Goal: Task Accomplishment & Management: Manage account settings

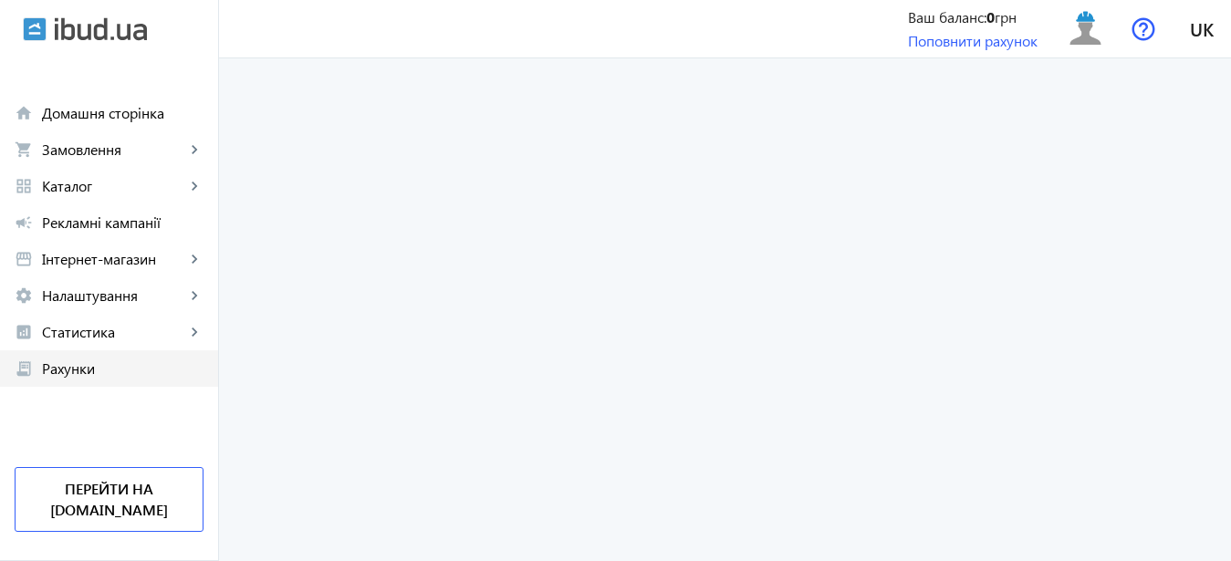
click at [73, 370] on span "Рахунки" at bounding box center [123, 369] width 162 height 18
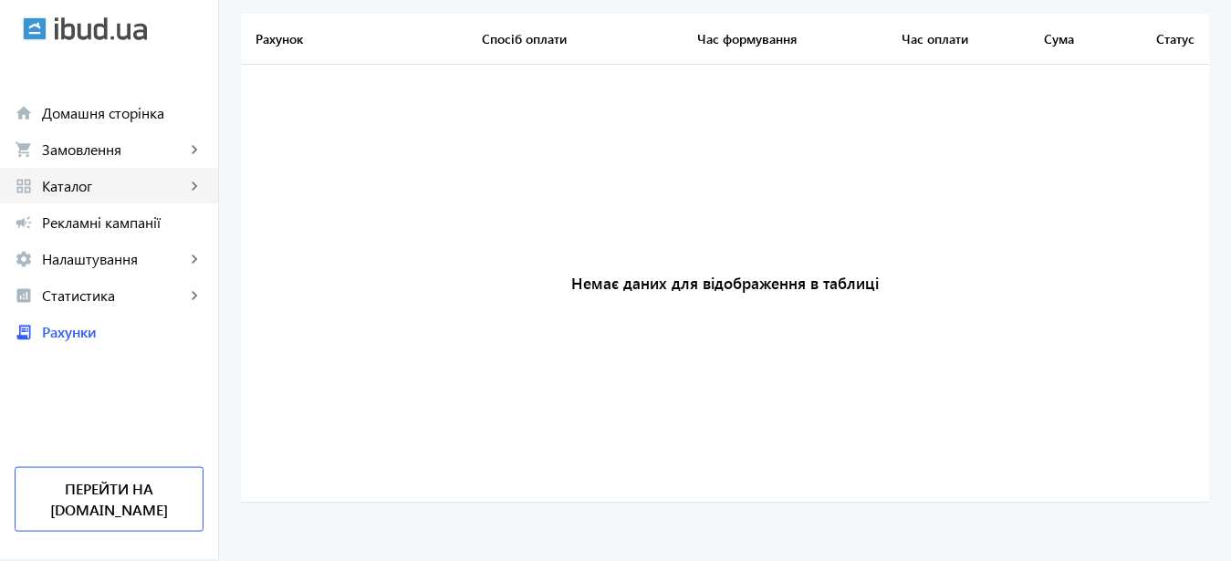
scroll to position [124, 0]
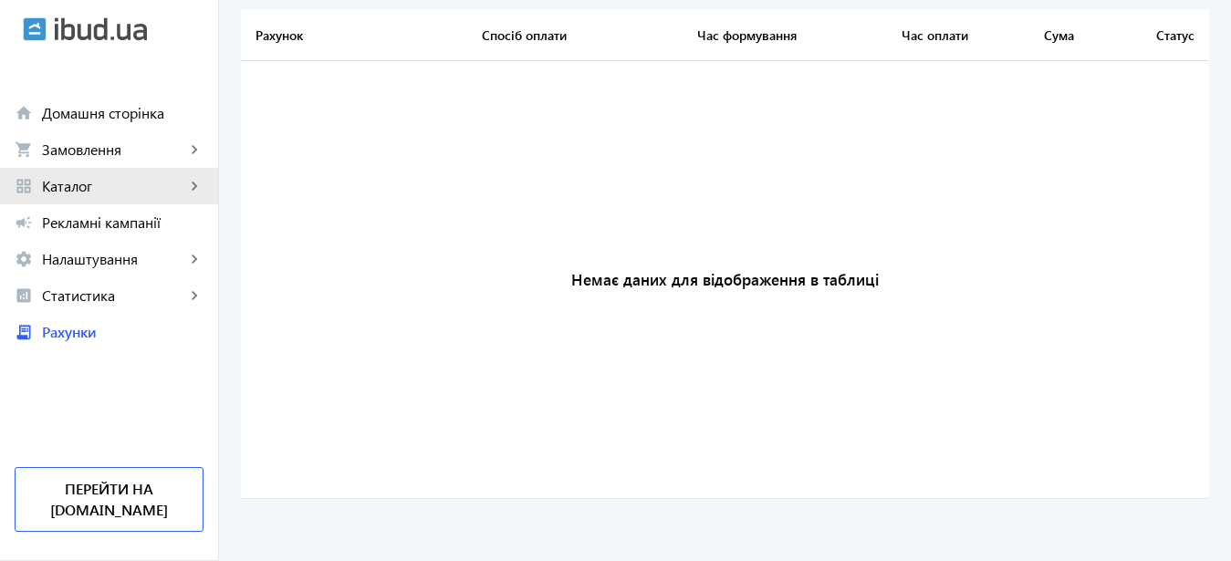
click at [193, 186] on mat-icon "keyboard_arrow_right" at bounding box center [194, 186] width 18 height 18
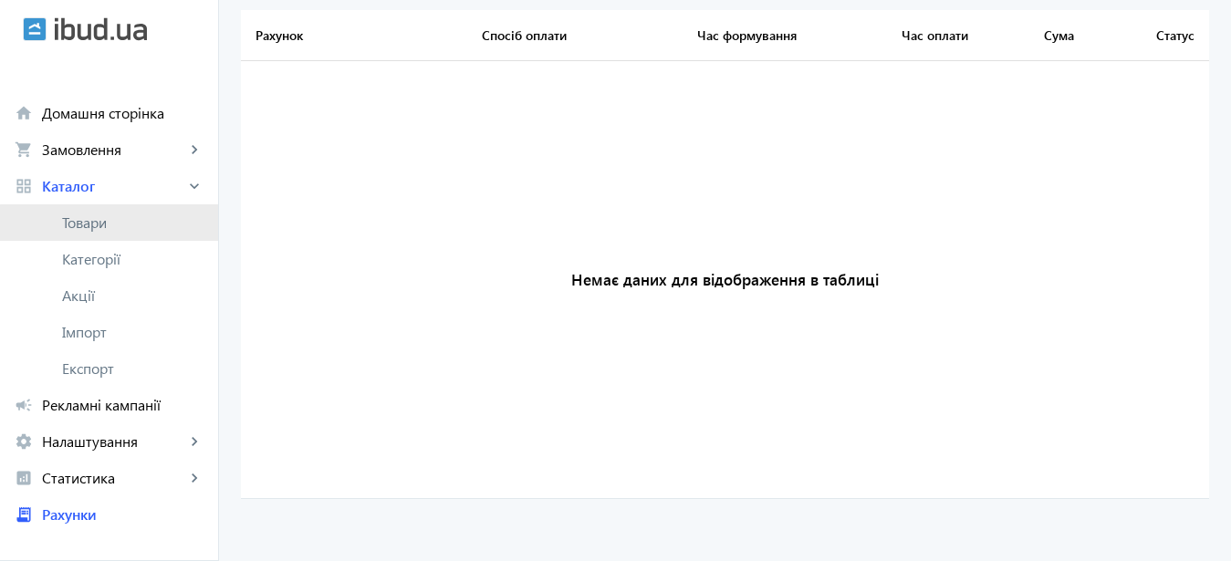
click at [113, 234] on link "Товари" at bounding box center [109, 222] width 218 height 37
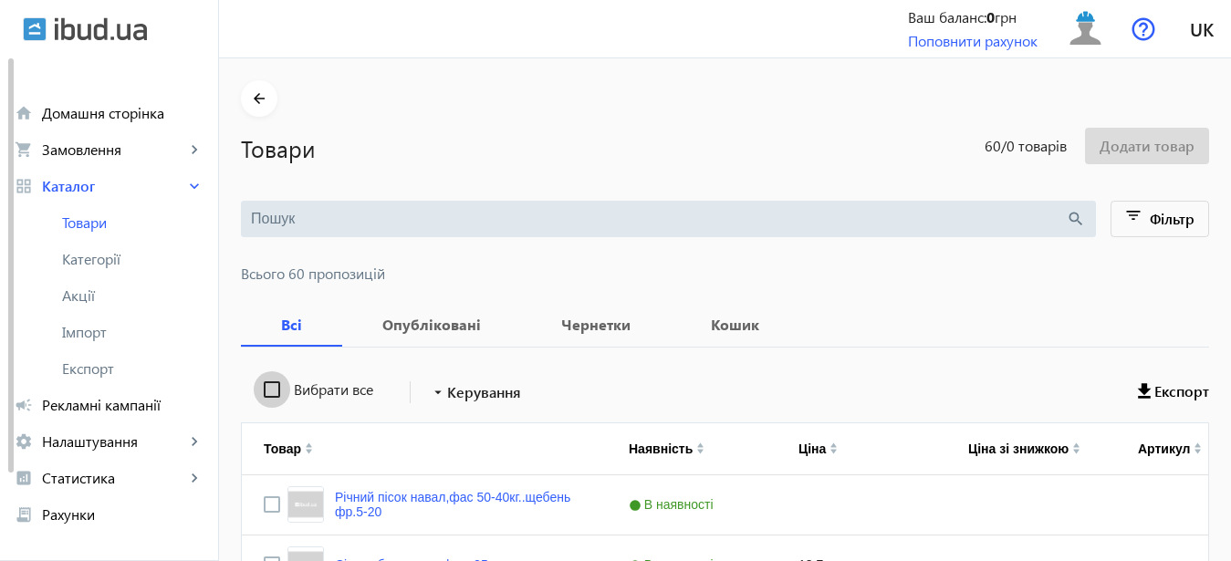
click at [264, 388] on input "Вибрати все" at bounding box center [272, 389] width 37 height 37
checkbox input "true"
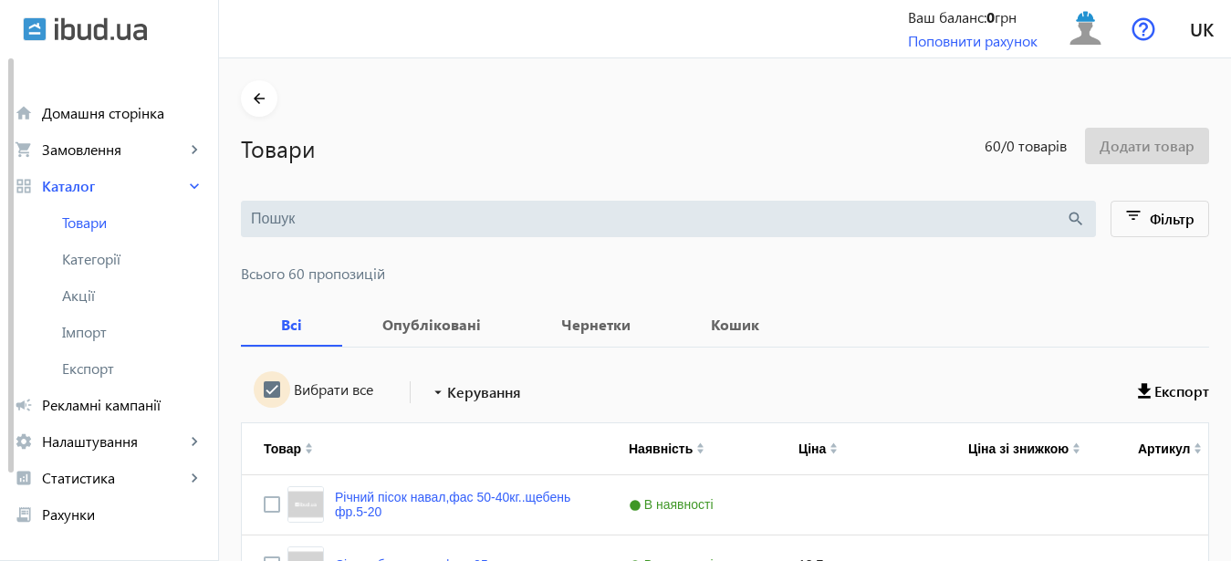
checkbox input "true"
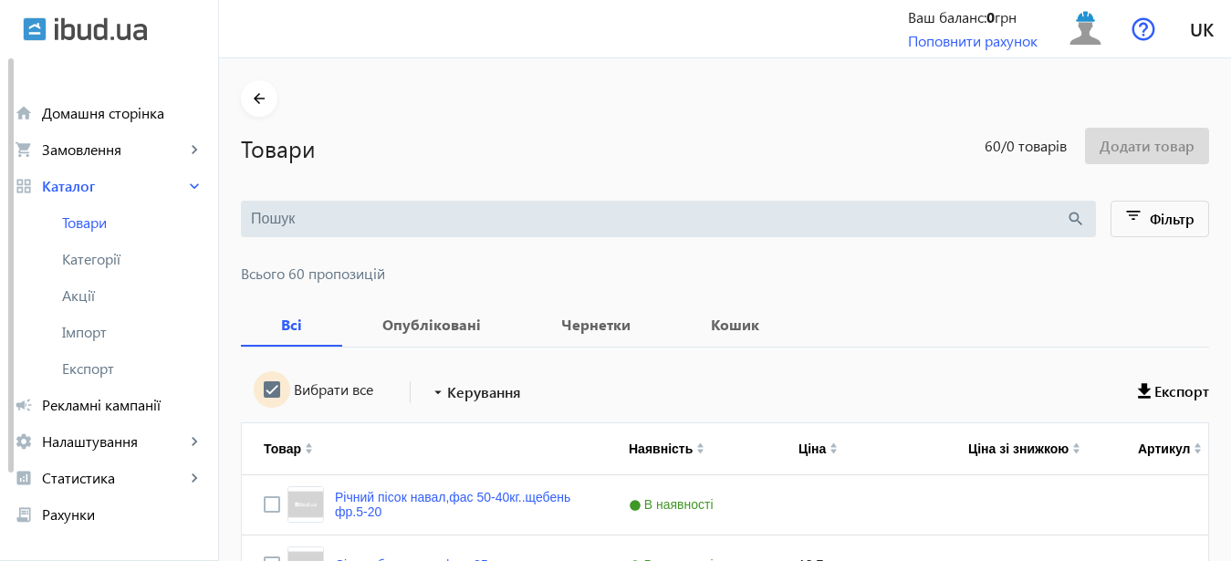
checkbox input "true"
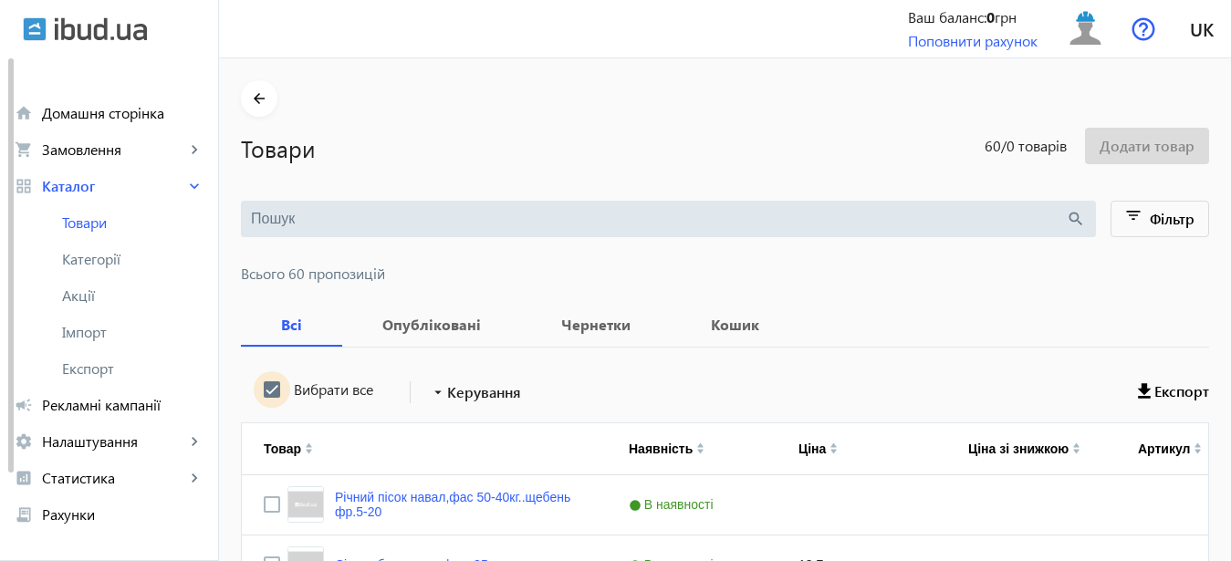
checkbox input "true"
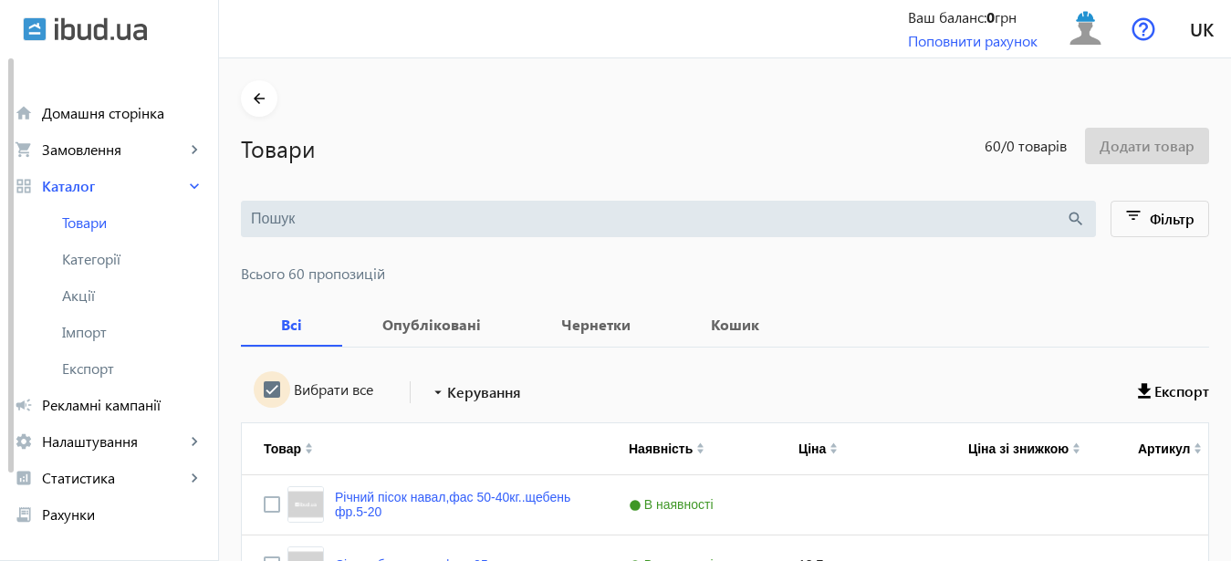
checkbox input "true"
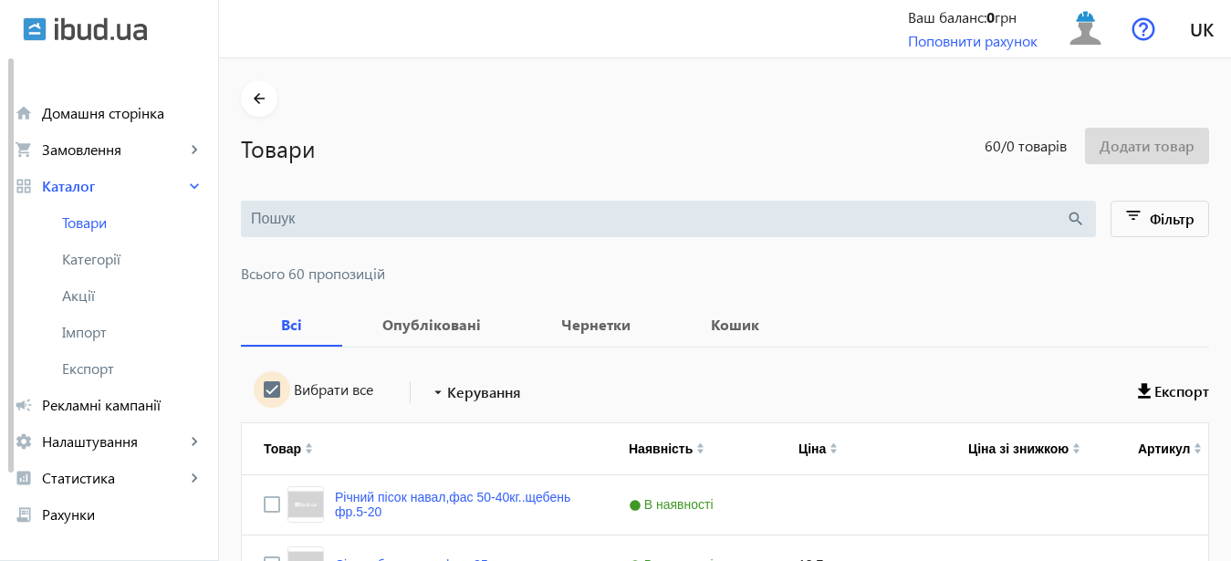
checkbox input "true"
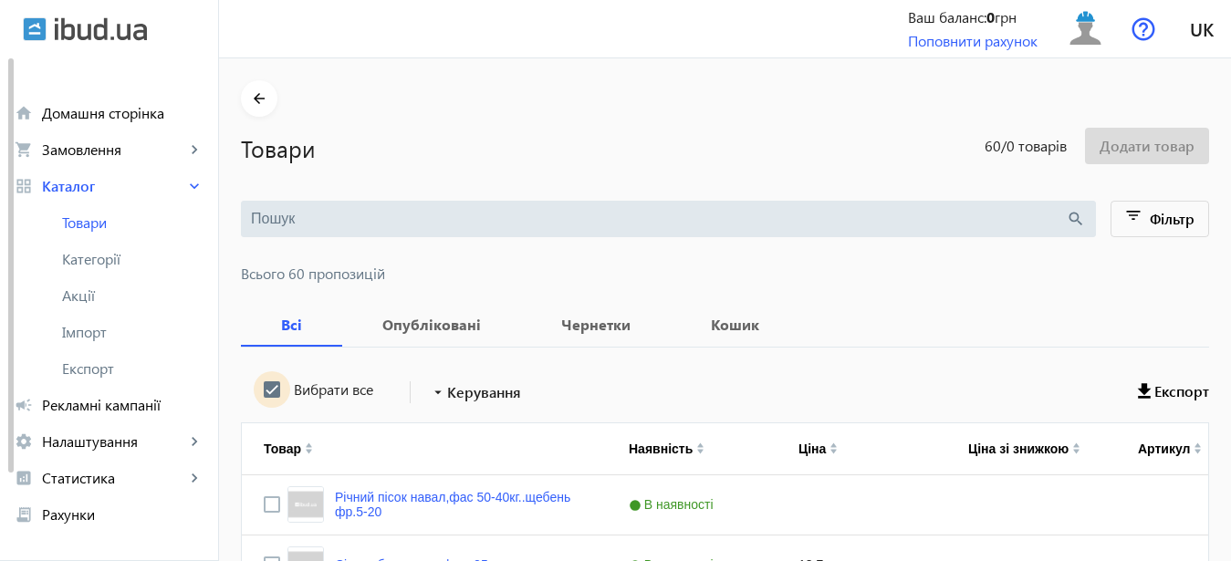
checkbox input "true"
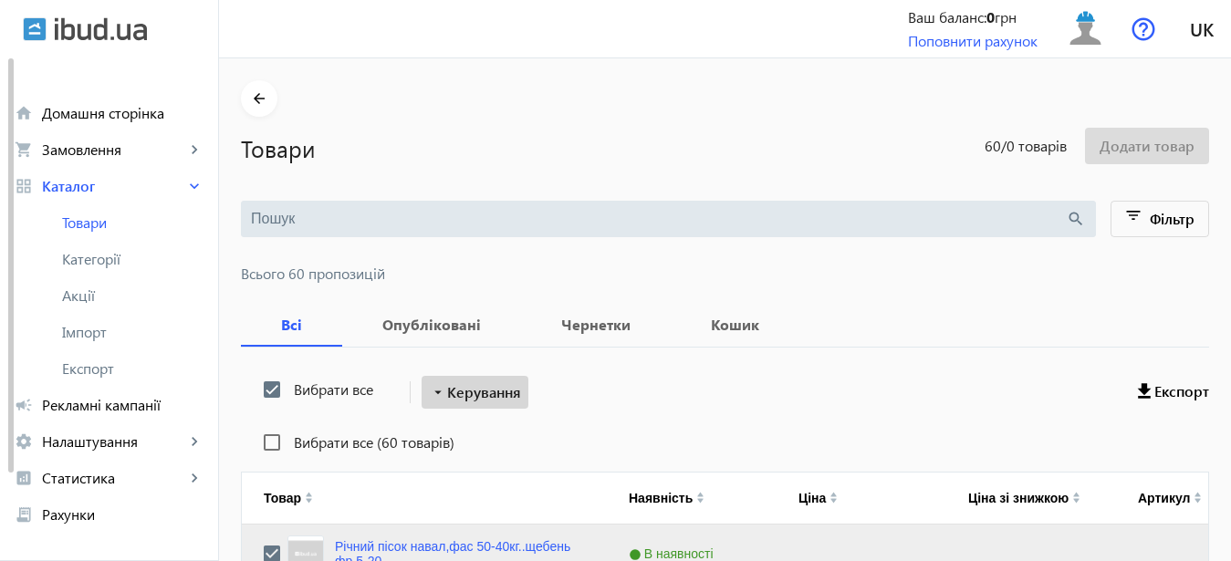
click at [466, 392] on span "Керування" at bounding box center [484, 393] width 74 height 22
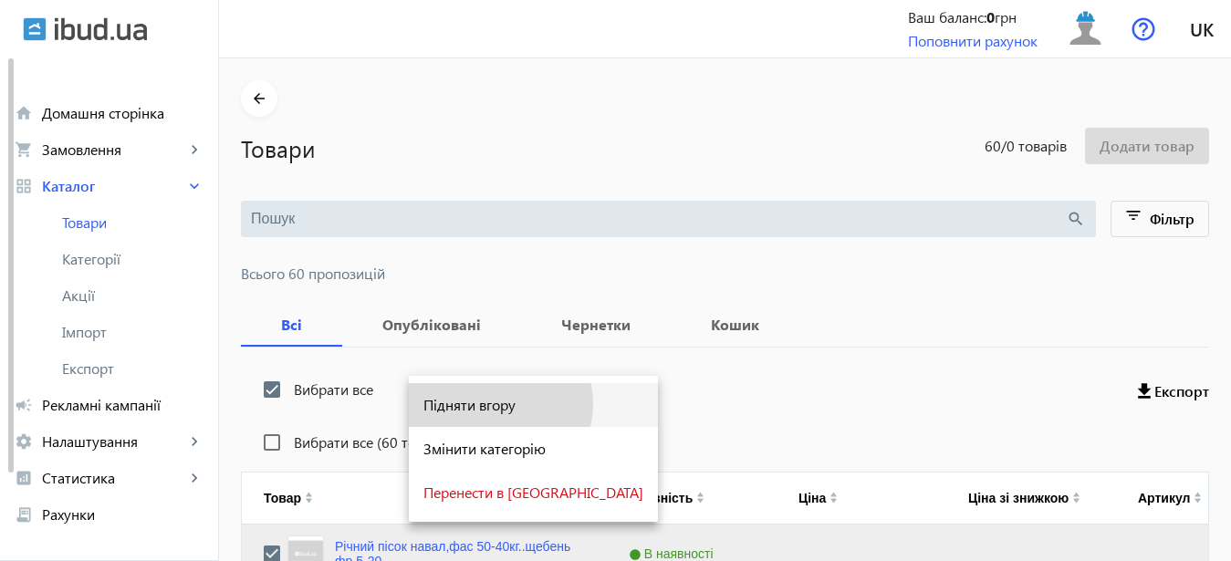
click at [499, 404] on span "Підняти вгору" at bounding box center [533, 405] width 220 height 15
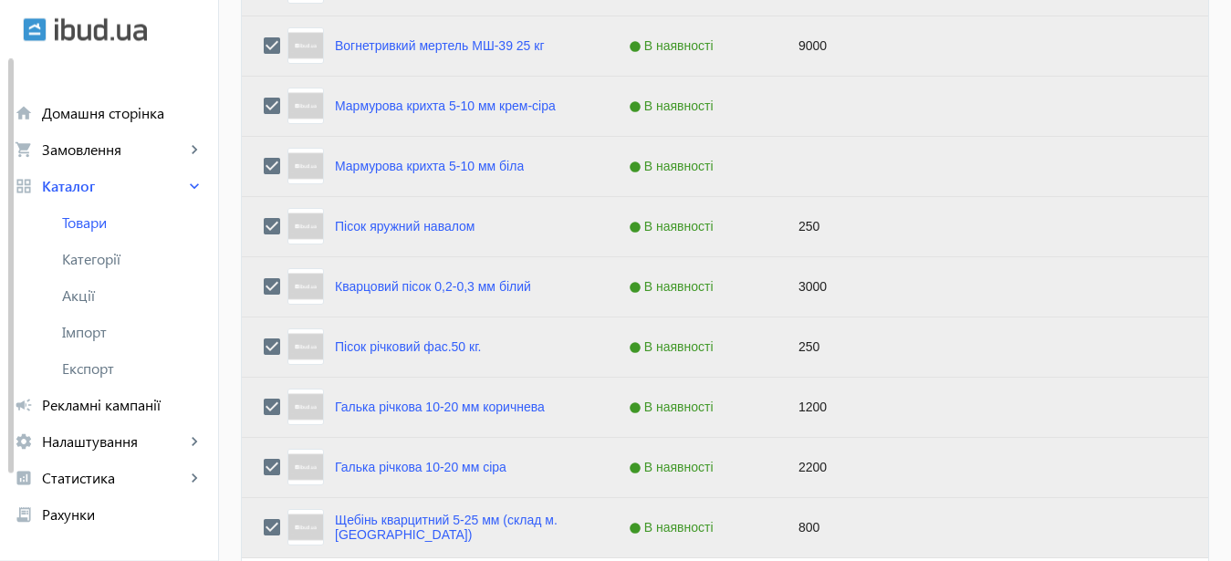
scroll to position [1950, 0]
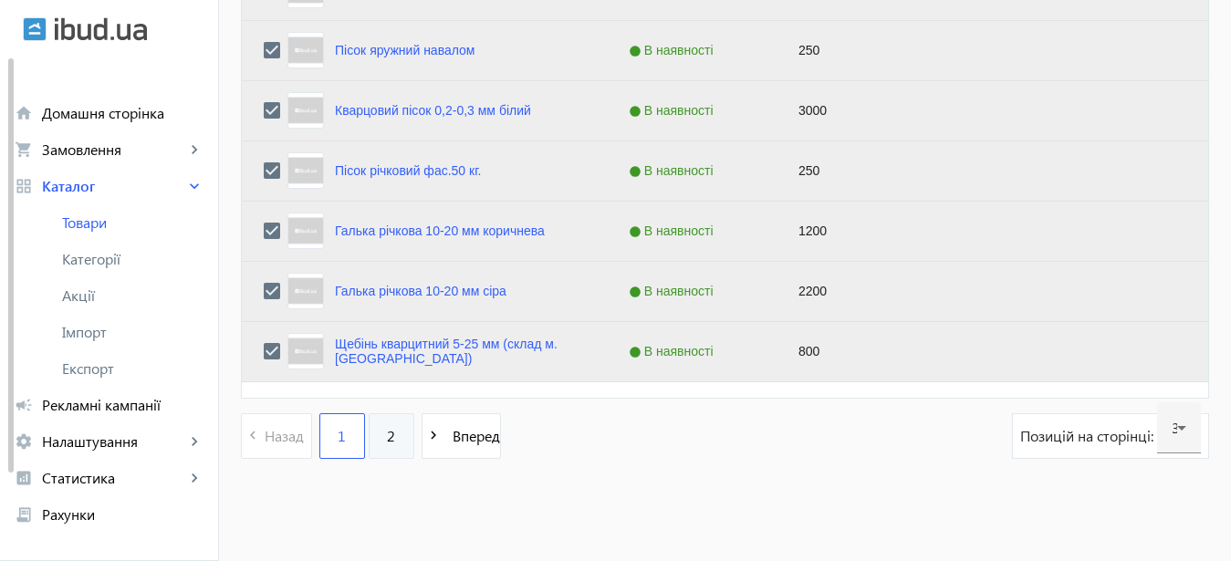
click at [387, 436] on span "2" at bounding box center [391, 436] width 8 height 20
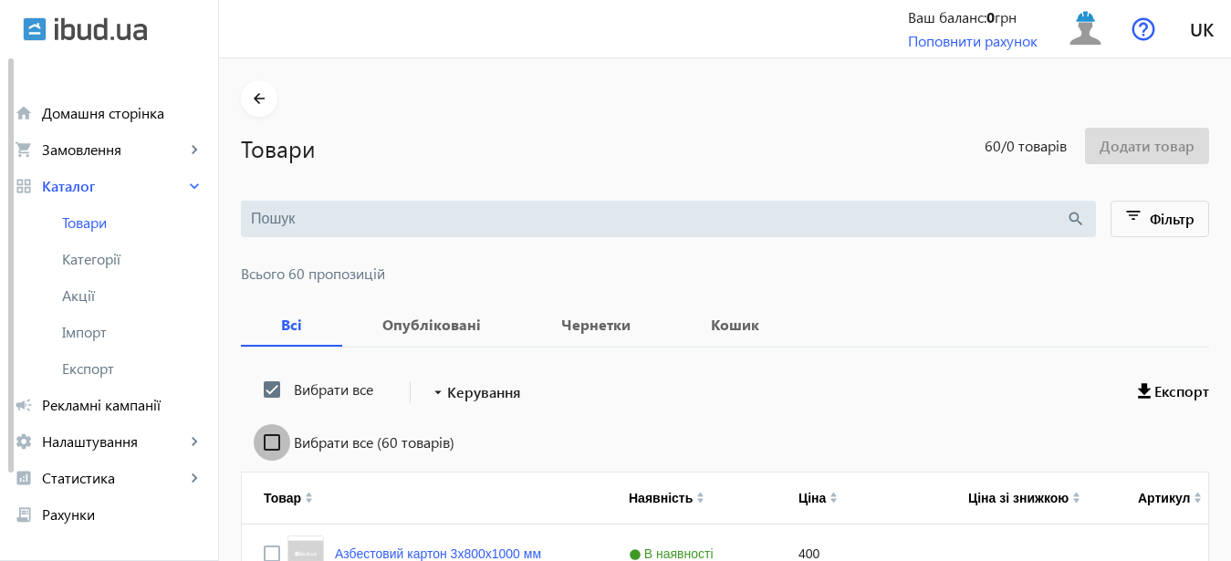
click at [259, 444] on input "Вибрати все (60 товарів)" at bounding box center [272, 442] width 37 height 37
checkbox input "true"
click at [497, 393] on span "Керування" at bounding box center [484, 393] width 74 height 22
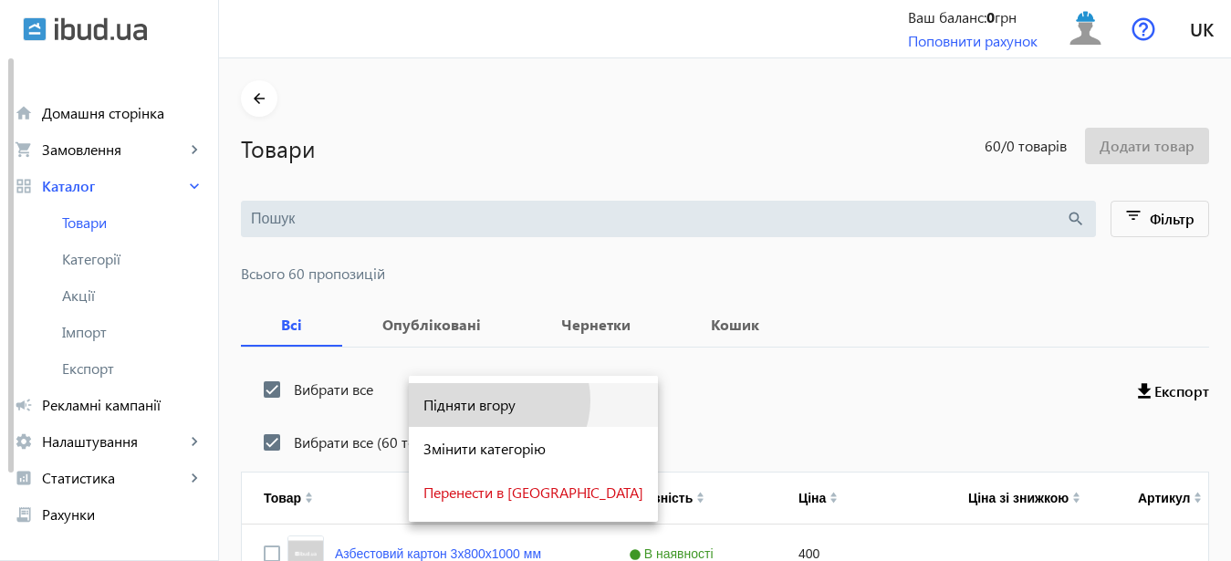
click at [497, 401] on span "Підняти вгору" at bounding box center [533, 405] width 220 height 15
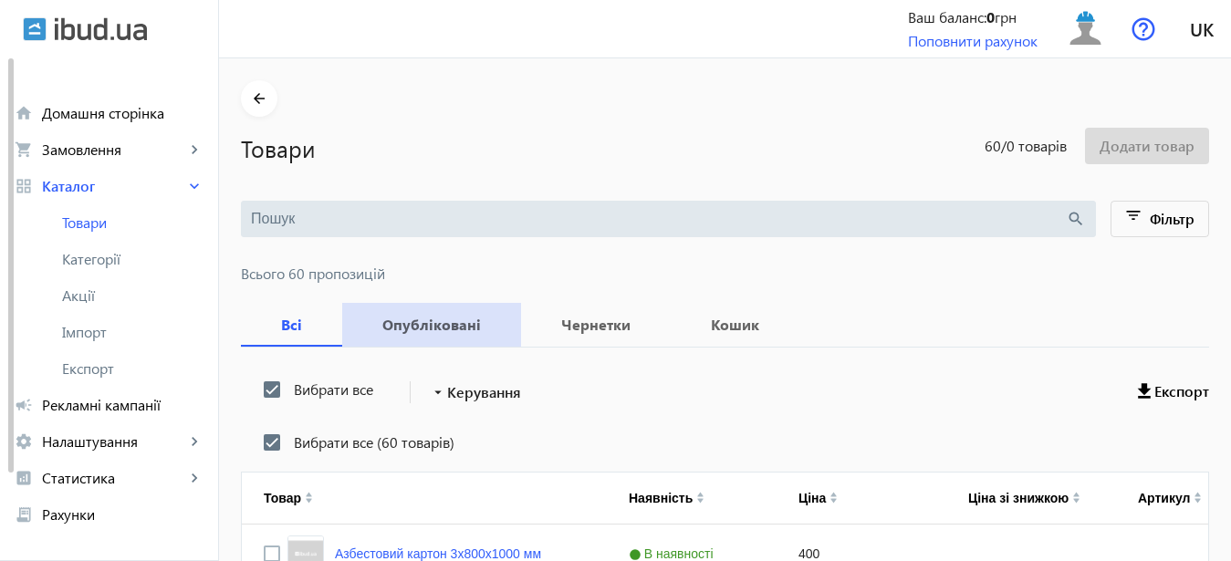
click at [431, 322] on b "Опубліковані" at bounding box center [431, 325] width 135 height 15
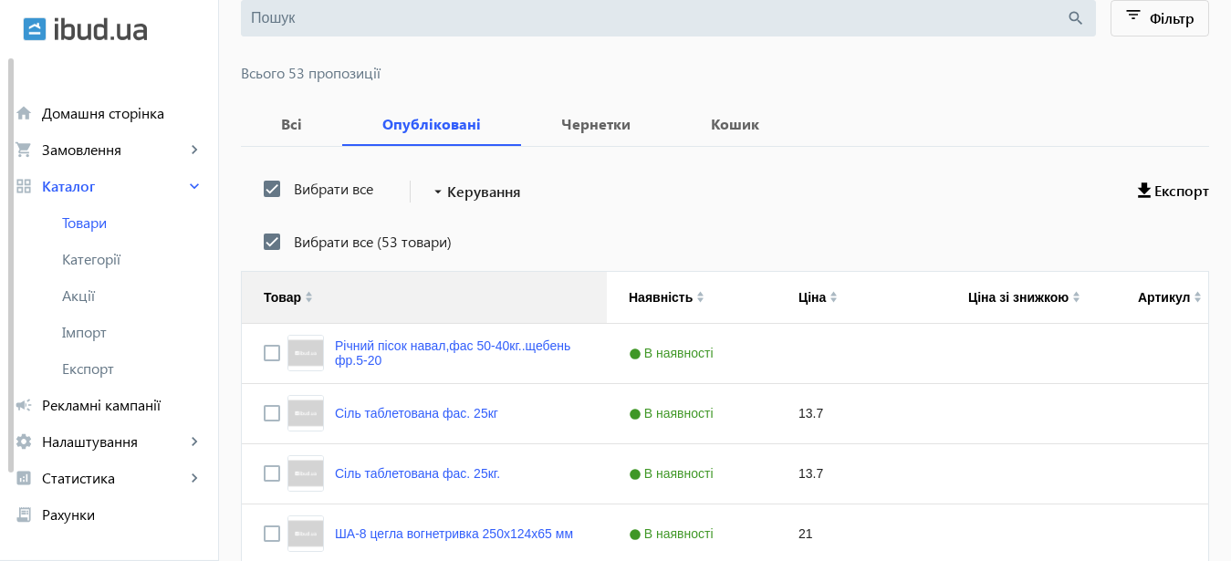
scroll to position [186, 0]
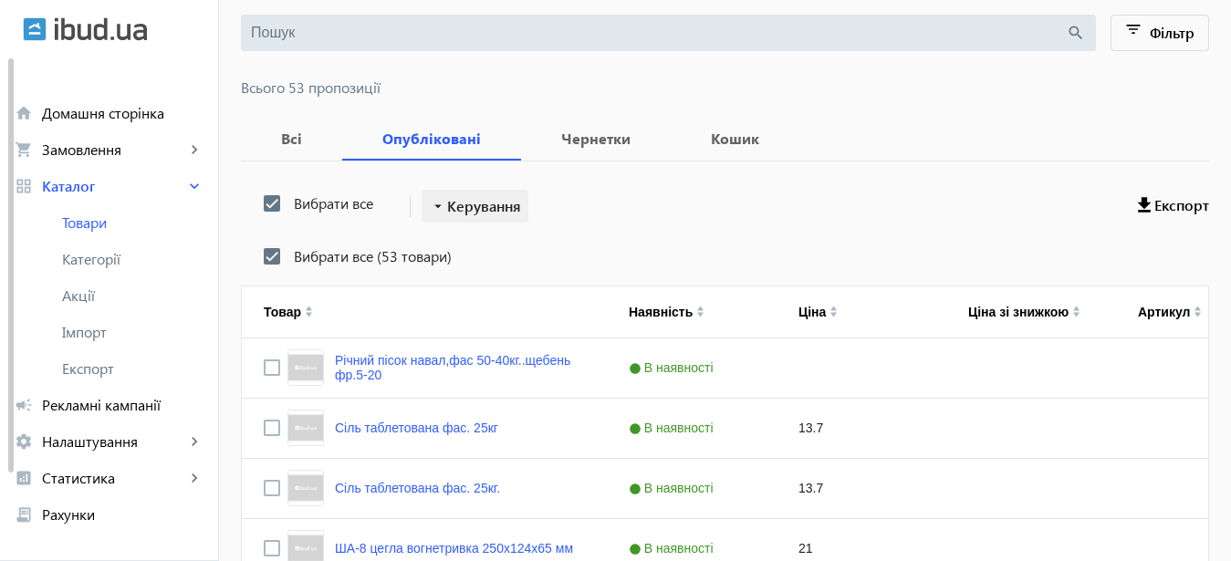
click at [486, 202] on span "Керування" at bounding box center [484, 206] width 74 height 22
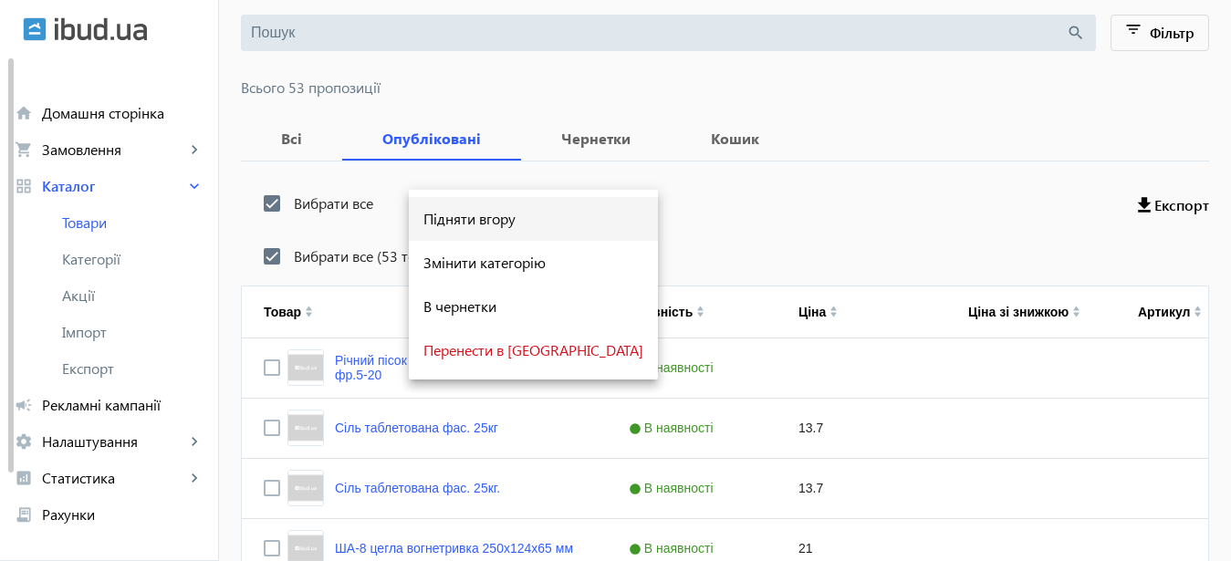
click at [499, 217] on span "Підняти вгору" at bounding box center [533, 219] width 220 height 15
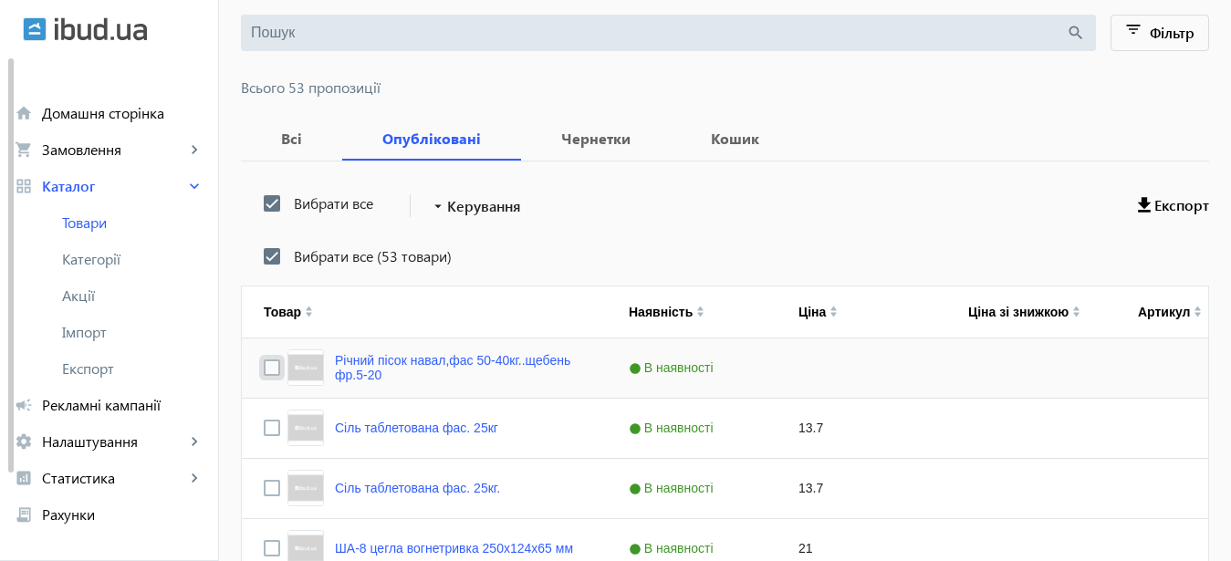
click at [264, 371] on input "Press Space to toggle row selection (unchecked)" at bounding box center [272, 368] width 16 height 16
checkbox input "true"
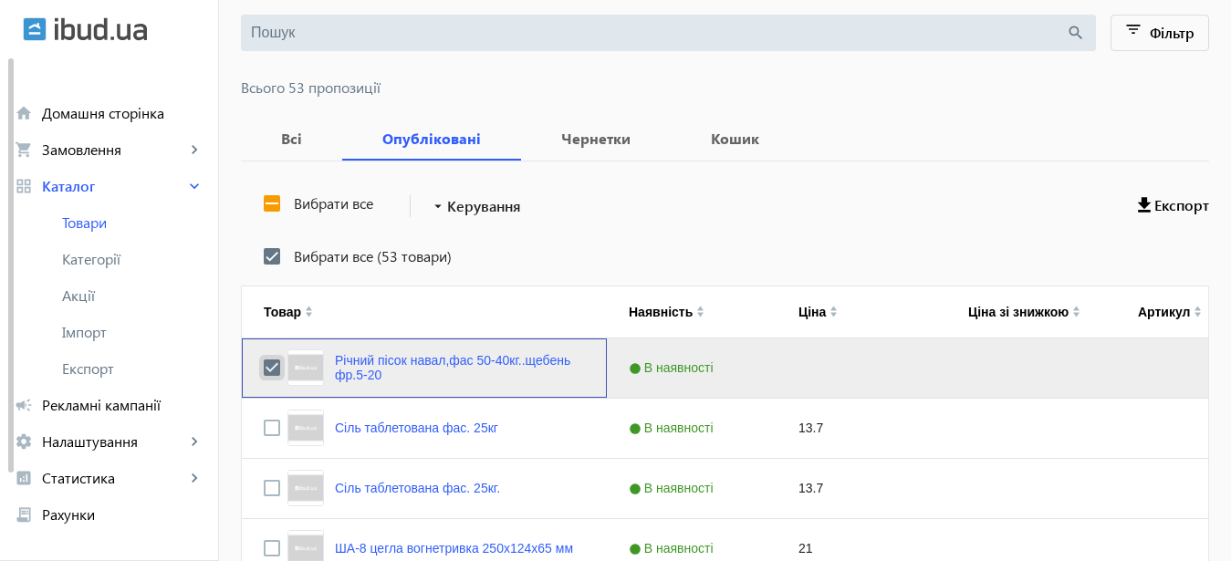
checkbox input "false"
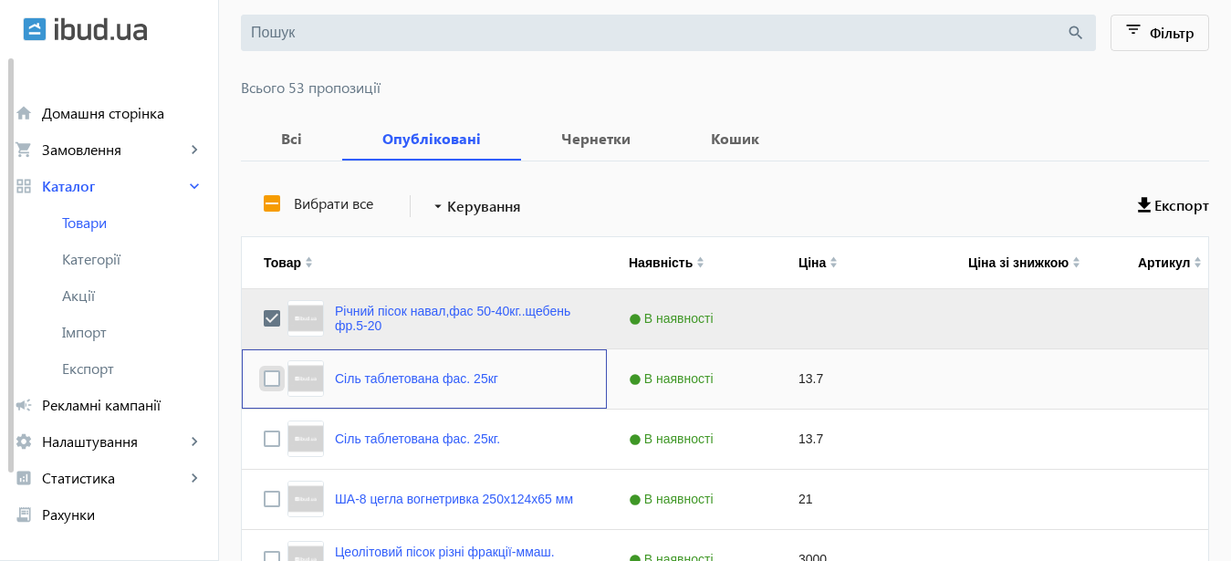
click at [264, 379] on input "Press Space to toggle row selection (unchecked)" at bounding box center [272, 379] width 16 height 16
checkbox input "true"
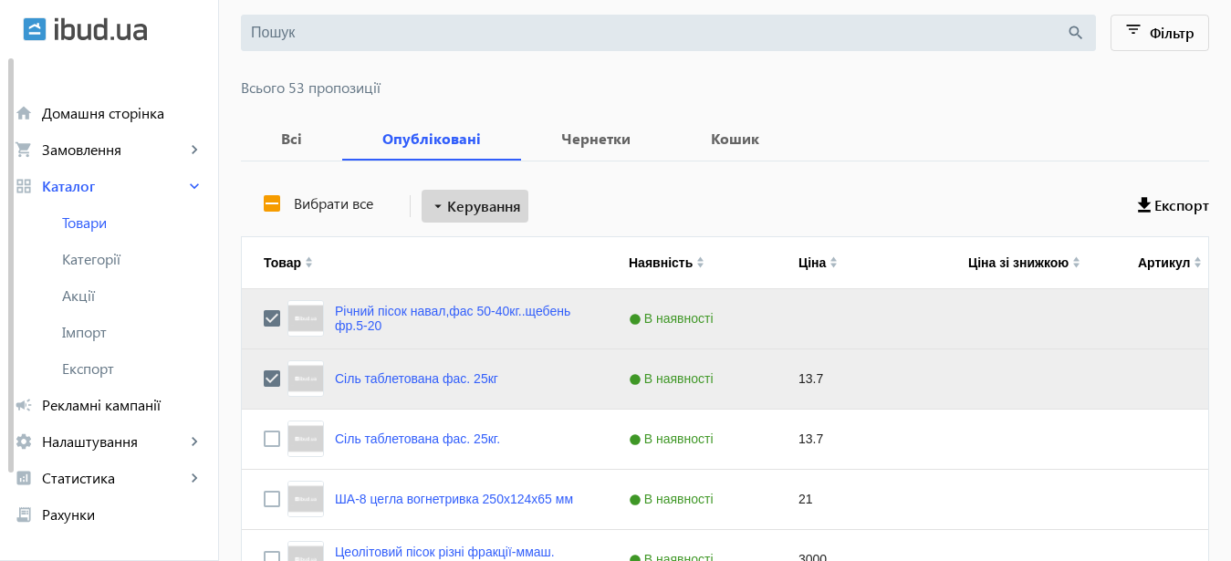
click at [490, 200] on span "Керування" at bounding box center [484, 206] width 74 height 22
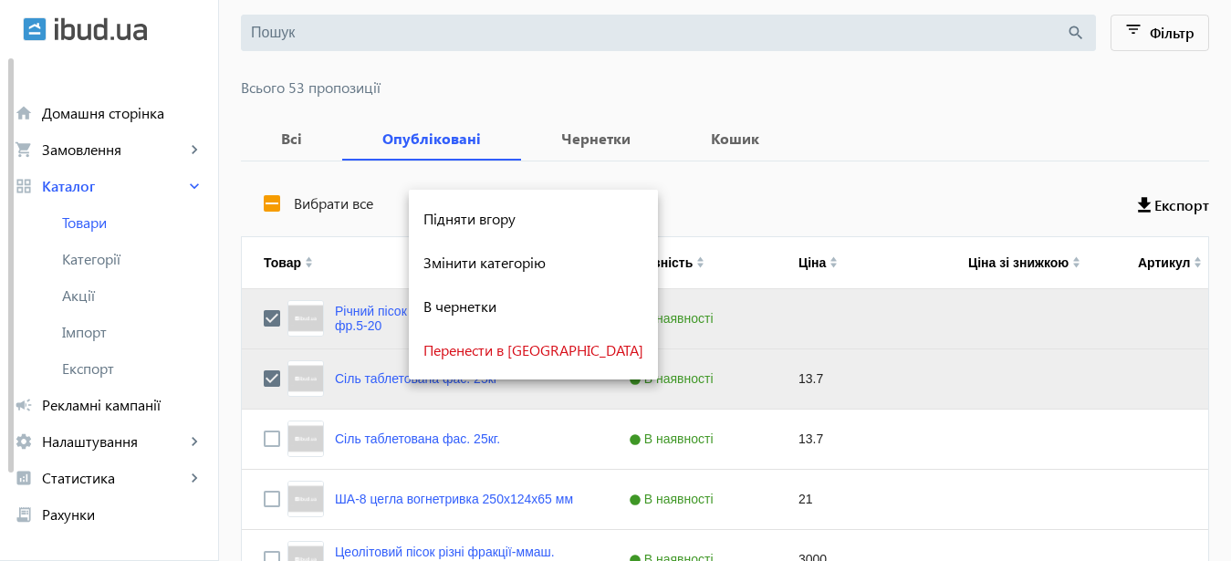
click at [259, 439] on div at bounding box center [615, 280] width 1231 height 561
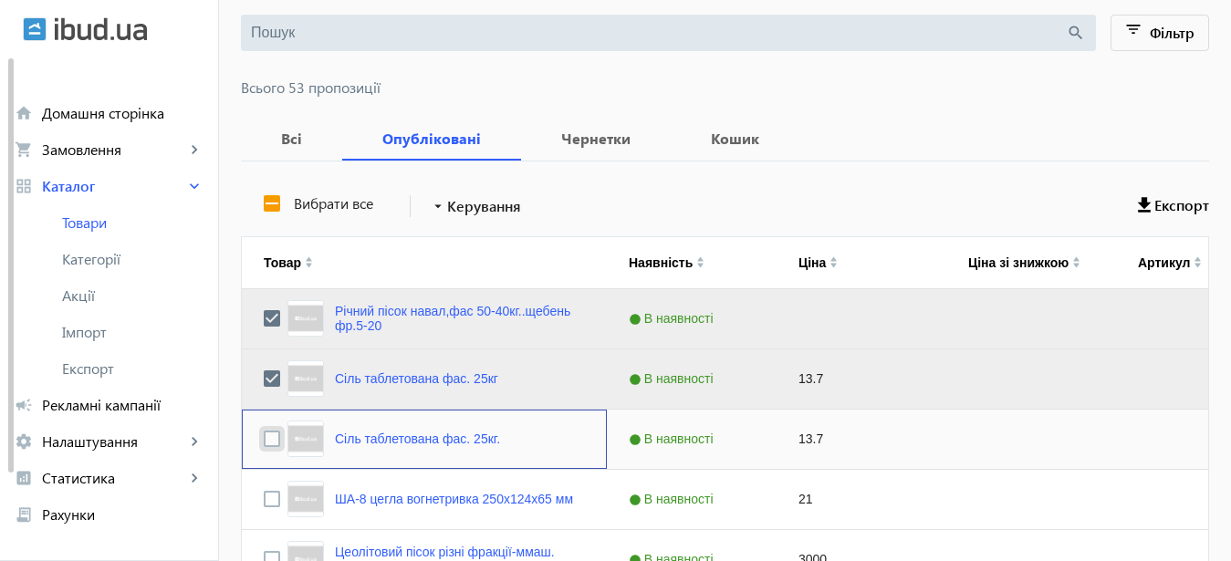
click at [264, 438] on input "Press Space to toggle row selection (unchecked)" at bounding box center [272, 439] width 16 height 16
checkbox input "true"
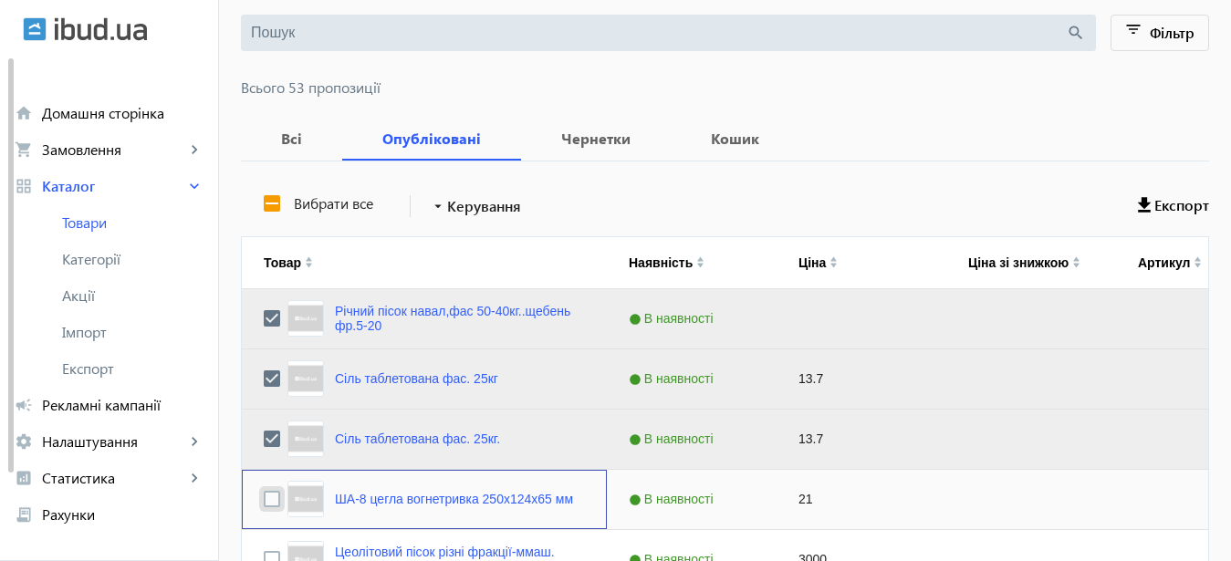
click at [264, 498] on input "Press Space to toggle row selection (unchecked)" at bounding box center [272, 499] width 16 height 16
checkbox input "true"
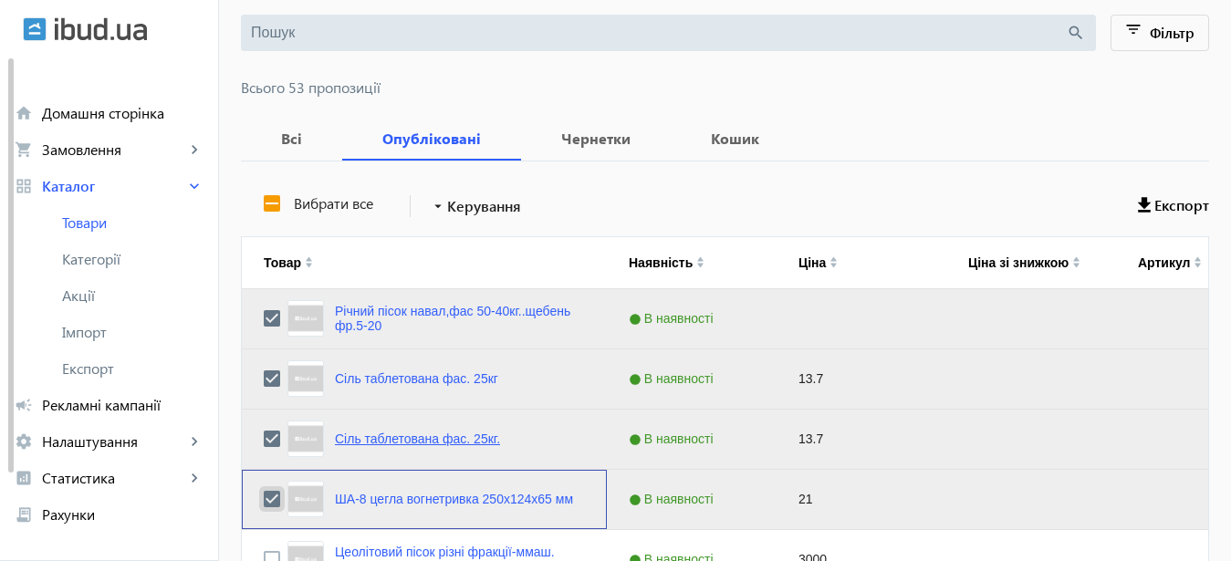
scroll to position [279, 0]
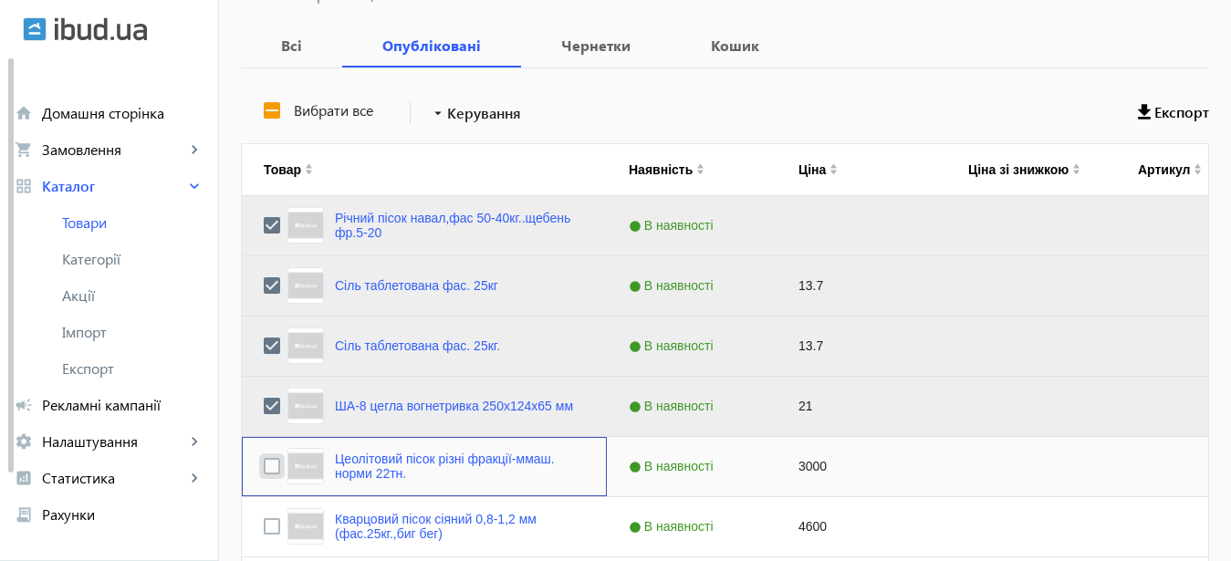
click at [264, 472] on input "Press Space to toggle row selection (unchecked)" at bounding box center [272, 466] width 16 height 16
checkbox input "true"
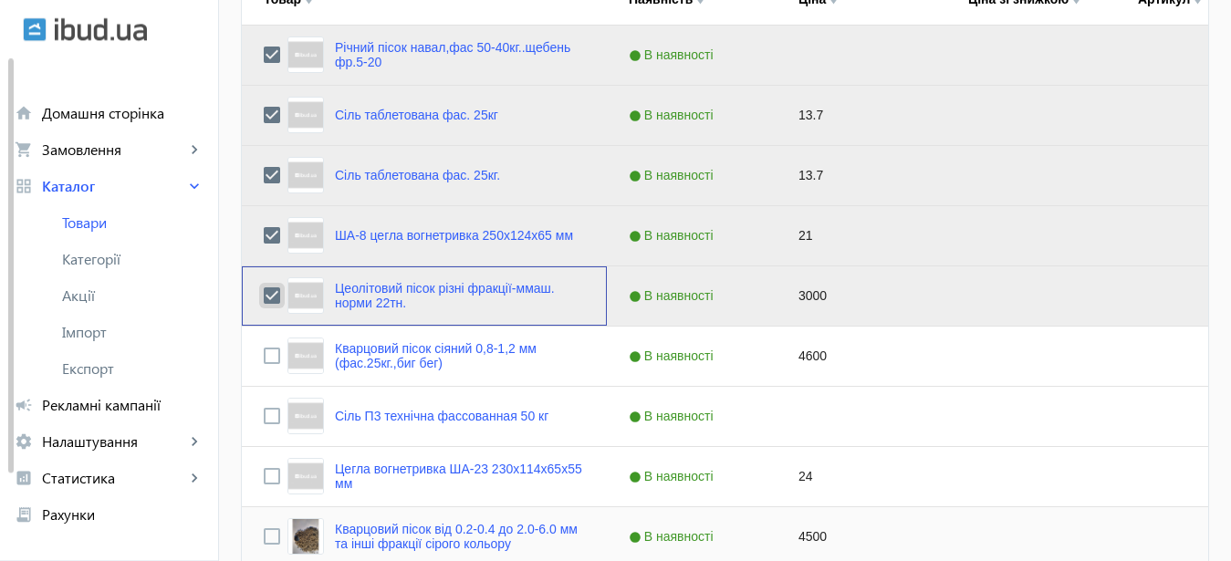
scroll to position [559, 0]
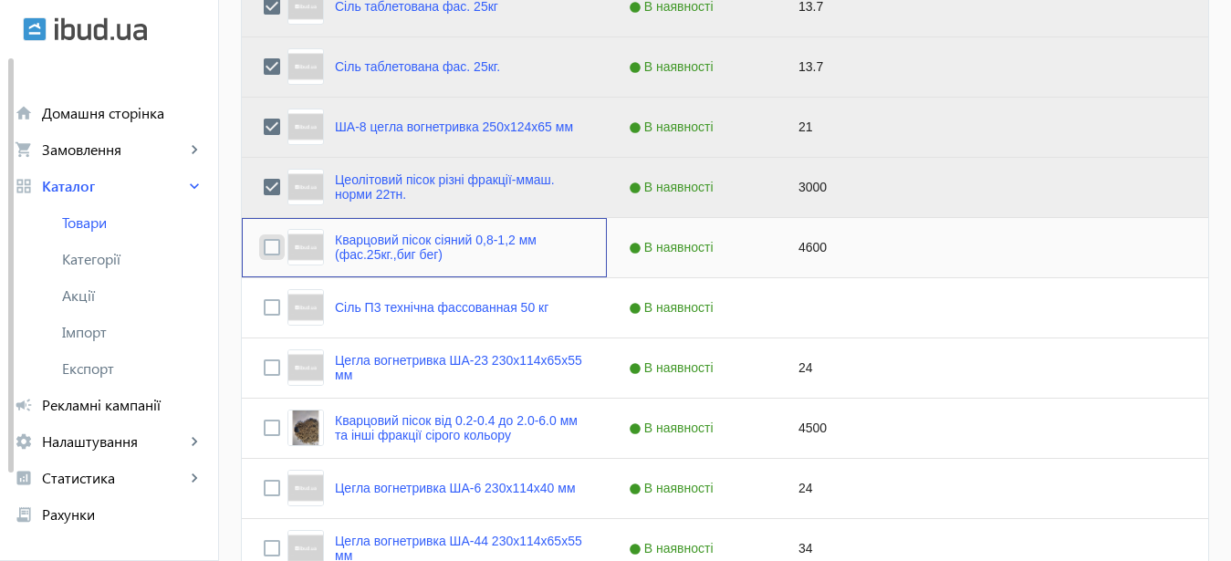
click at [264, 243] on input "Press Space to toggle row selection (unchecked)" at bounding box center [272, 247] width 16 height 16
checkbox input "true"
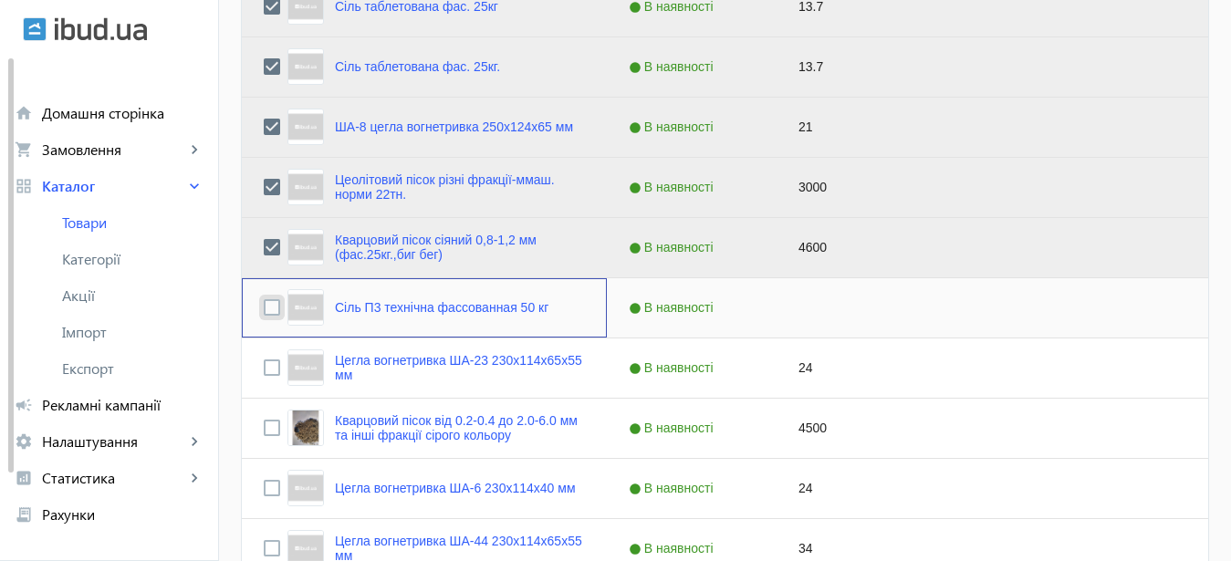
click at [264, 306] on input "Press Space to toggle row selection (unchecked)" at bounding box center [272, 307] width 16 height 16
checkbox input "true"
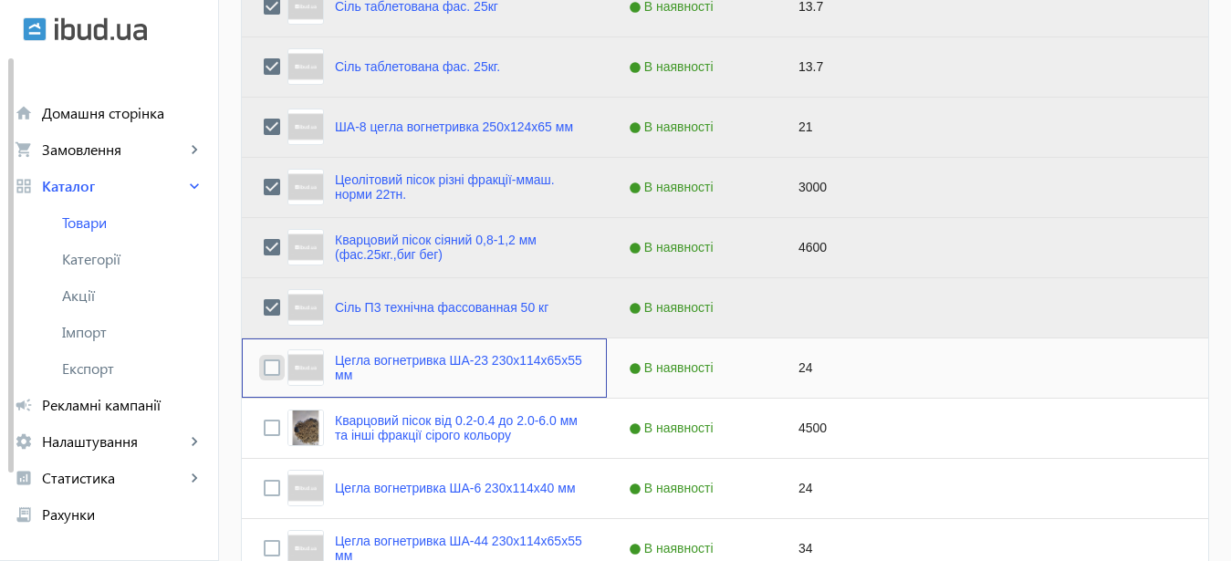
click at [264, 369] on input "Press Space to toggle row selection (unchecked)" at bounding box center [272, 368] width 16 height 16
checkbox input "true"
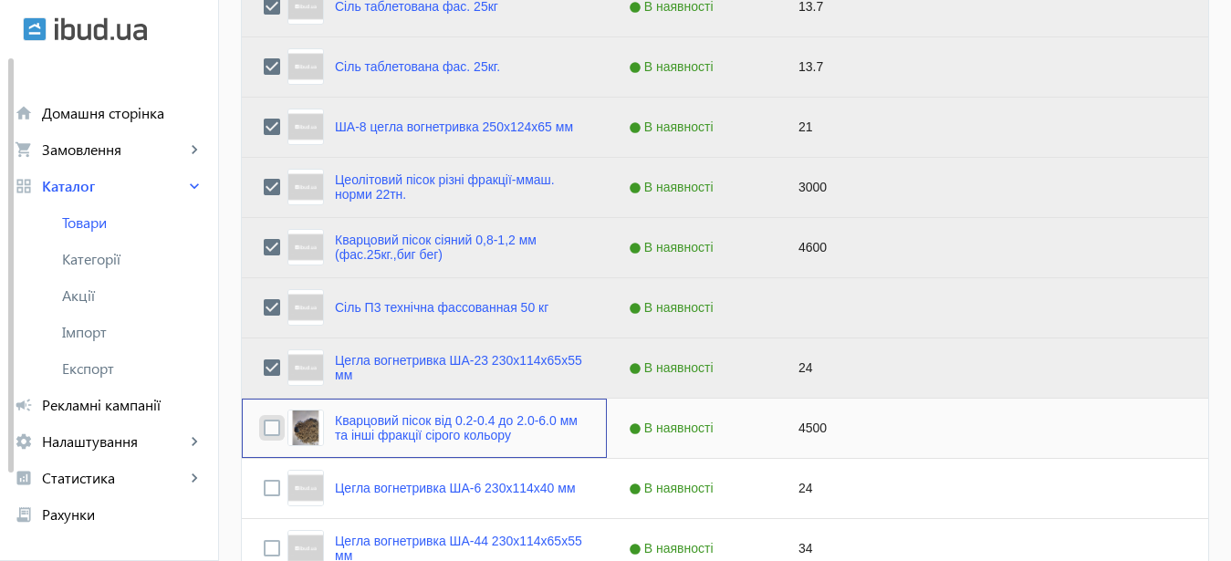
click at [264, 433] on input "Press Space to toggle row selection (unchecked)" at bounding box center [272, 428] width 16 height 16
checkbox input "true"
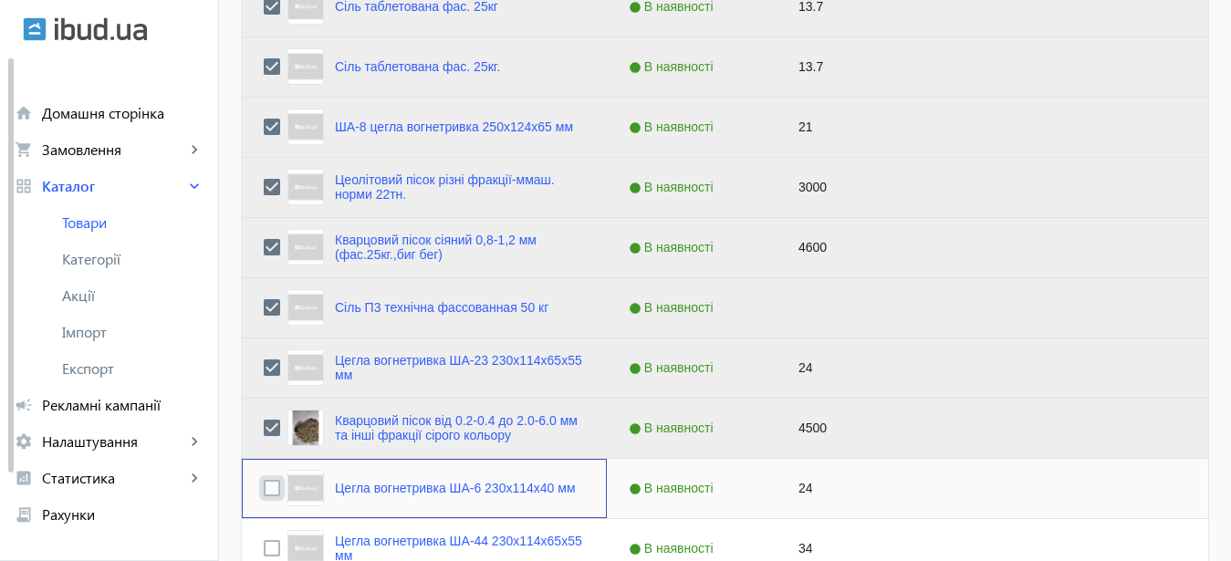
click at [264, 487] on input "Press Space to toggle row selection (unchecked)" at bounding box center [272, 488] width 16 height 16
checkbox input "true"
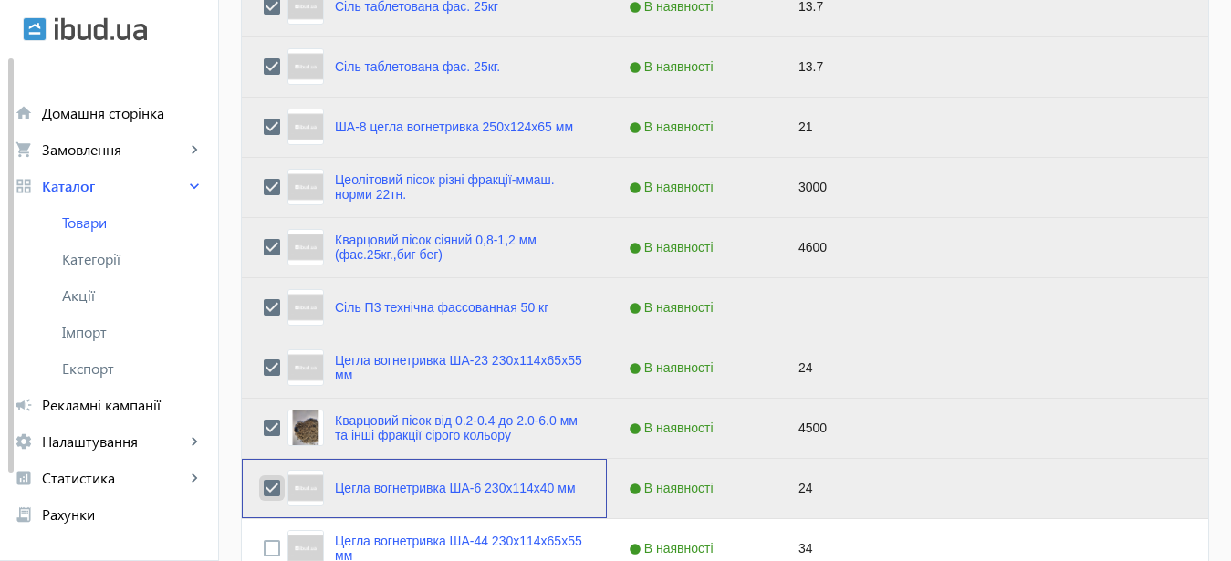
scroll to position [838, 0]
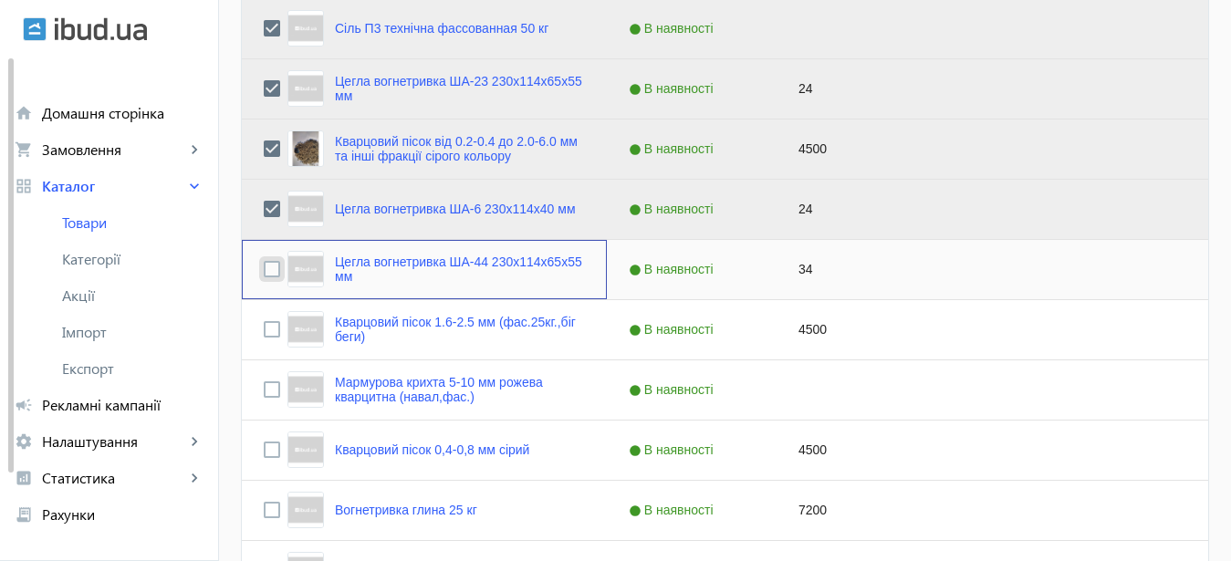
click at [264, 273] on input "Press Space to toggle row selection (unchecked)" at bounding box center [272, 269] width 16 height 16
checkbox input "true"
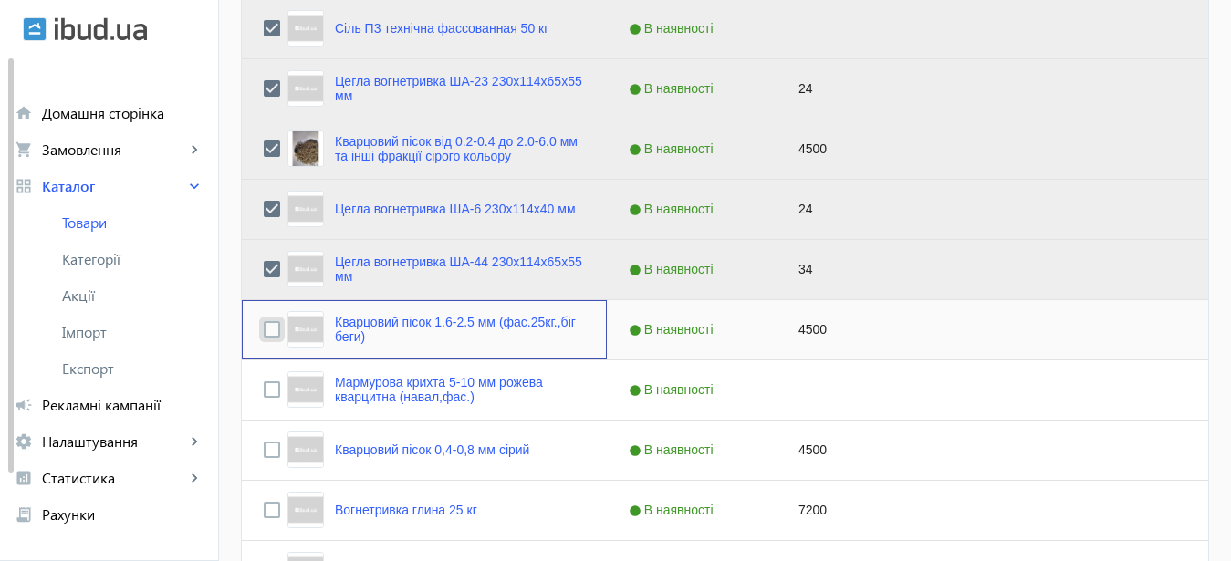
click at [264, 327] on input "Press Space to toggle row selection (unchecked)" at bounding box center [272, 329] width 16 height 16
checkbox input "true"
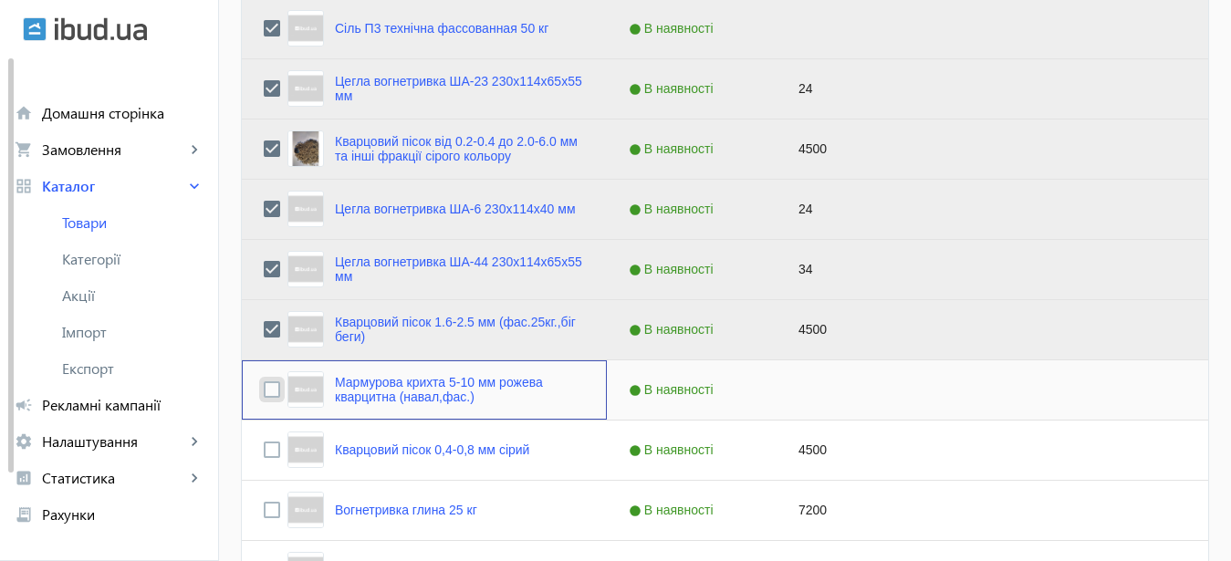
click at [264, 386] on input "Press Space to toggle row selection (unchecked)" at bounding box center [272, 390] width 16 height 16
checkbox input "true"
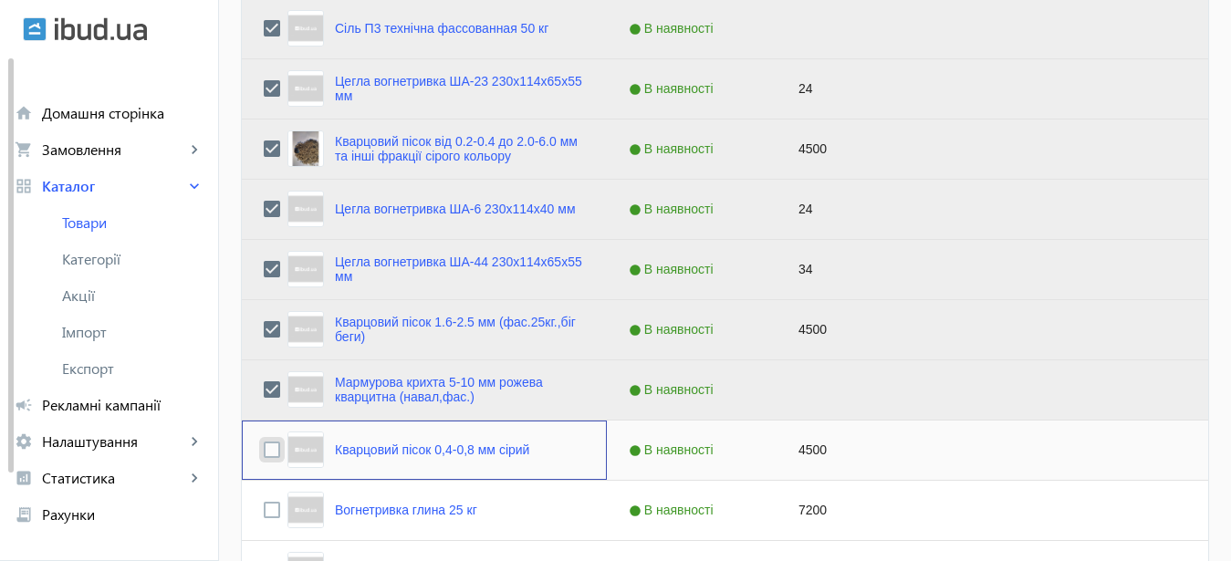
click at [264, 451] on input "Press Space to toggle row selection (unchecked)" at bounding box center [272, 450] width 16 height 16
checkbox input "true"
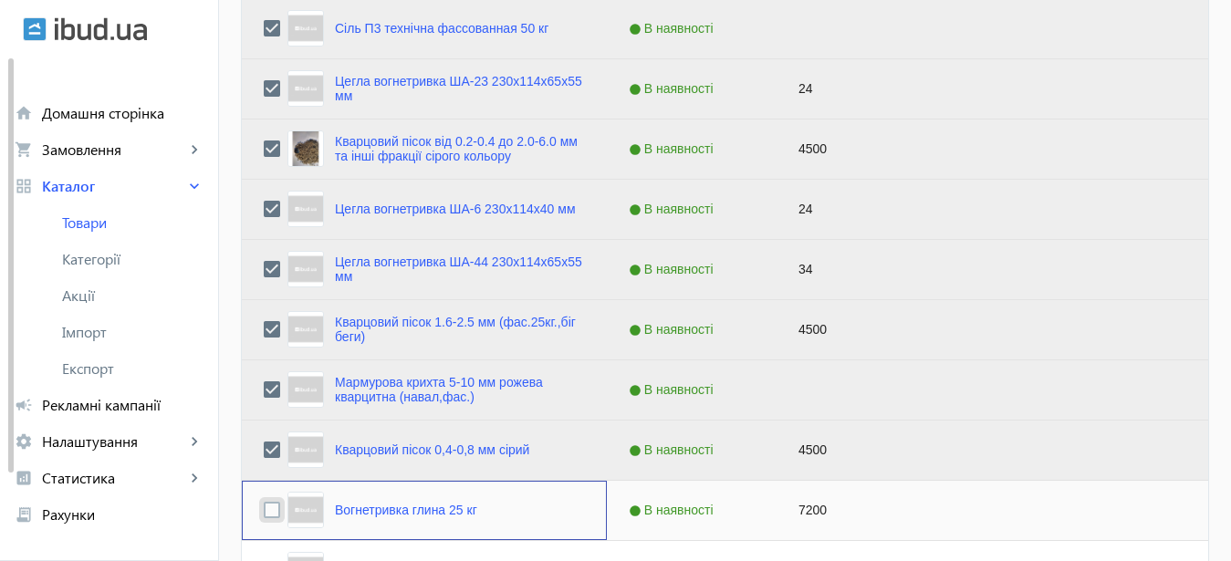
click at [264, 517] on input "Press Space to toggle row selection (unchecked)" at bounding box center [272, 510] width 16 height 16
checkbox input "true"
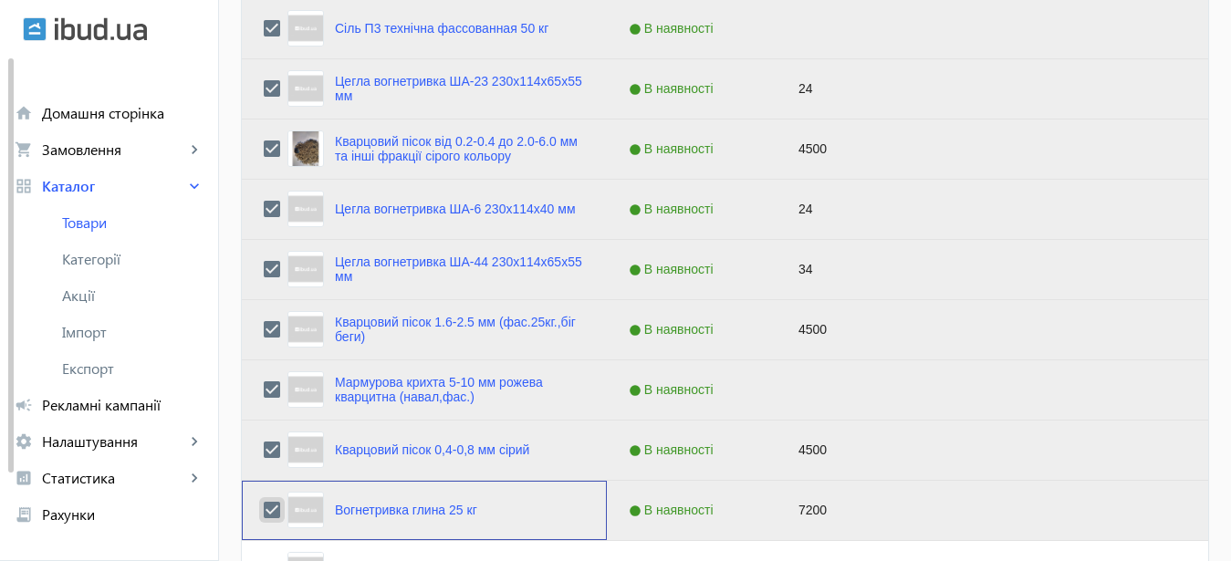
scroll to position [1117, 0]
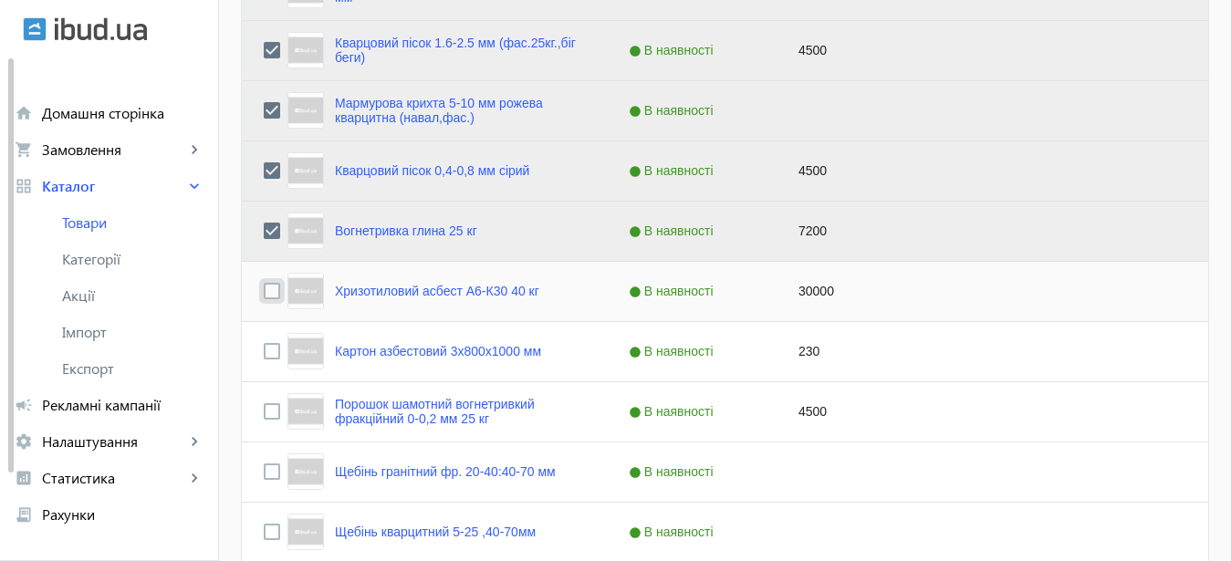
click at [264, 288] on input "Press Space to toggle row selection (unchecked)" at bounding box center [272, 291] width 16 height 16
checkbox input "true"
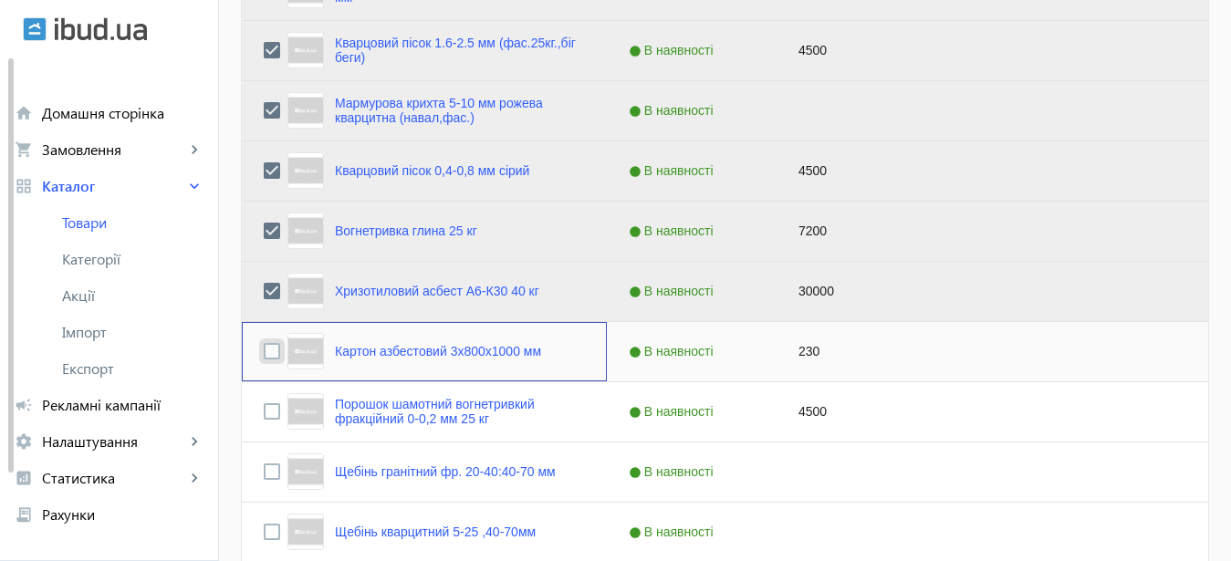
click at [264, 357] on input "Press Space to toggle row selection (unchecked)" at bounding box center [272, 351] width 16 height 16
checkbox input "true"
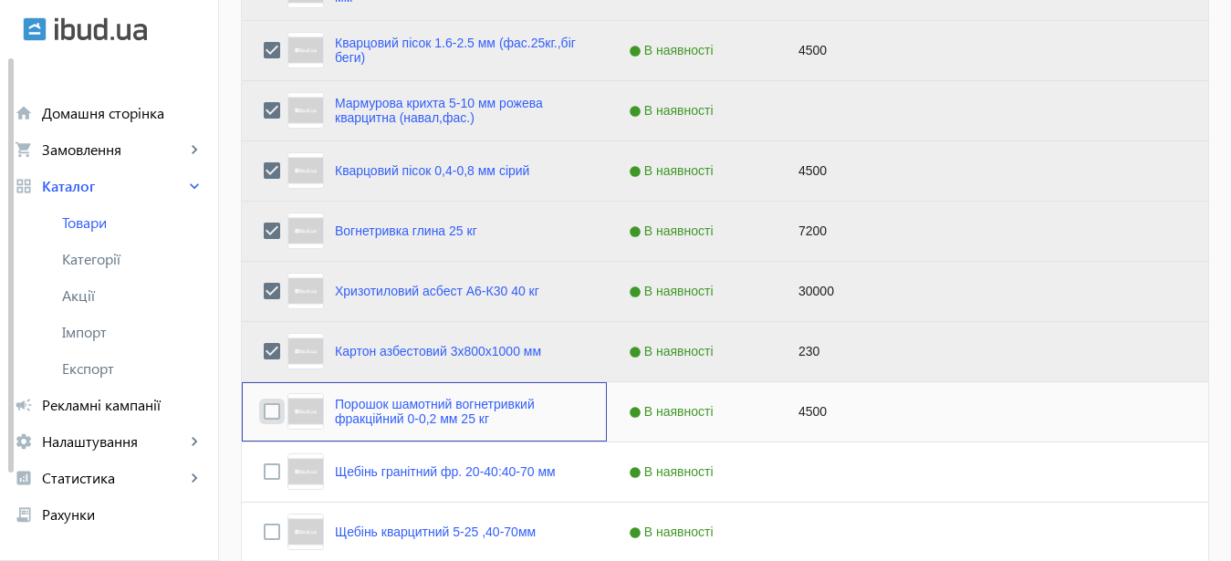
drag, startPoint x: 256, startPoint y: 416, endPoint x: 248, endPoint y: 434, distance: 18.8
click at [264, 416] on input "Press Space to toggle row selection (unchecked)" at bounding box center [272, 411] width 16 height 16
checkbox input "true"
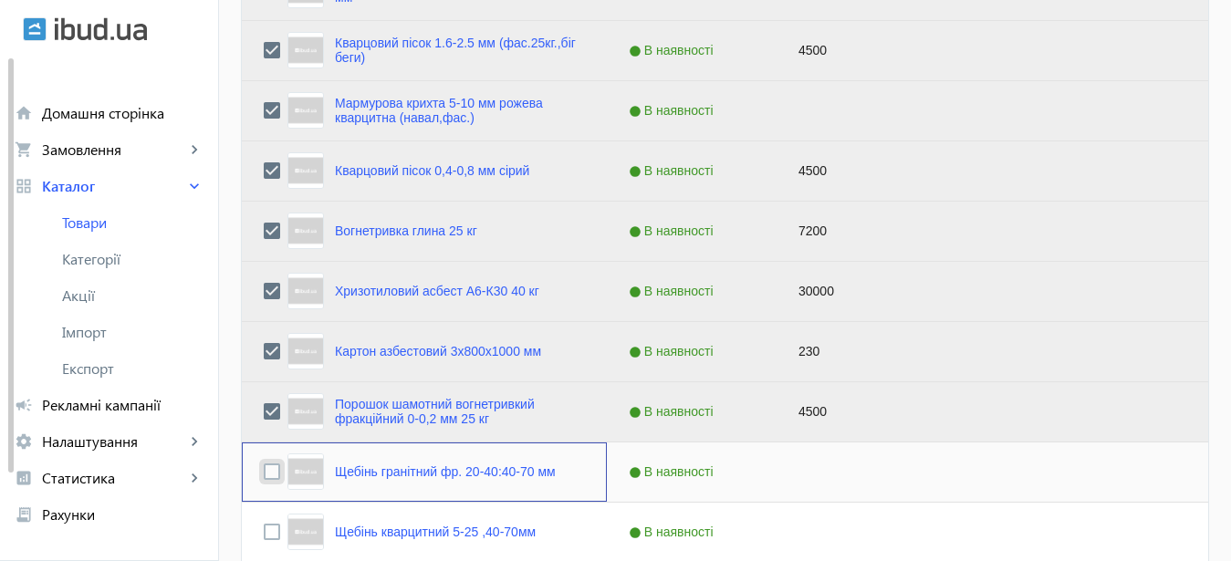
click at [264, 474] on input "Press Space to toggle row selection (unchecked)" at bounding box center [272, 472] width 16 height 16
checkbox input "true"
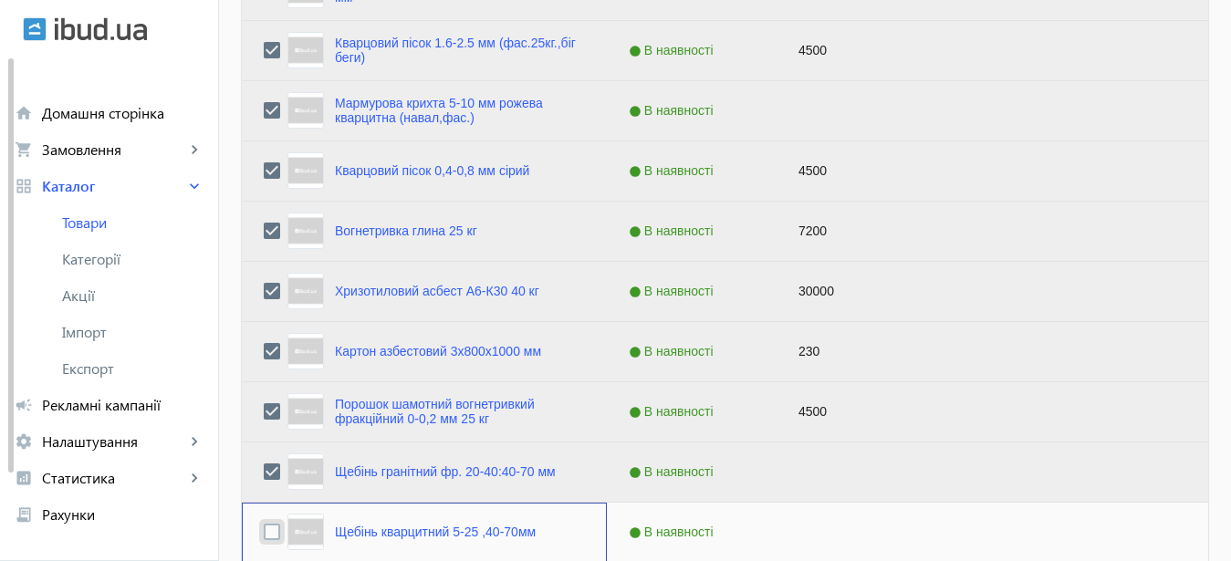
click at [264, 532] on input "Press Space to toggle row selection (unchecked)" at bounding box center [272, 532] width 16 height 16
checkbox input "true"
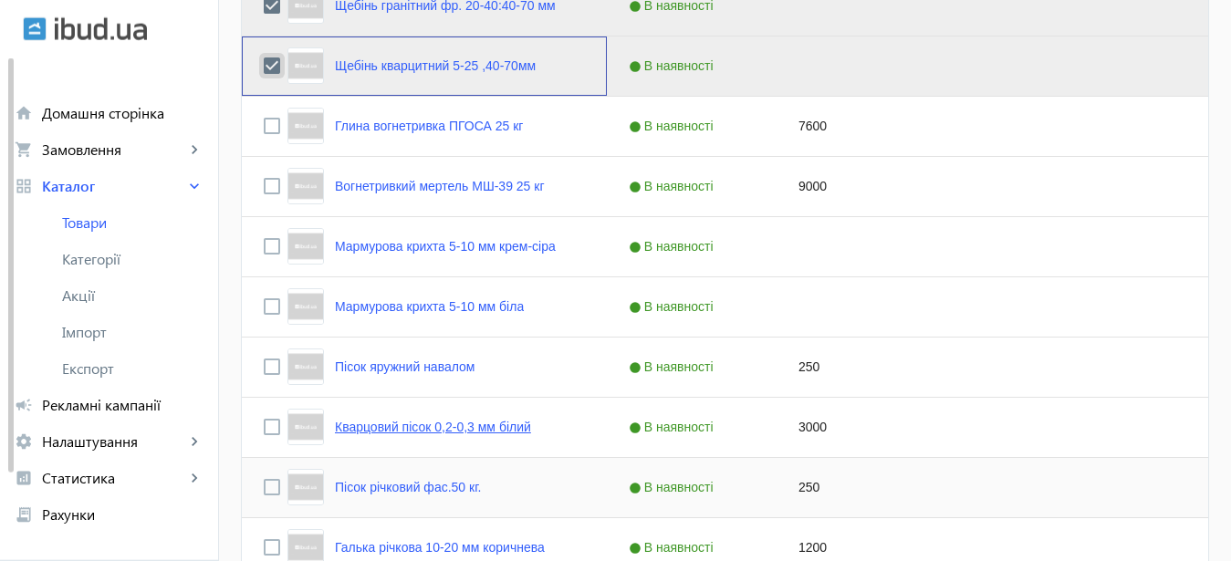
scroll to position [1676, 0]
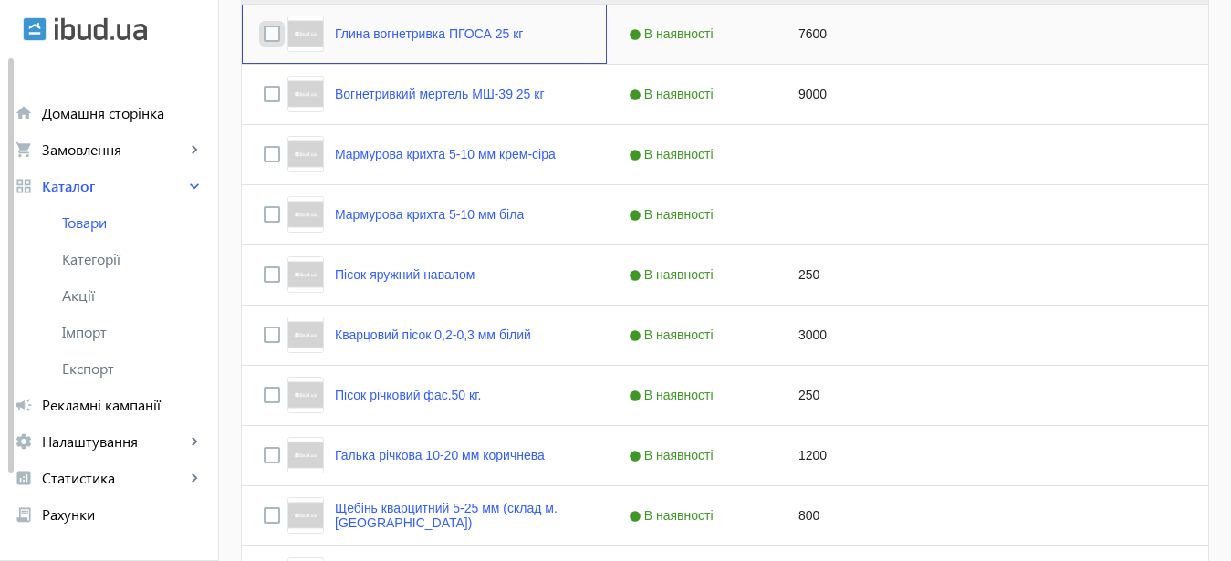
click at [264, 34] on input "Press Space to toggle row selection (unchecked)" at bounding box center [272, 34] width 16 height 16
checkbox input "true"
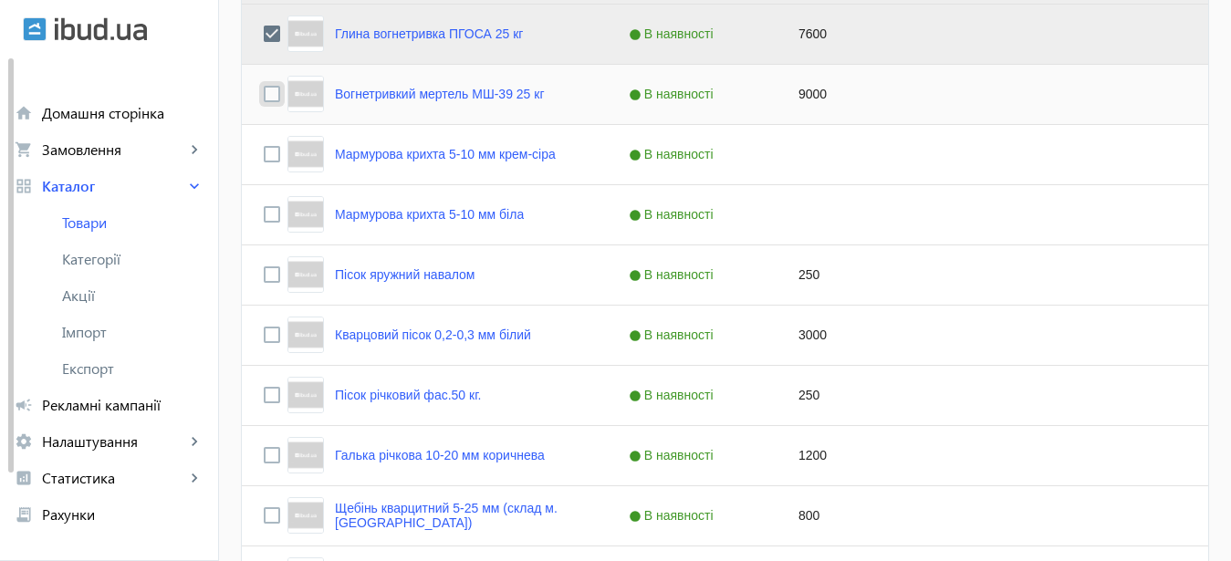
click at [264, 95] on input "Press Space to toggle row selection (unchecked)" at bounding box center [272, 94] width 16 height 16
checkbox input "true"
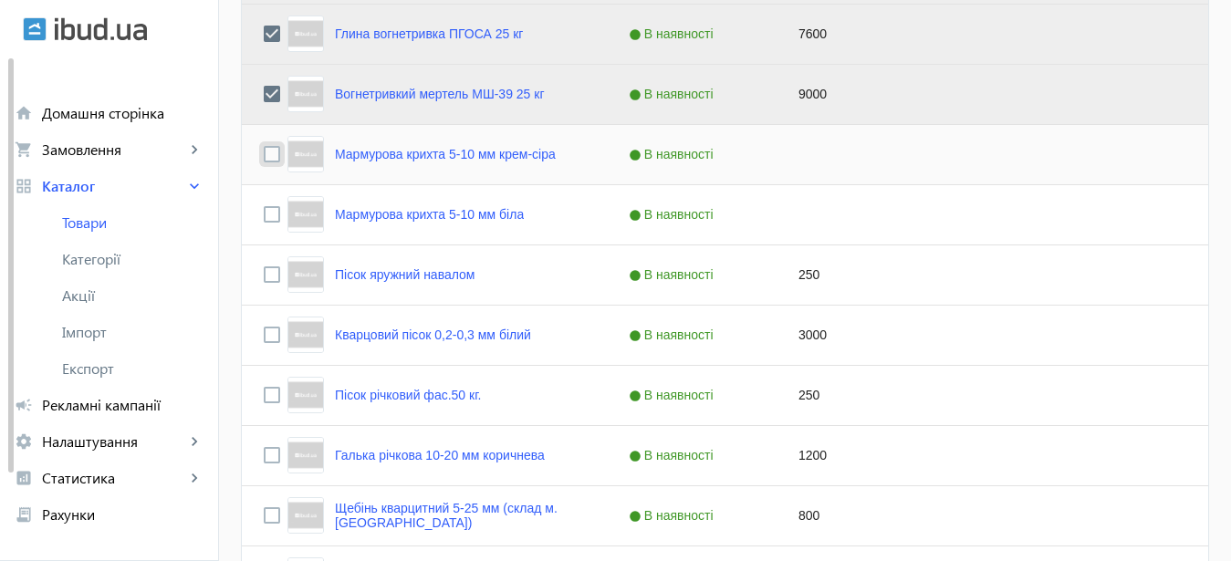
click at [264, 158] on input "Press Space to toggle row selection (unchecked)" at bounding box center [272, 154] width 16 height 16
checkbox input "true"
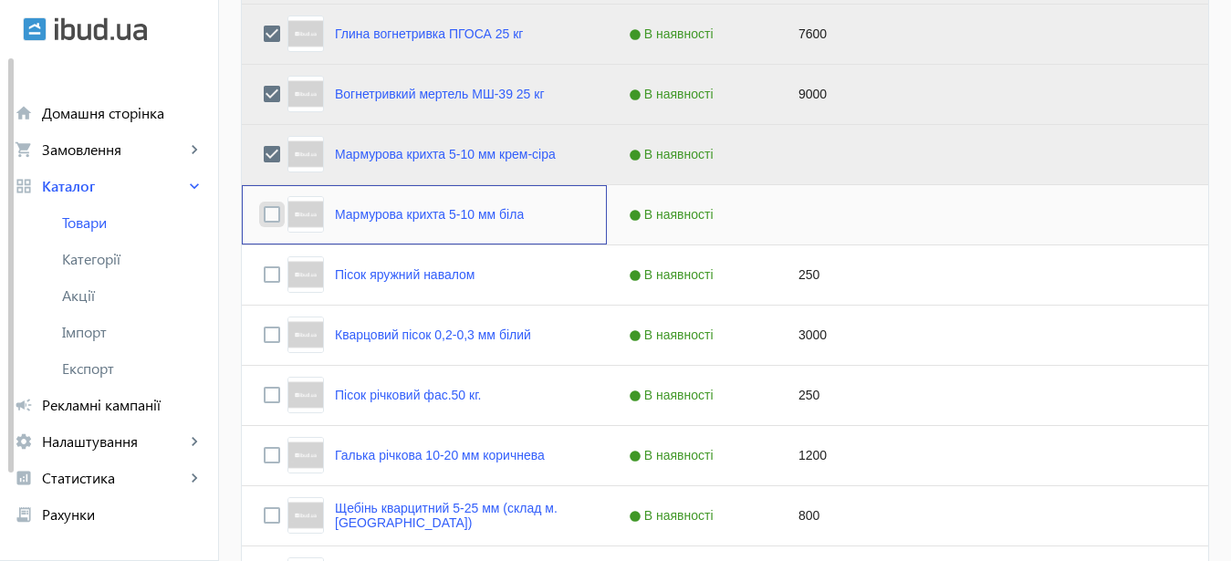
click at [264, 214] on input "Press Space to toggle row selection (unchecked)" at bounding box center [272, 214] width 16 height 16
checkbox input "true"
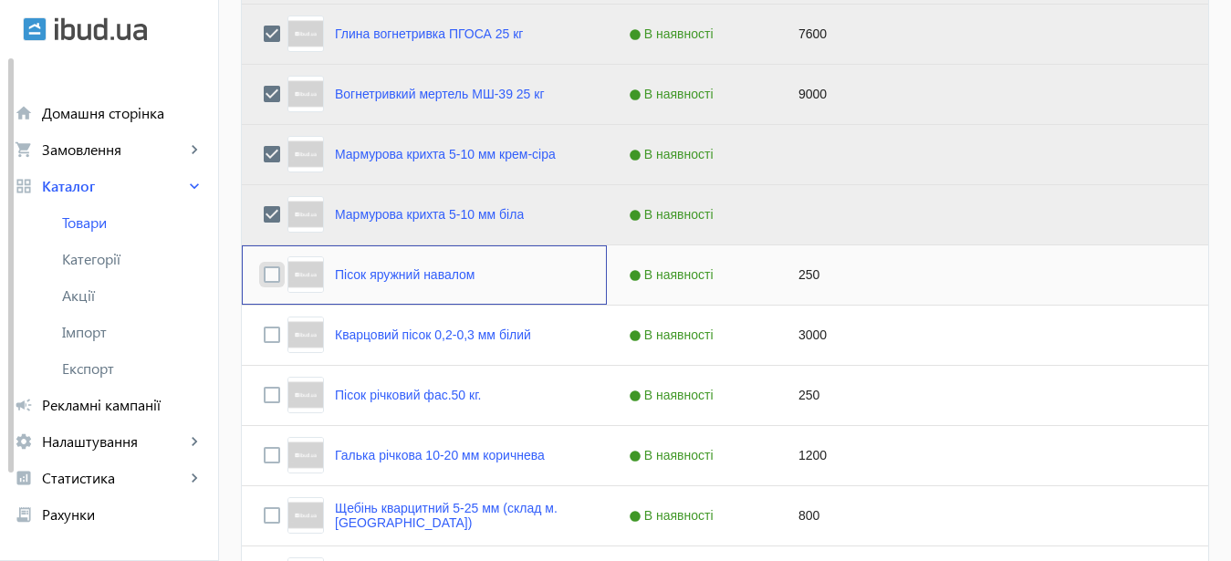
click at [264, 276] on input "Press Space to toggle row selection (unchecked)" at bounding box center [272, 275] width 16 height 16
checkbox input "true"
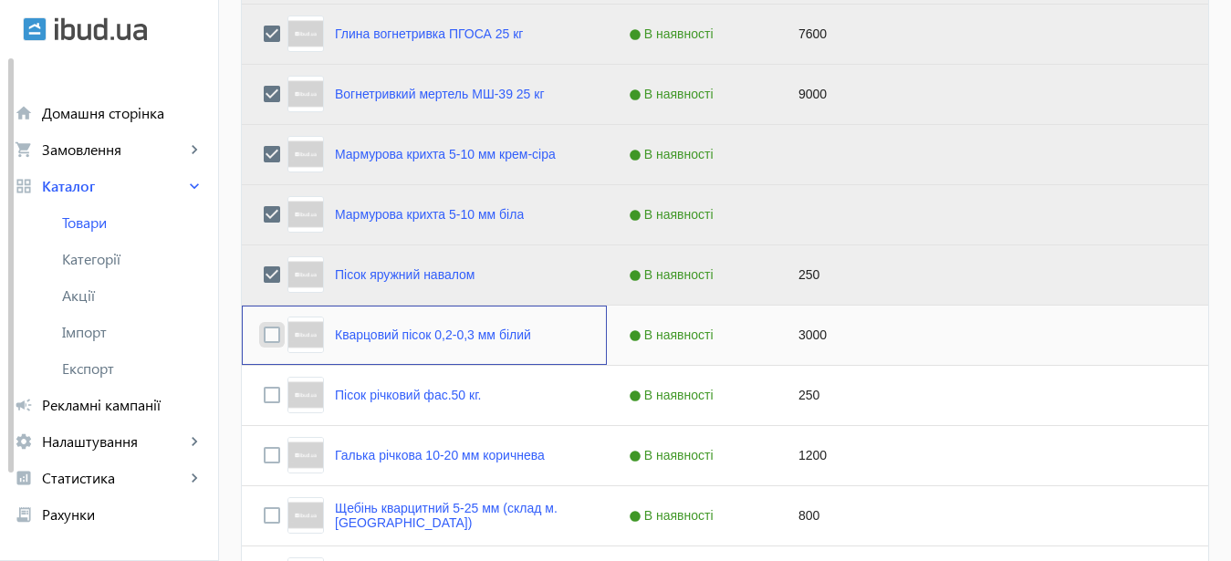
click at [264, 338] on input "Press Space to toggle row selection (unchecked)" at bounding box center [272, 335] width 16 height 16
checkbox input "true"
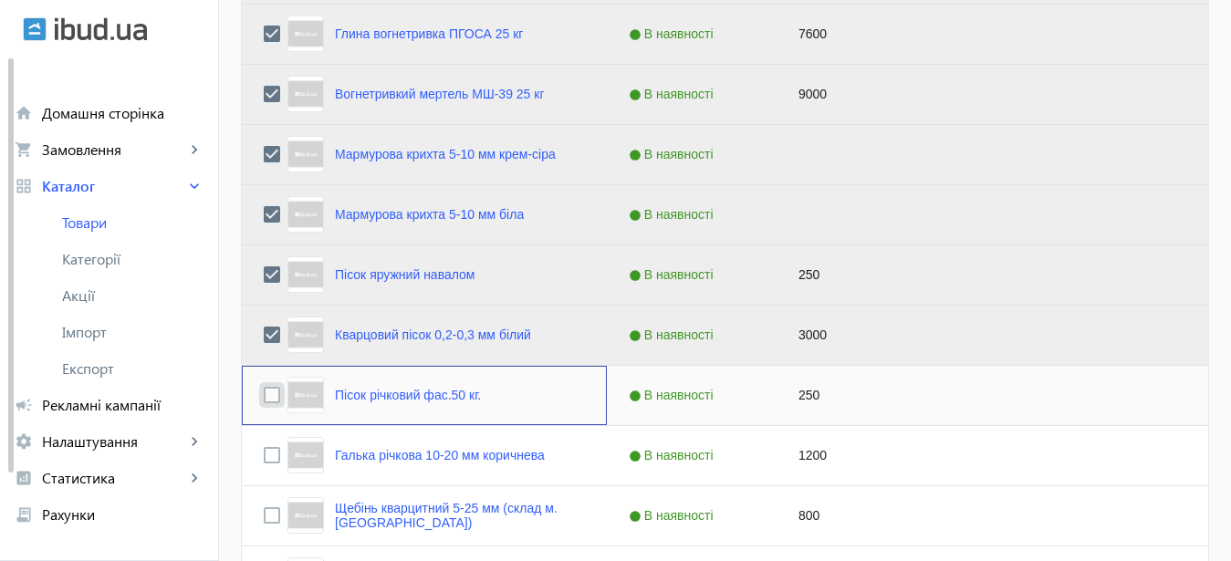
drag, startPoint x: 260, startPoint y: 398, endPoint x: 259, endPoint y: 413, distance: 15.5
click at [264, 399] on input "Press Space to toggle row selection (unchecked)" at bounding box center [272, 395] width 16 height 16
checkbox input "true"
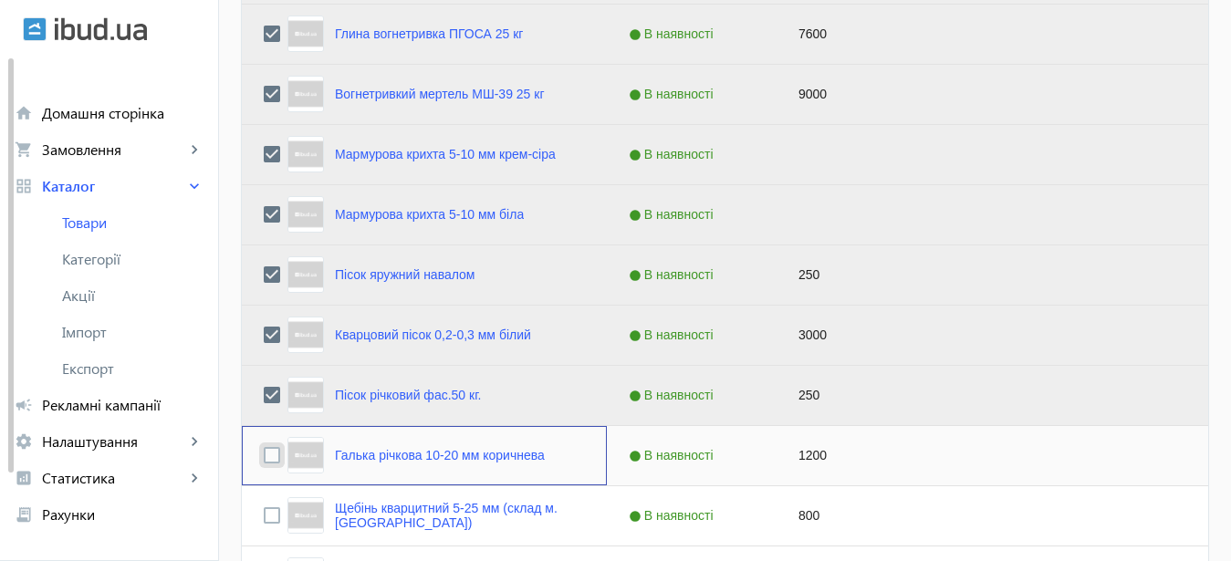
click at [264, 455] on input "Press Space to toggle row selection (unchecked)" at bounding box center [272, 455] width 16 height 16
checkbox input "true"
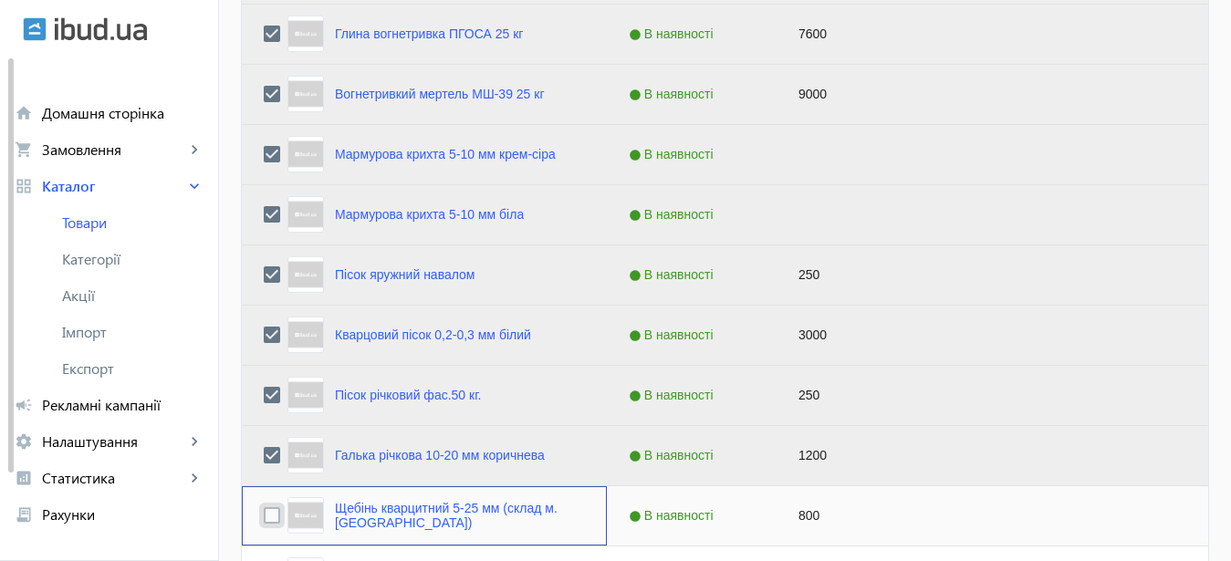
click at [264, 513] on input "Press Space to toggle row selection (unchecked)" at bounding box center [272, 515] width 16 height 16
checkbox input "true"
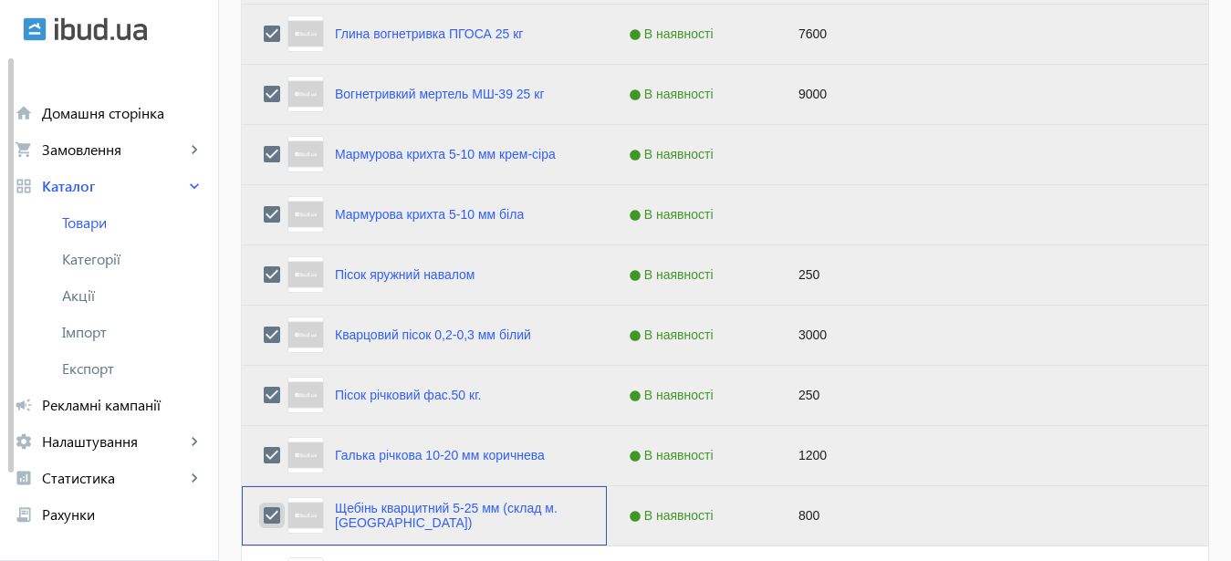
scroll to position [1900, 0]
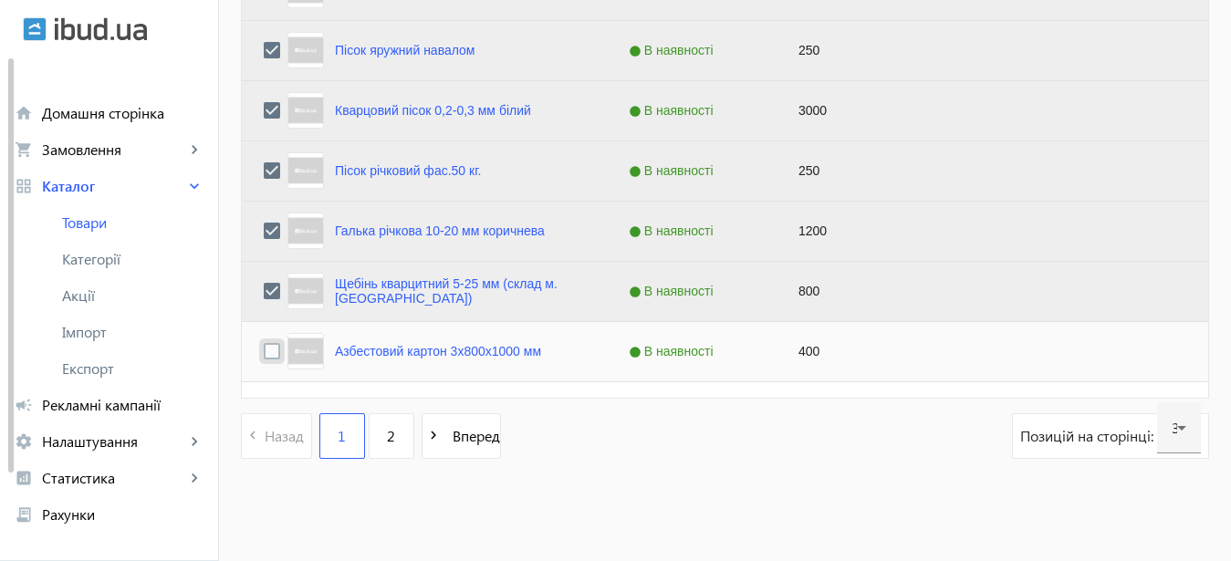
click at [264, 349] on input "Press Space to toggle row selection (unchecked)" at bounding box center [272, 351] width 16 height 16
checkbox input "true"
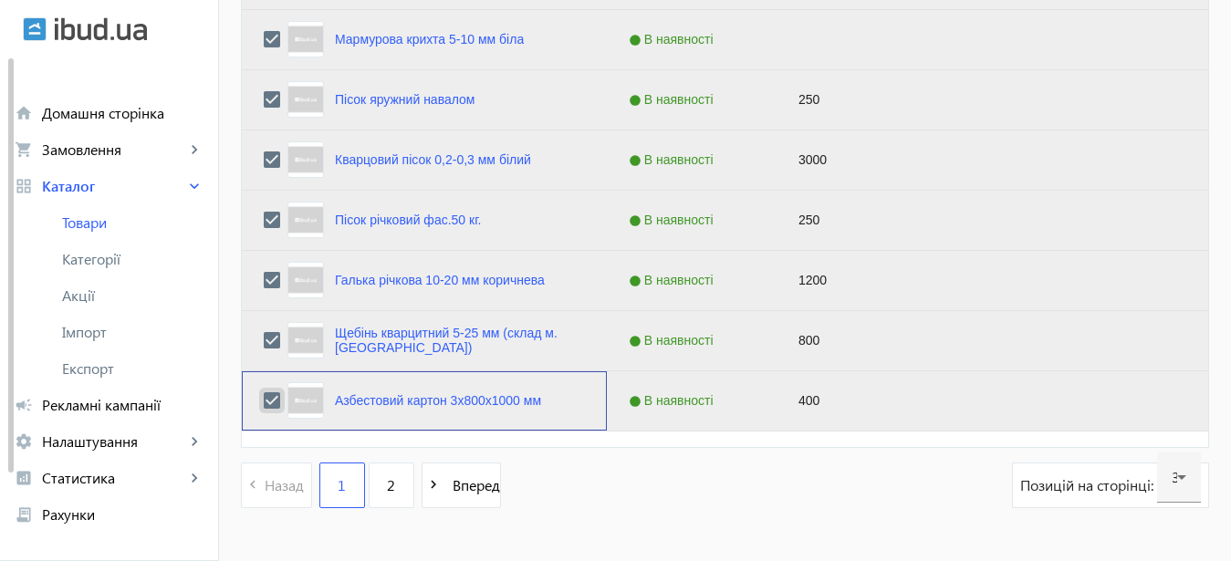
checkbox input "true"
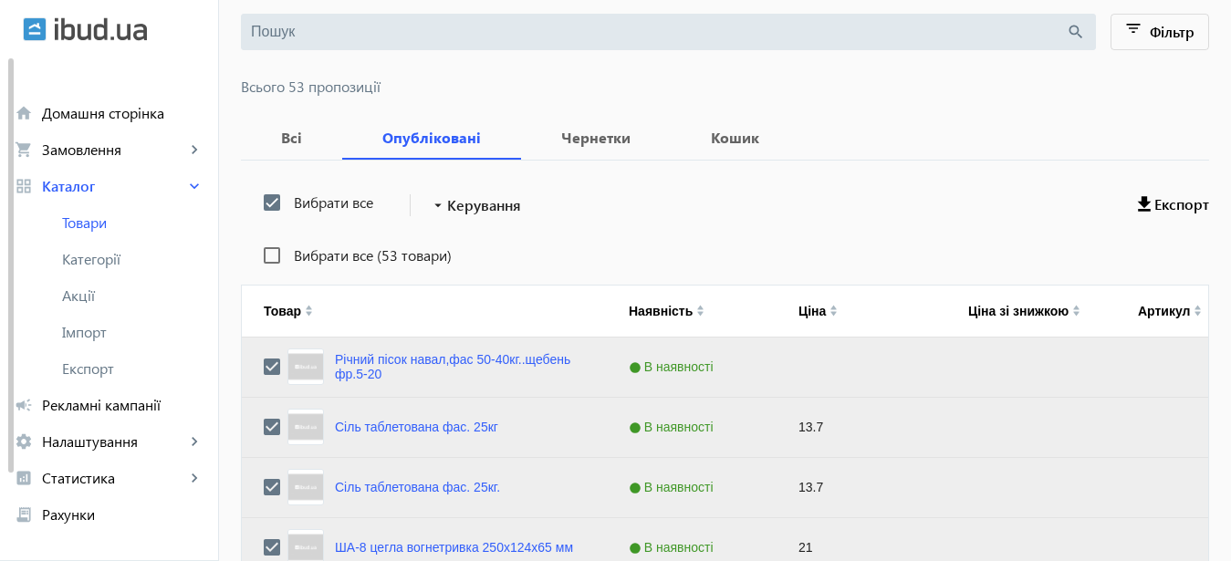
scroll to position [131, 0]
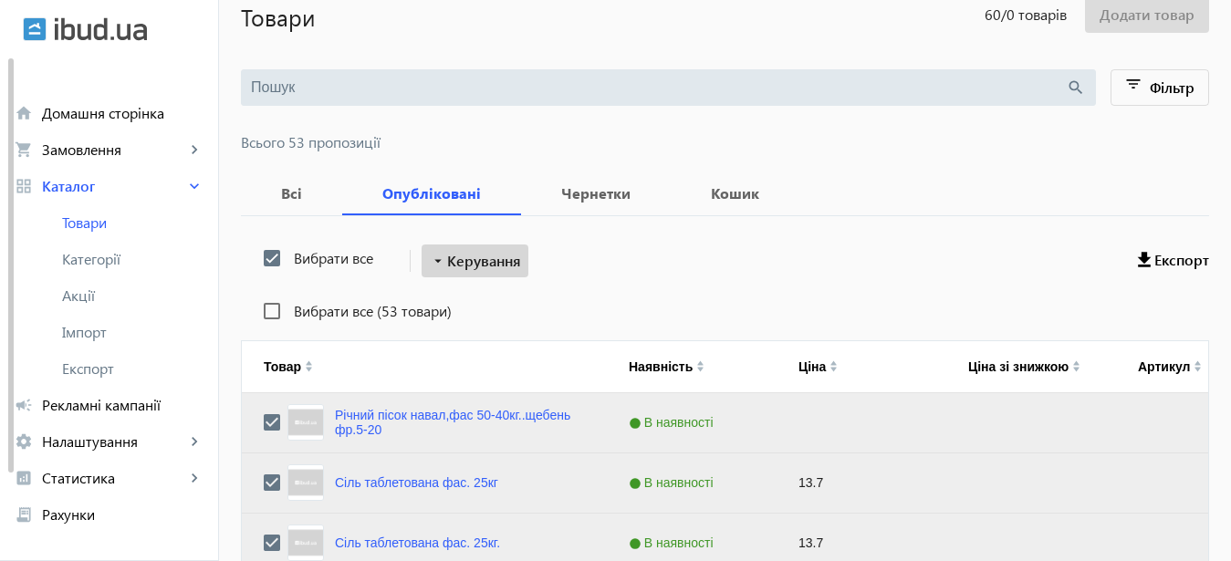
click at [500, 259] on span "Керування" at bounding box center [484, 261] width 74 height 22
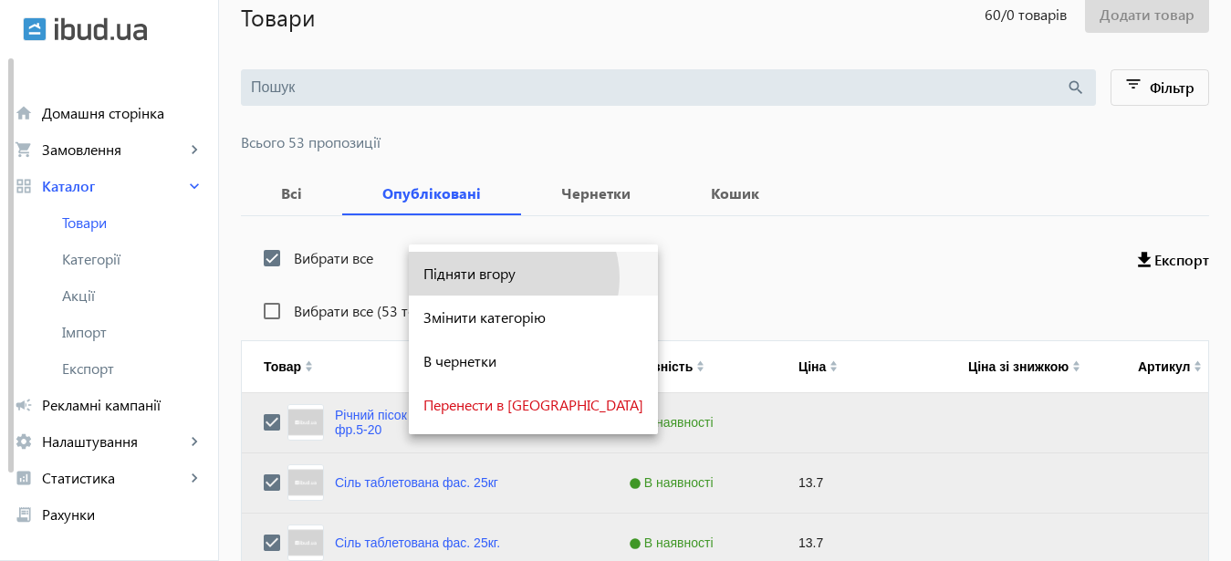
click at [512, 278] on span "Підняти вгору" at bounding box center [533, 274] width 220 height 15
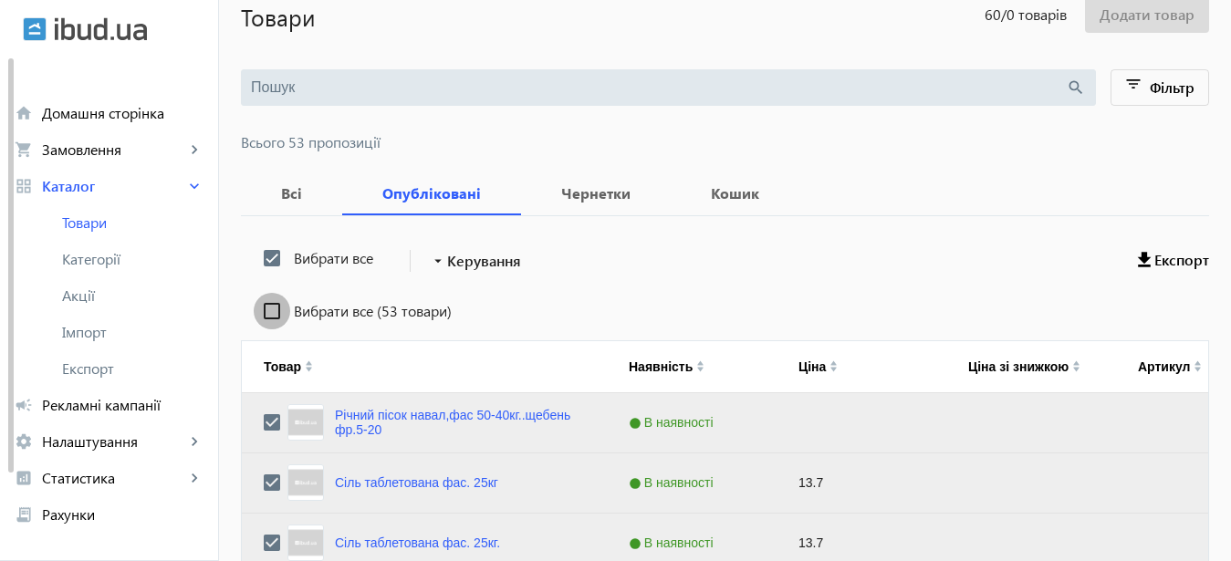
click at [261, 308] on input "Вибрати все (53 товари)" at bounding box center [272, 311] width 37 height 37
checkbox input "true"
click at [502, 256] on span "Керування" at bounding box center [484, 261] width 74 height 22
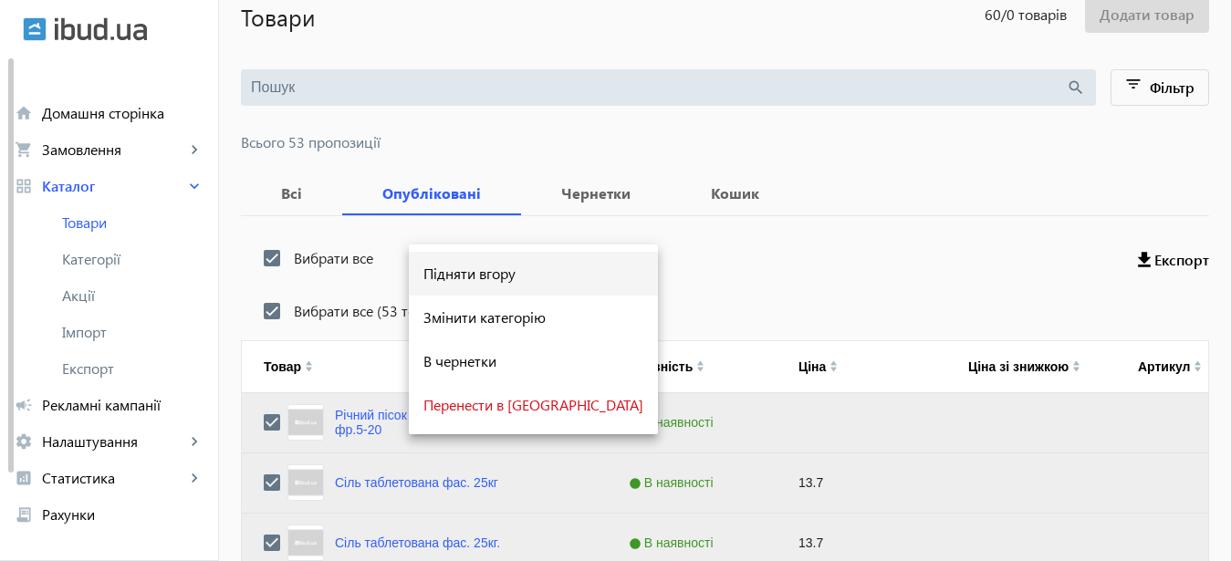
click at [490, 277] on span "Підняти вгору" at bounding box center [533, 274] width 220 height 15
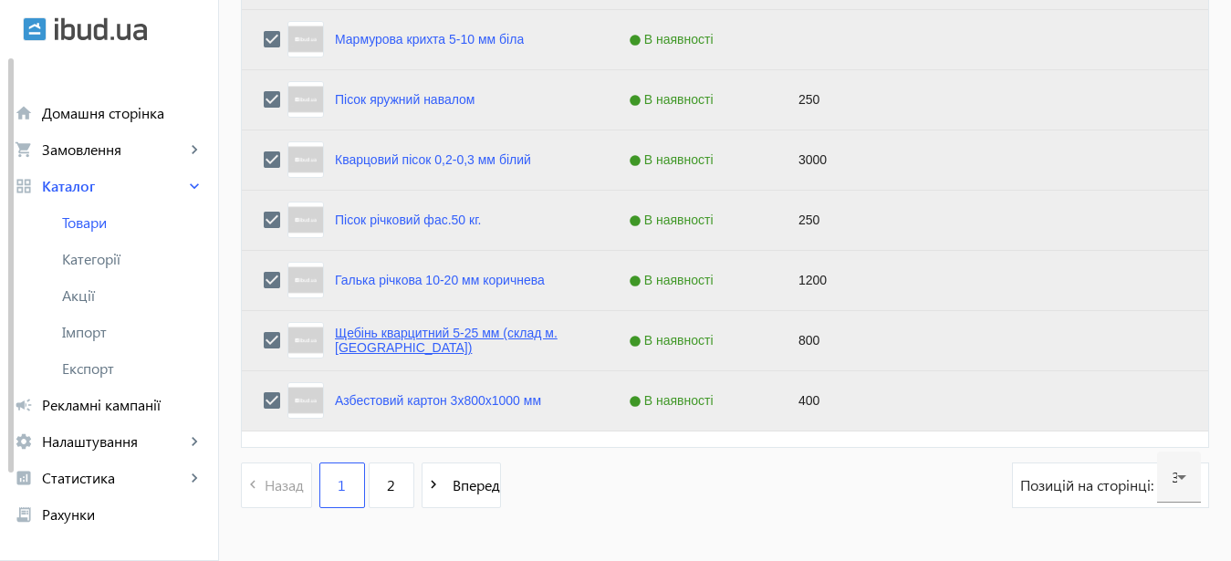
scroll to position [1950, 0]
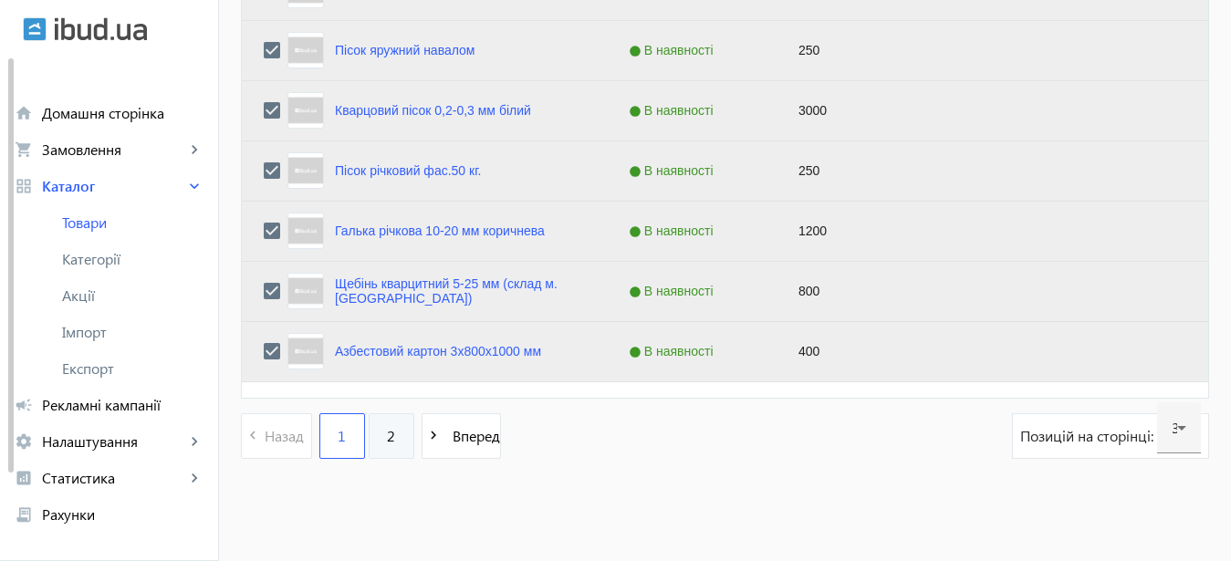
click at [382, 434] on link "2" at bounding box center [392, 436] width 46 height 46
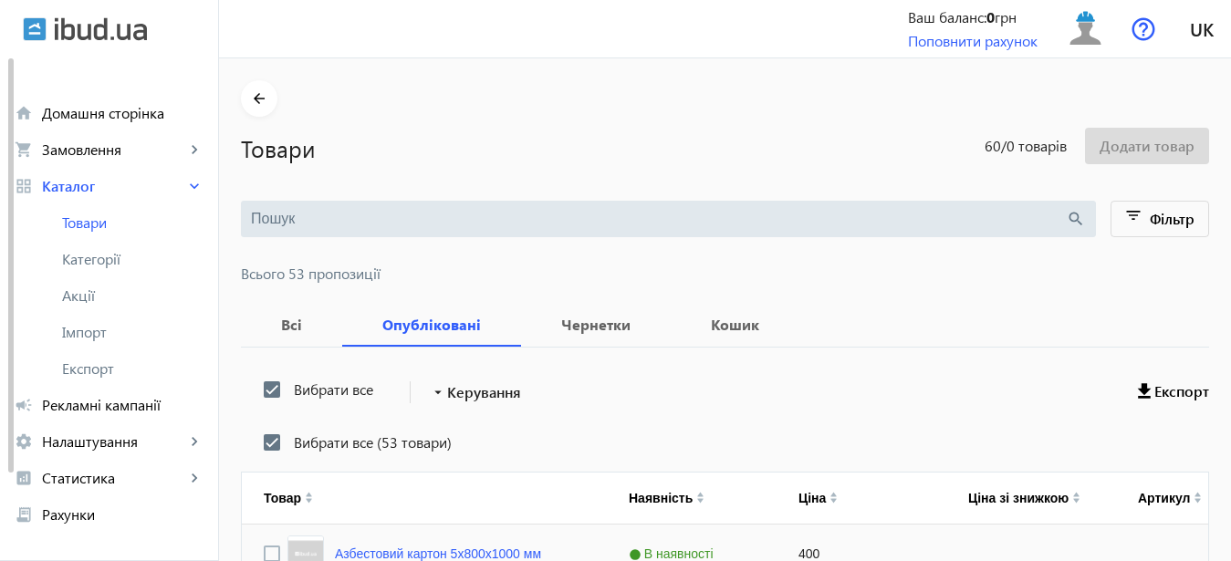
scroll to position [279, 0]
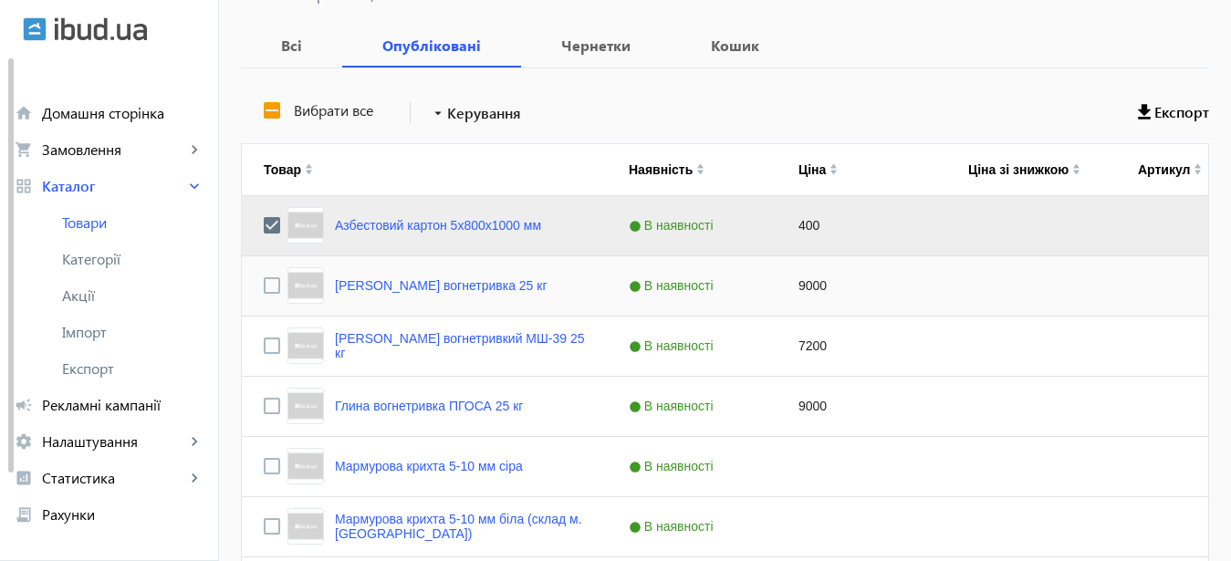
checkbox input "false"
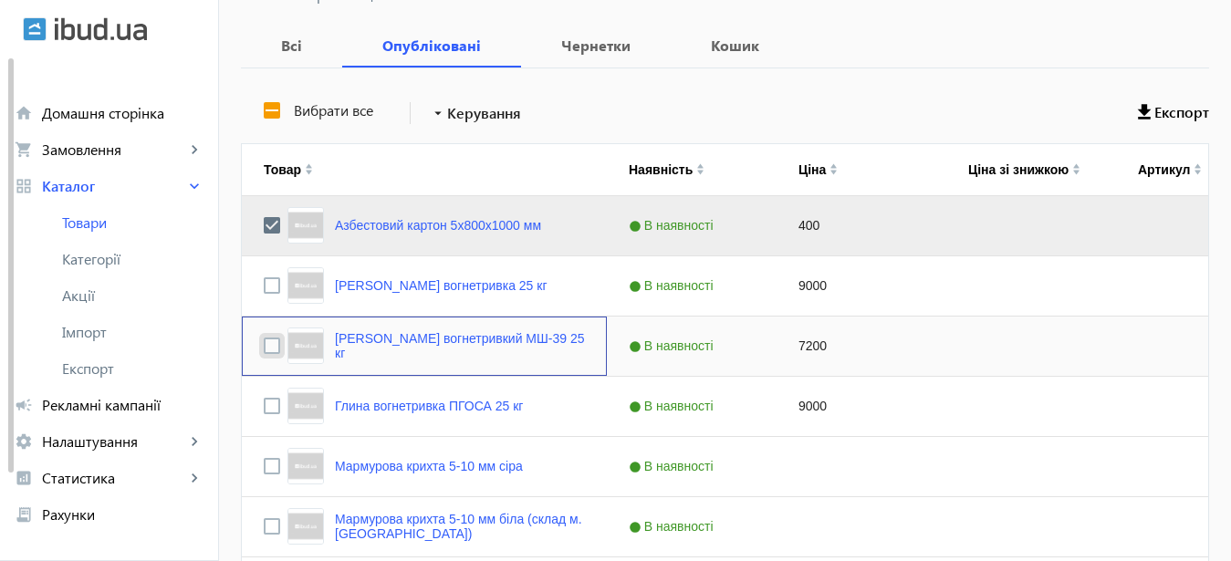
click at [264, 352] on input "Press Space to toggle row selection (unchecked)" at bounding box center [272, 346] width 16 height 16
checkbox input "true"
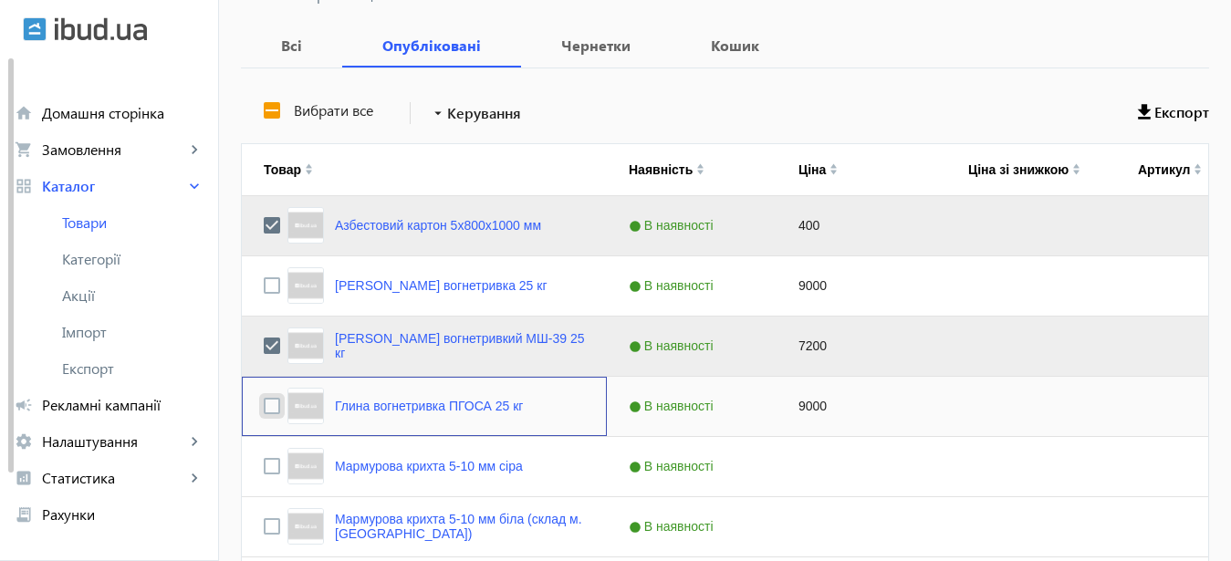
click at [264, 411] on input "Press Space to toggle row selection (unchecked)" at bounding box center [272, 406] width 16 height 16
checkbox input "true"
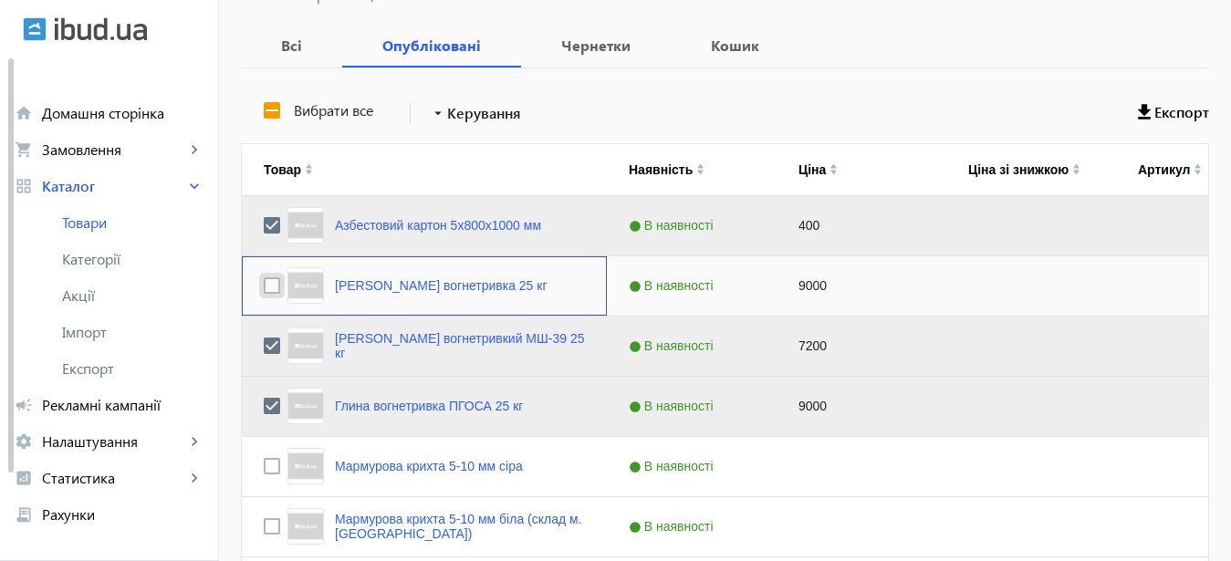
click at [264, 288] on input "Press Space to toggle row selection (unchecked)" at bounding box center [272, 285] width 16 height 16
checkbox input "true"
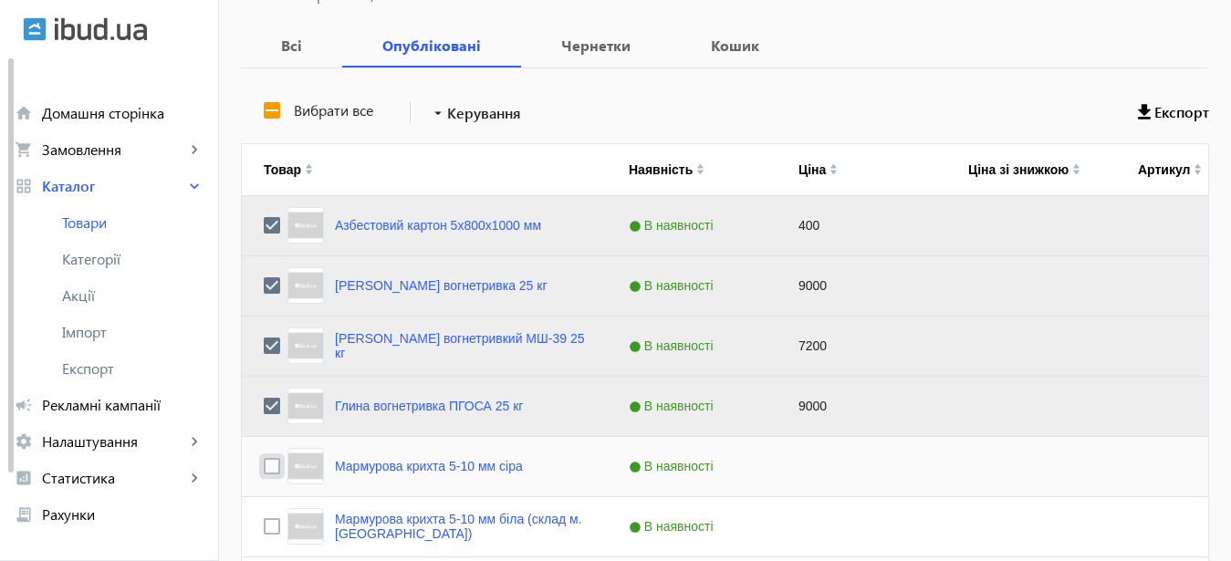
click at [264, 467] on input "Press Space to toggle row selection (unchecked)" at bounding box center [272, 466] width 16 height 16
checkbox input "true"
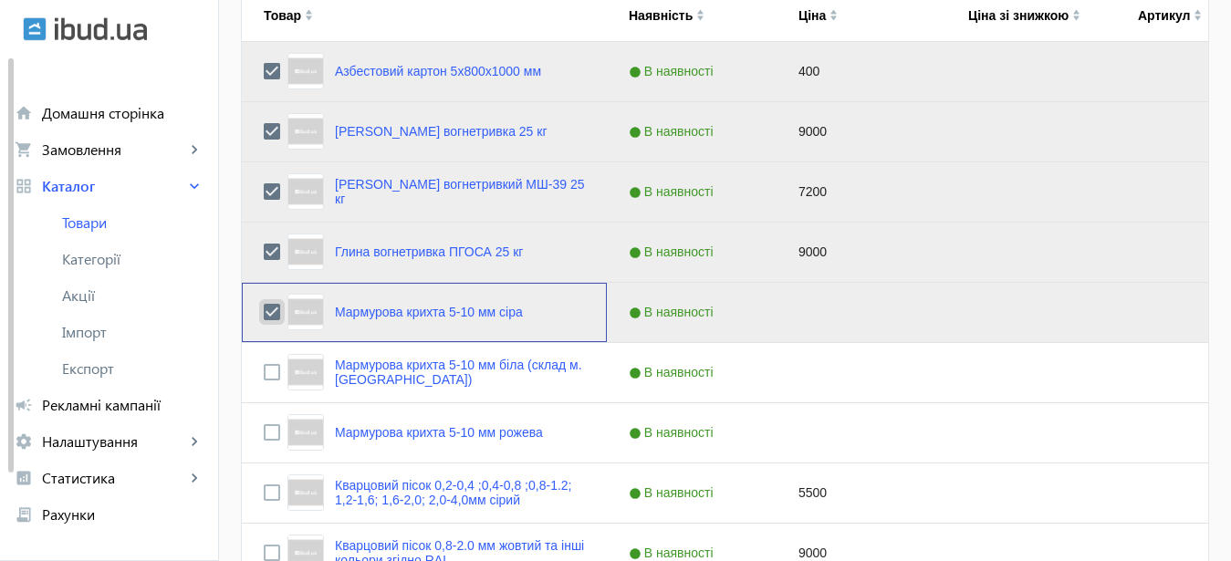
scroll to position [559, 0]
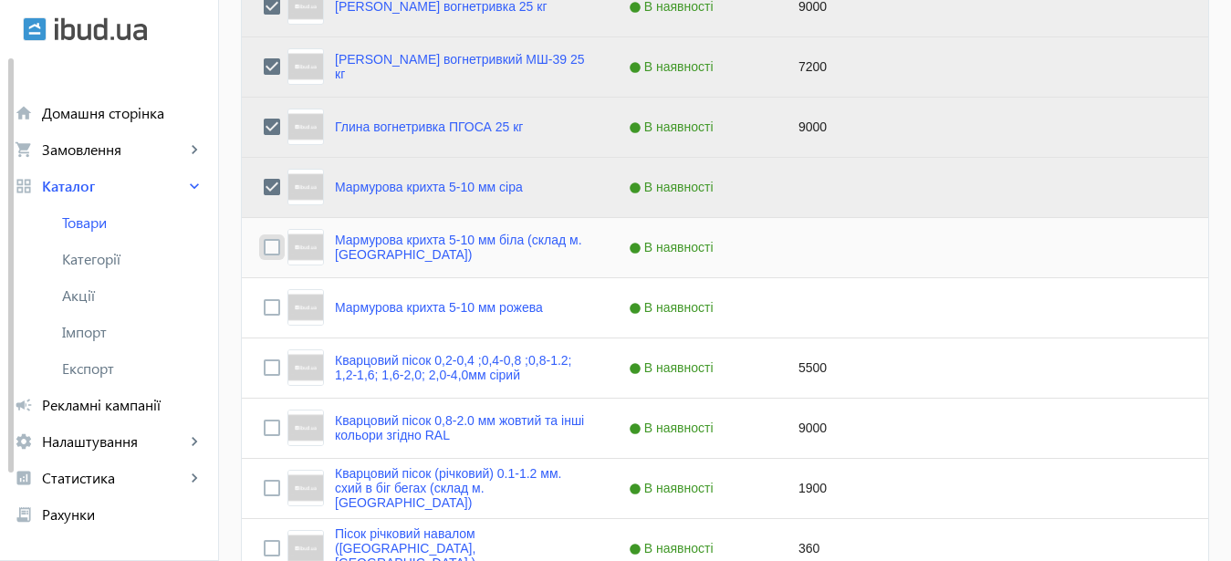
click at [264, 248] on input "Press Space to toggle row selection (unchecked)" at bounding box center [272, 247] width 16 height 16
checkbox input "true"
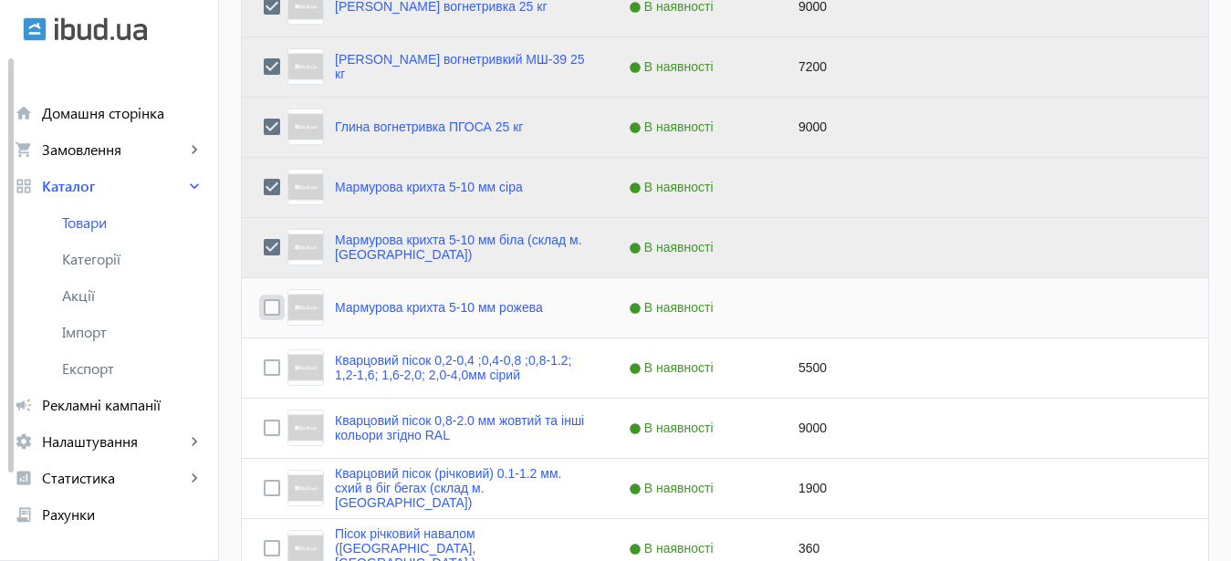
click at [264, 302] on input "Press Space to toggle row selection (unchecked)" at bounding box center [272, 307] width 16 height 16
checkbox input "true"
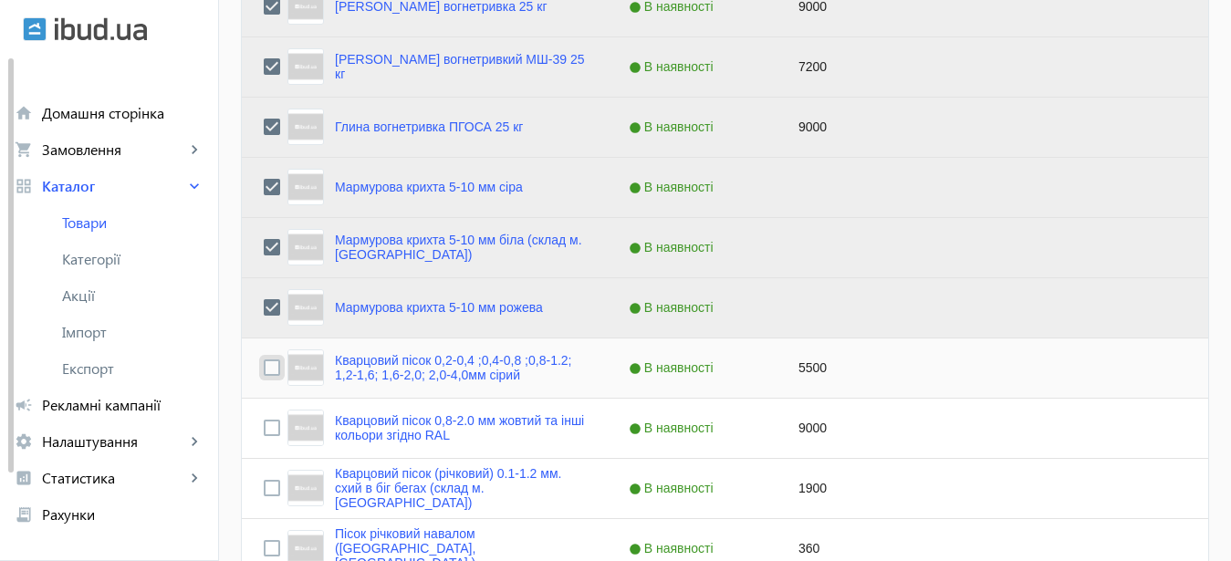
click at [264, 367] on input "Press Space to toggle row selection (unchecked)" at bounding box center [272, 368] width 16 height 16
checkbox input "true"
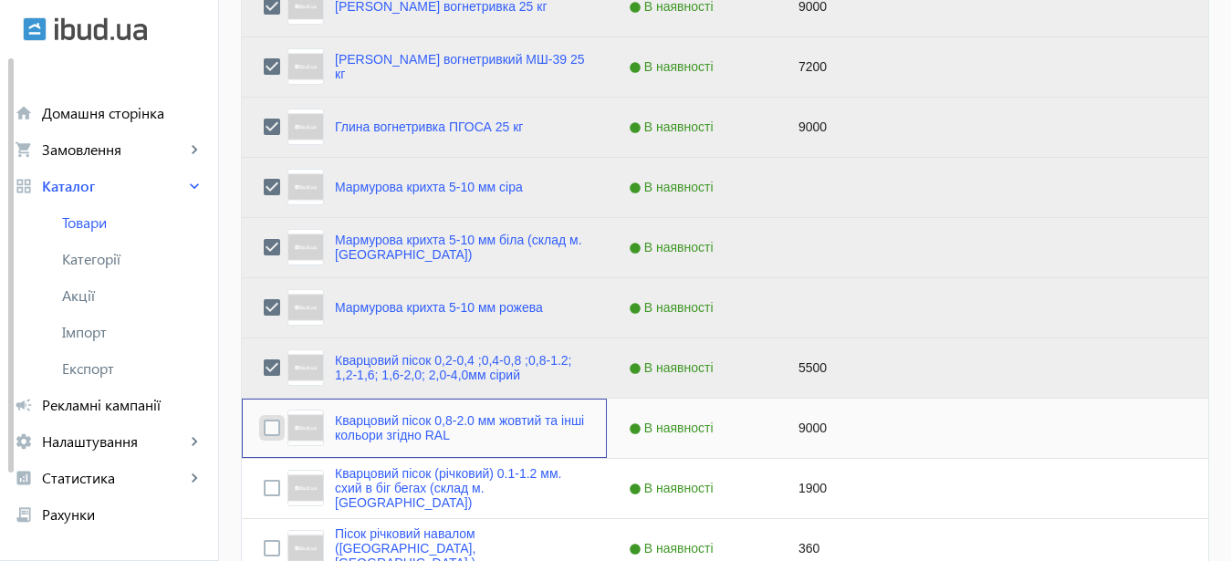
click at [264, 433] on input "Press Space to toggle row selection (unchecked)" at bounding box center [272, 428] width 16 height 16
checkbox input "true"
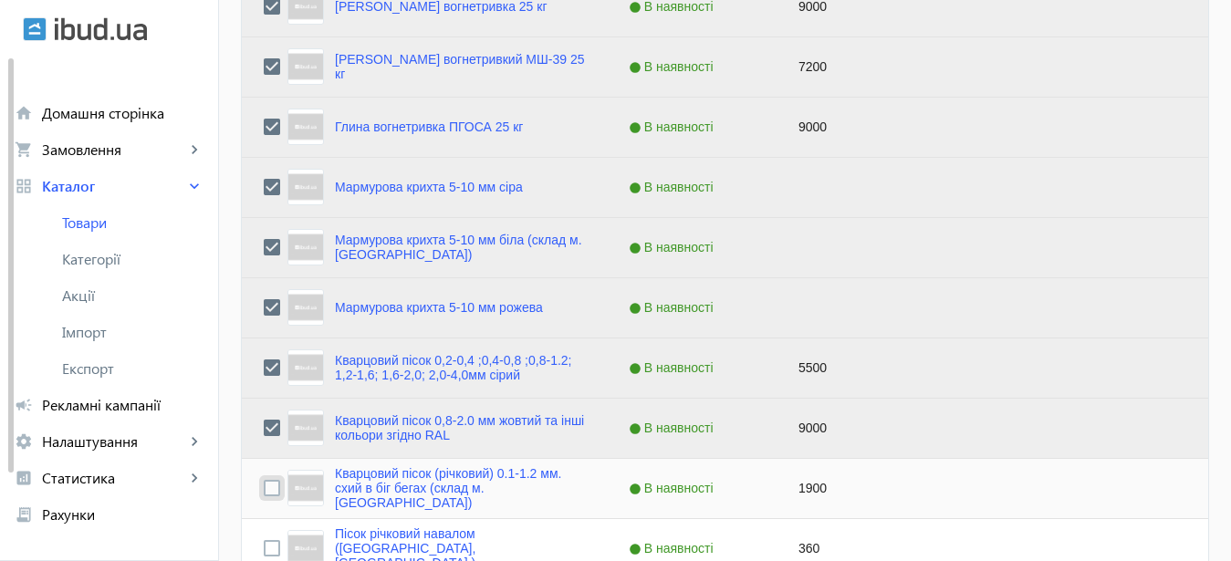
click at [264, 487] on input "Press Space to toggle row selection (unchecked)" at bounding box center [272, 488] width 16 height 16
checkbox input "true"
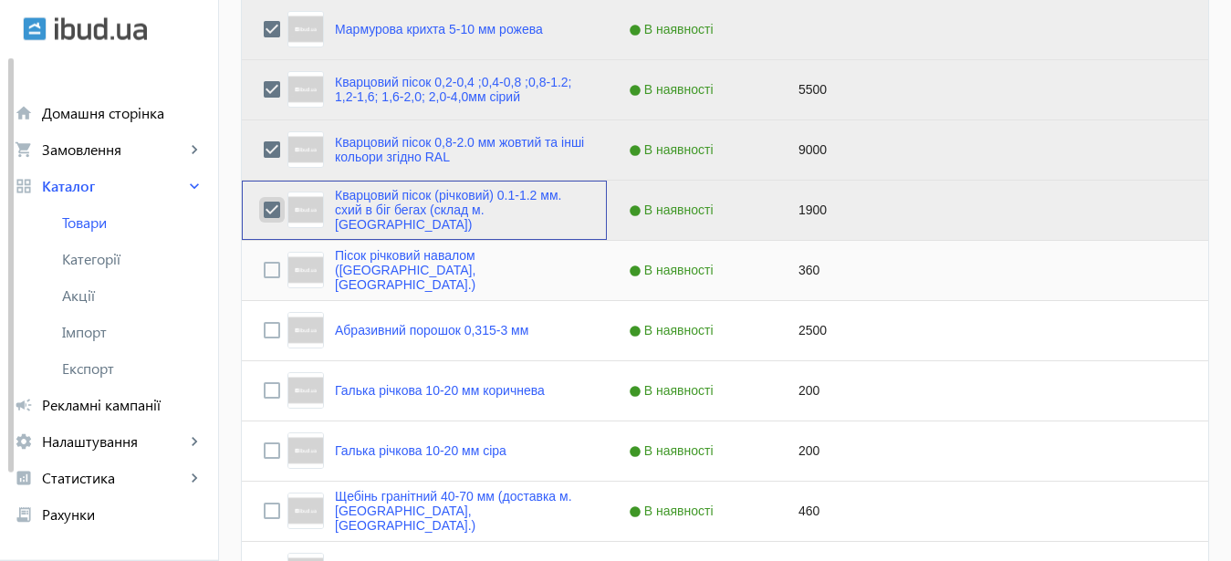
scroll to position [838, 0]
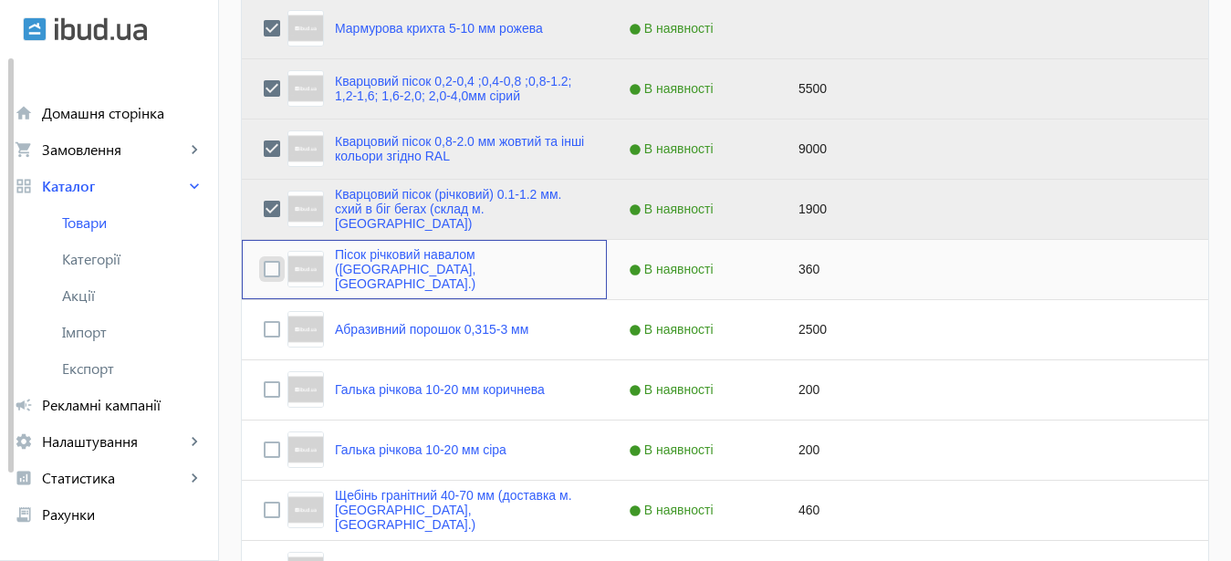
click at [264, 273] on input "Press Space to toggle row selection (unchecked)" at bounding box center [272, 269] width 16 height 16
checkbox input "true"
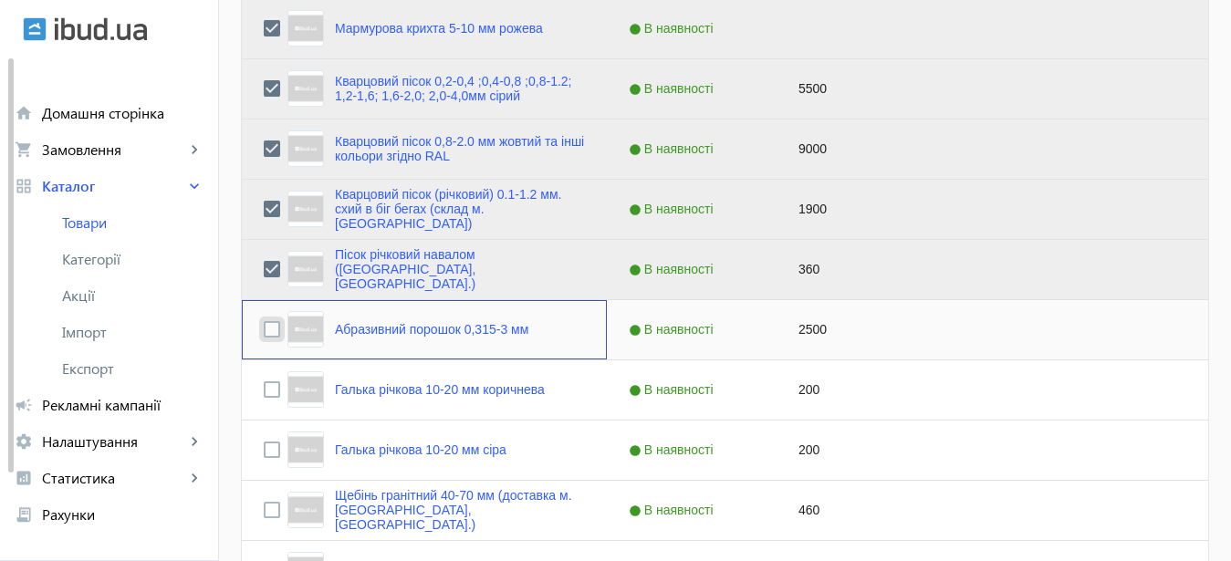
click at [264, 331] on input "Press Space to toggle row selection (unchecked)" at bounding box center [272, 329] width 16 height 16
checkbox input "true"
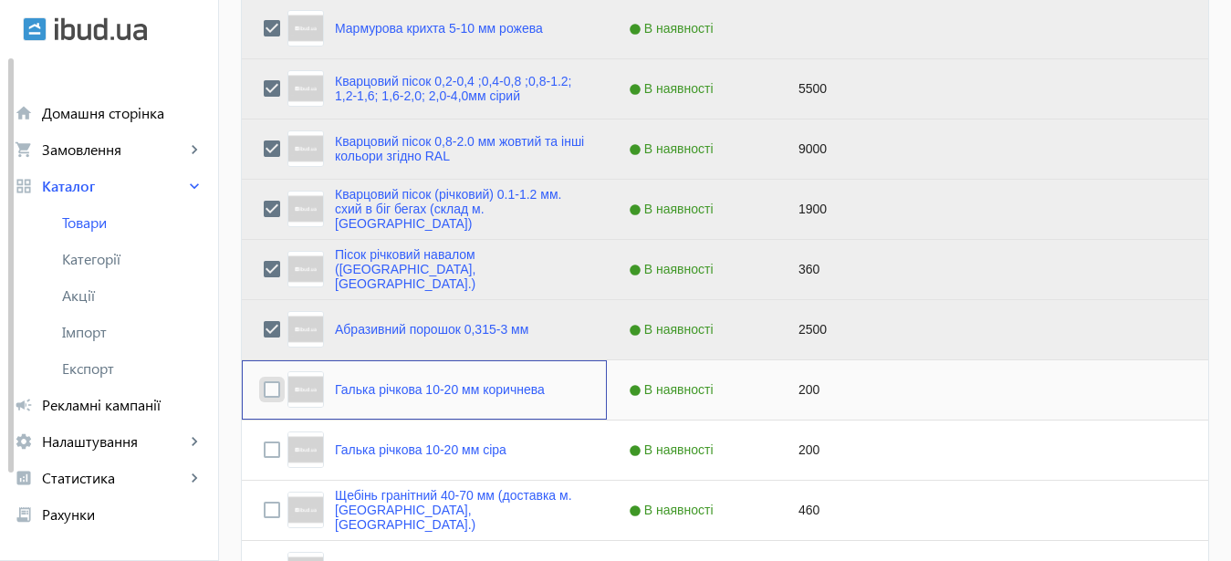
click at [264, 387] on input "Press Space to toggle row selection (unchecked)" at bounding box center [272, 390] width 16 height 16
checkbox input "true"
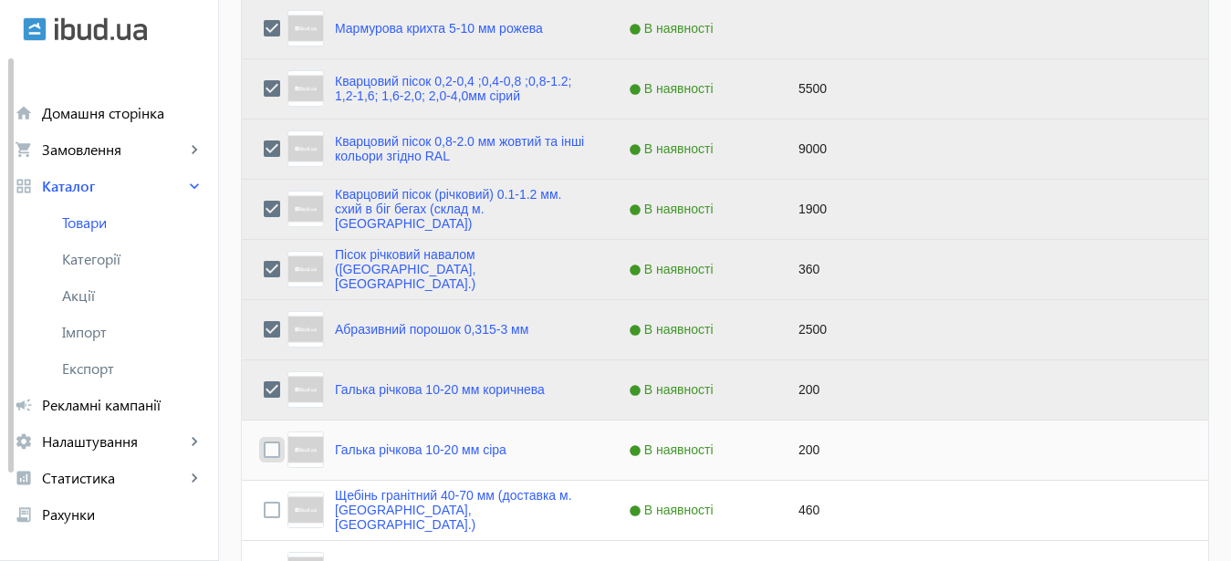
click at [264, 445] on input "Press Space to toggle row selection (unchecked)" at bounding box center [272, 450] width 16 height 16
checkbox input "true"
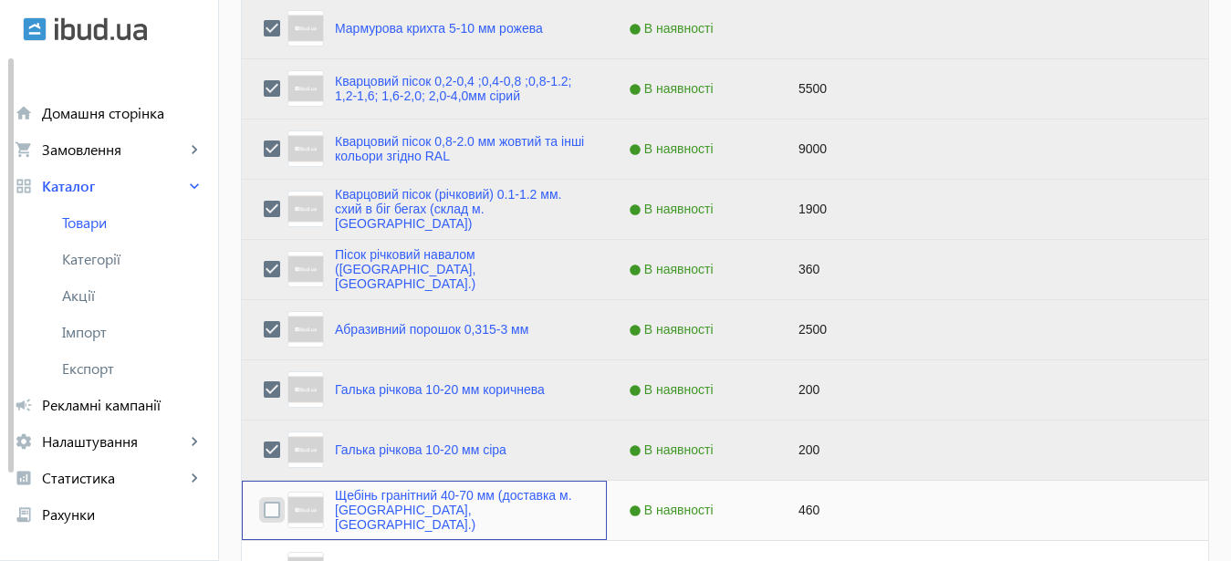
click at [264, 515] on input "Press Space to toggle row selection (unchecked)" at bounding box center [272, 510] width 16 height 16
checkbox input "true"
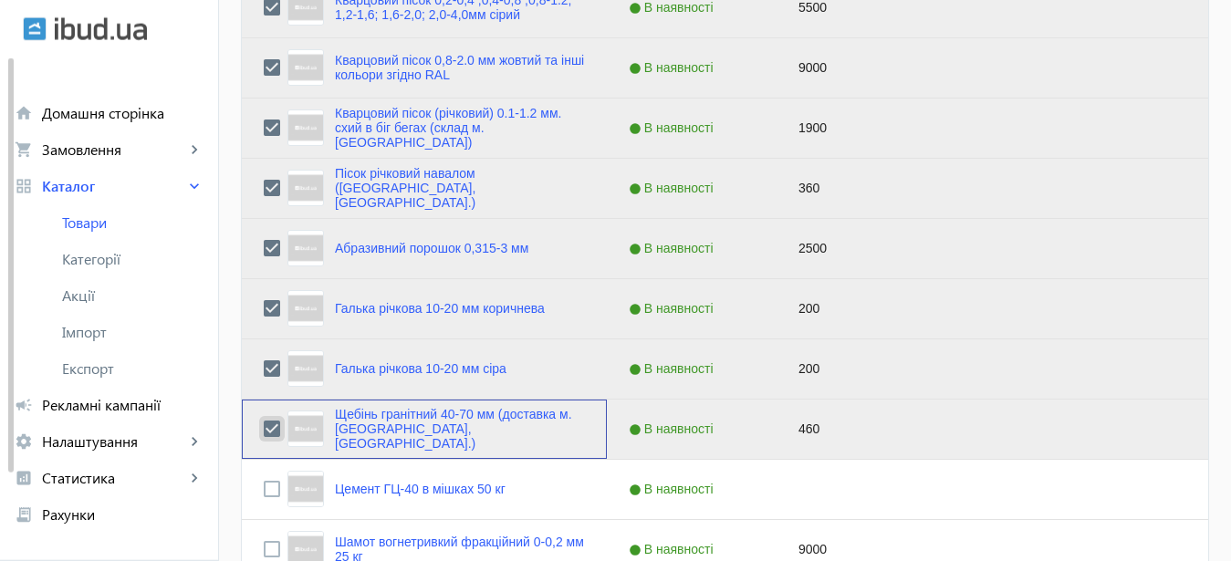
scroll to position [1117, 0]
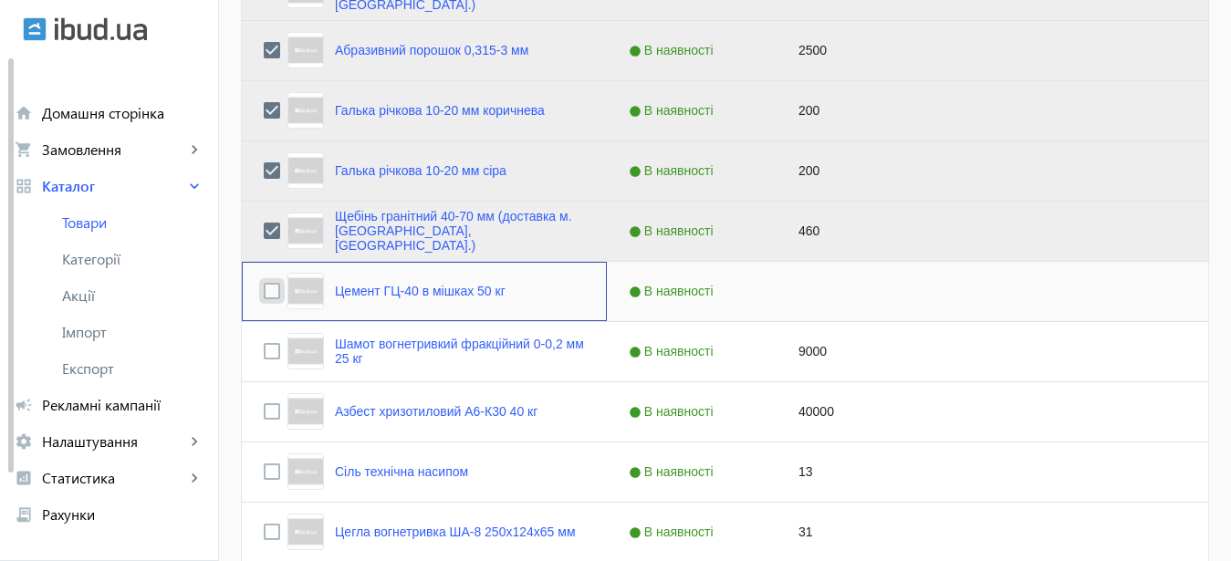
click at [264, 290] on input "Press Space to toggle row selection (unchecked)" at bounding box center [272, 291] width 16 height 16
checkbox input "true"
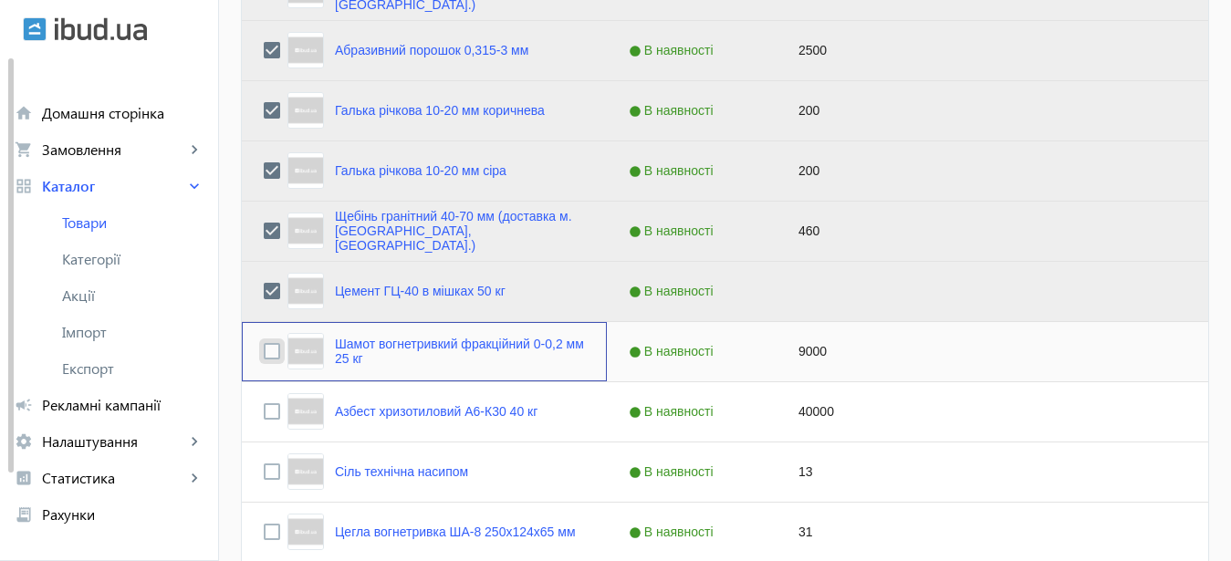
click at [264, 350] on input "Press Space to toggle row selection (unchecked)" at bounding box center [272, 351] width 16 height 16
checkbox input "true"
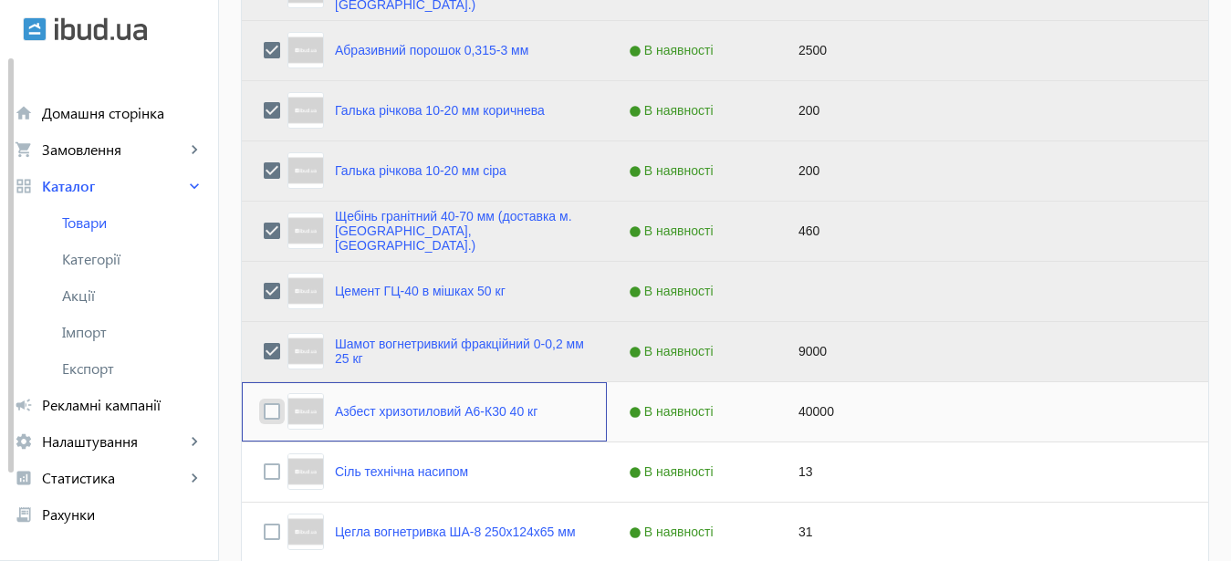
click at [264, 413] on input "Press Space to toggle row selection (unchecked)" at bounding box center [272, 411] width 16 height 16
checkbox input "true"
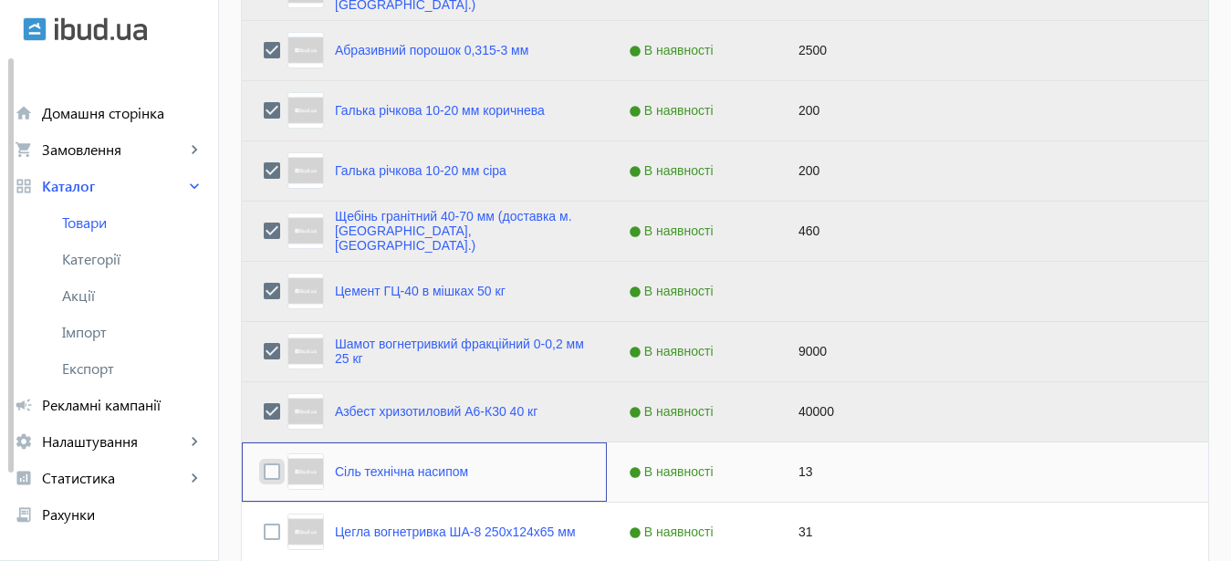
click at [264, 472] on input "Press Space to toggle row selection (unchecked)" at bounding box center [272, 472] width 16 height 16
checkbox input "true"
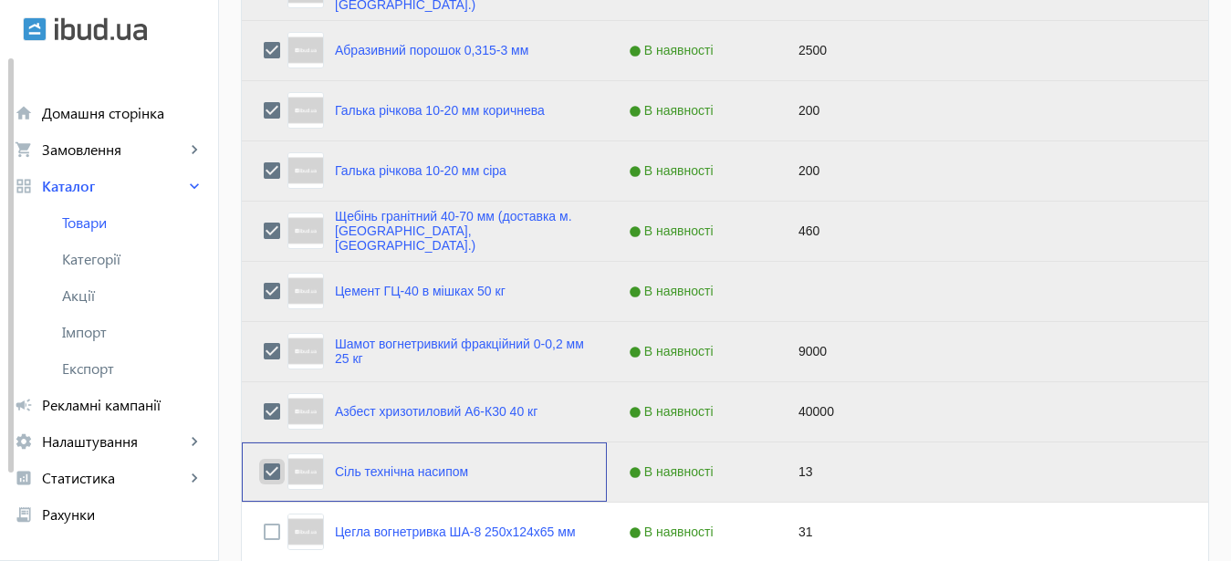
scroll to position [1396, 0]
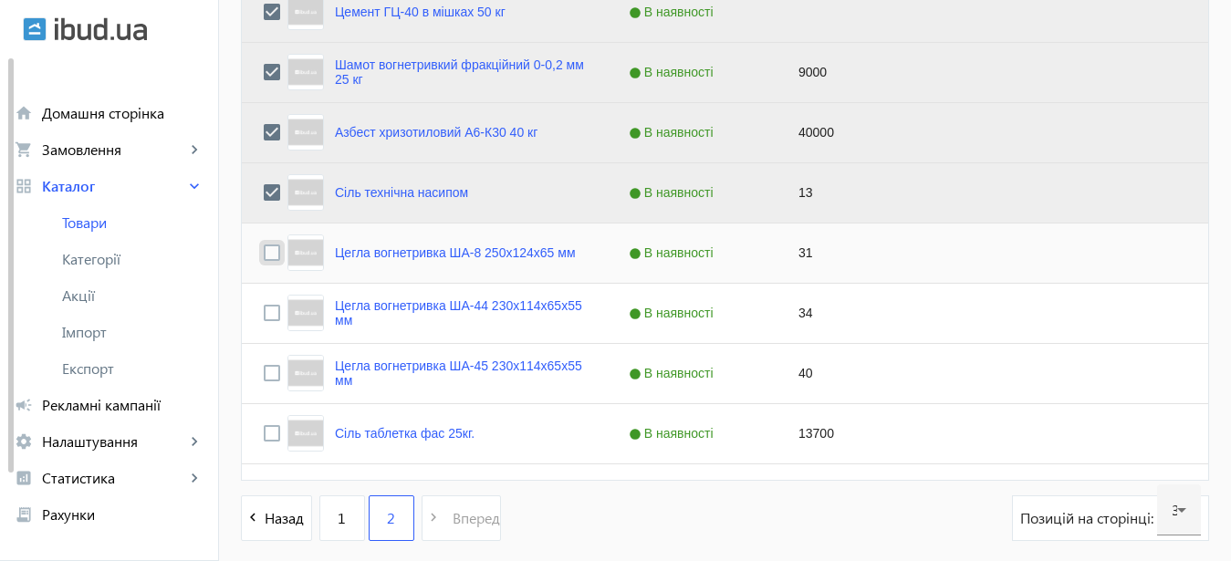
click at [264, 255] on input "Press Space to toggle row selection (unchecked)" at bounding box center [272, 253] width 16 height 16
checkbox input "true"
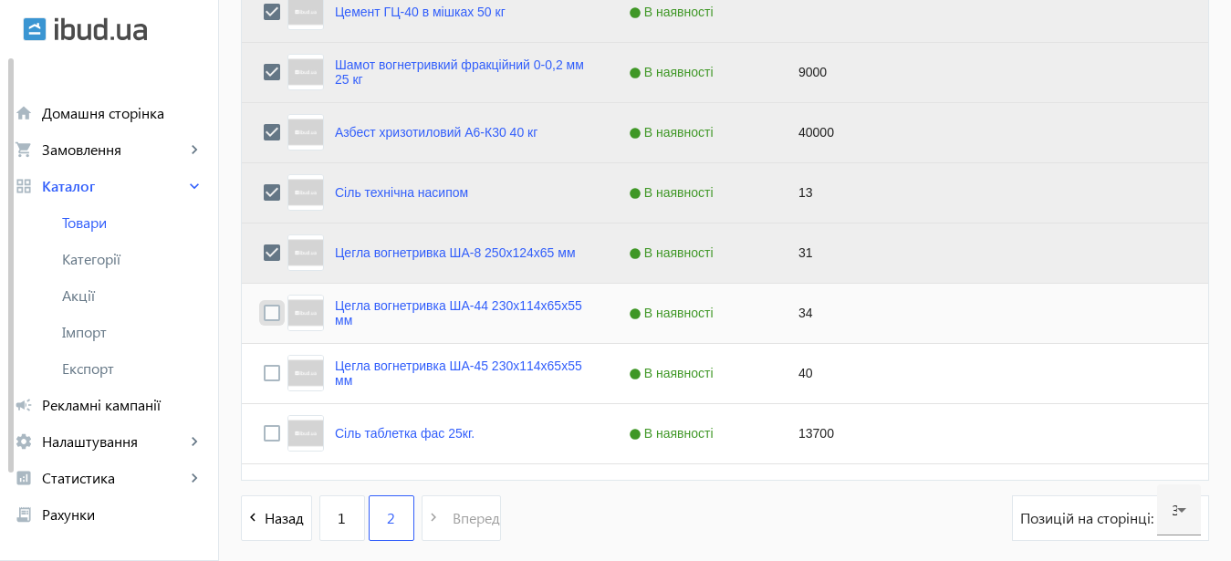
click at [264, 314] on input "Press Space to toggle row selection (unchecked)" at bounding box center [272, 313] width 16 height 16
checkbox input "true"
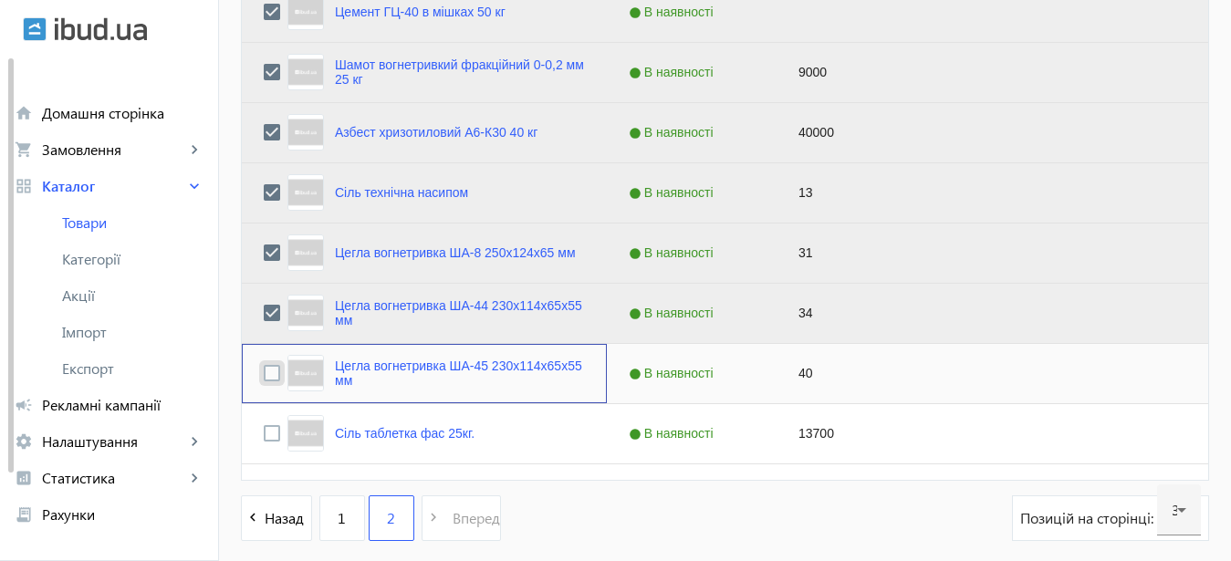
click at [264, 373] on input "Press Space to toggle row selection (unchecked)" at bounding box center [272, 373] width 16 height 16
checkbox input "true"
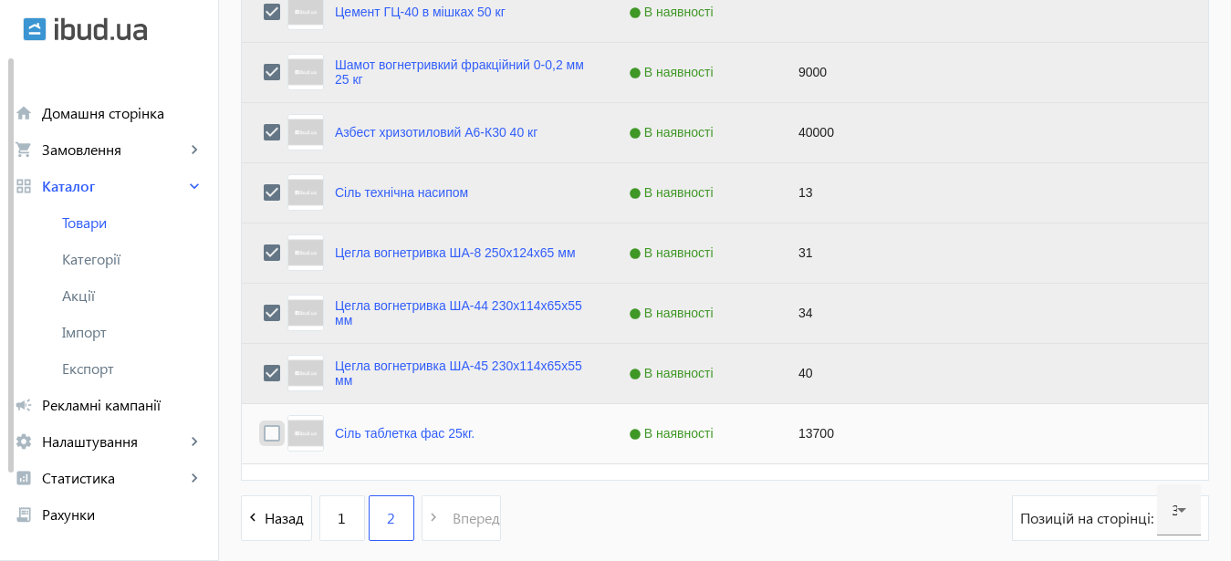
click at [264, 434] on input "Press Space to toggle row selection (unchecked)" at bounding box center [272, 433] width 16 height 16
checkbox input "true"
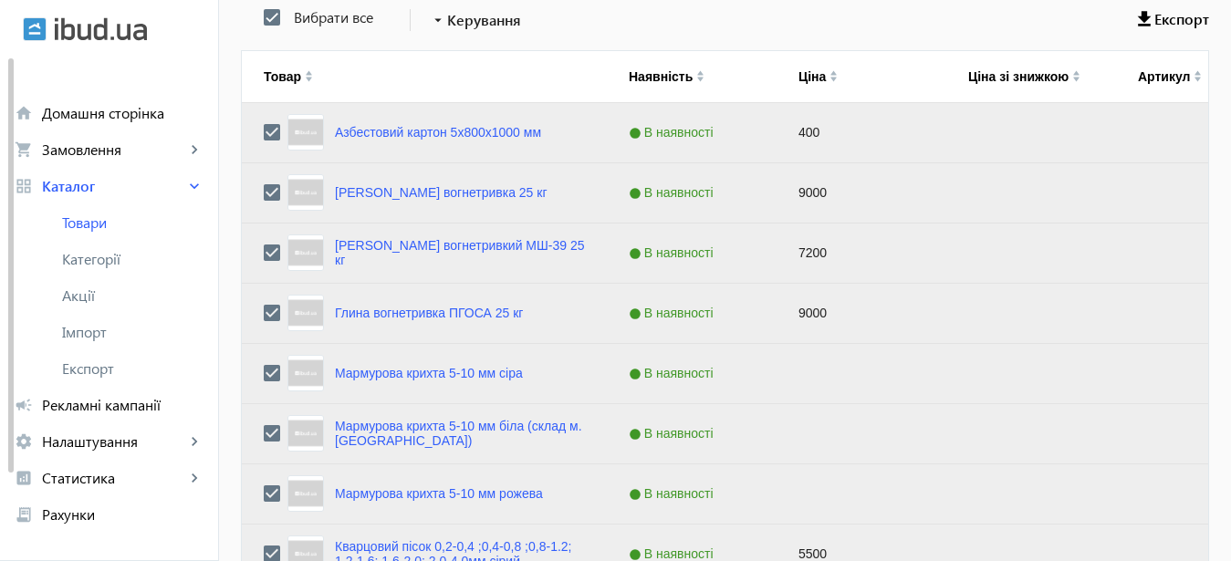
scroll to position [0, 0]
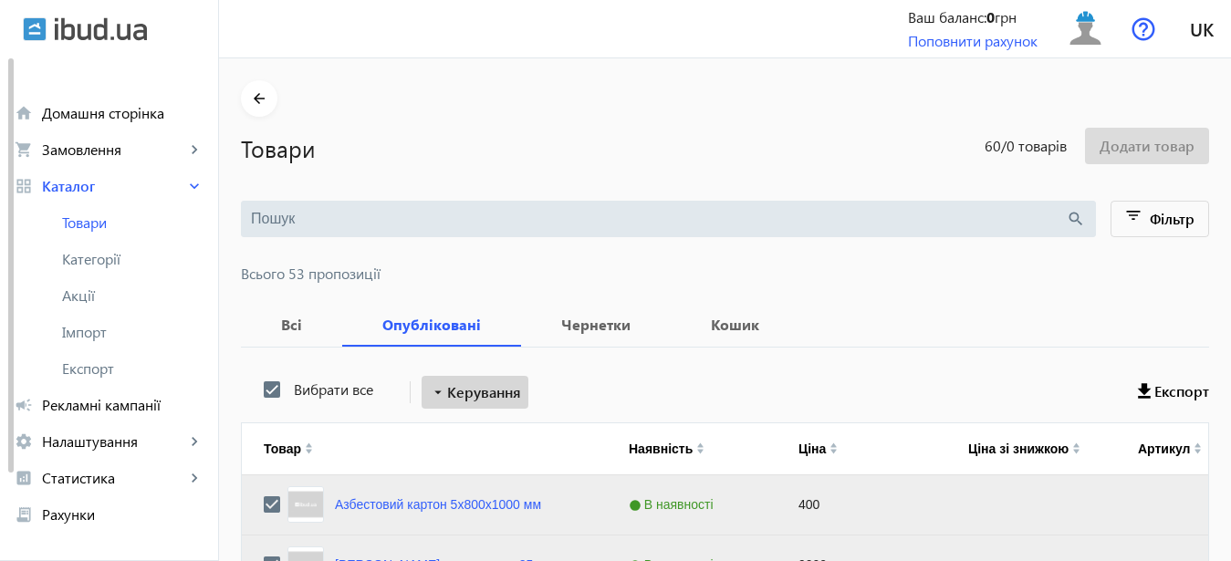
click at [473, 393] on span "Керування" at bounding box center [484, 393] width 74 height 22
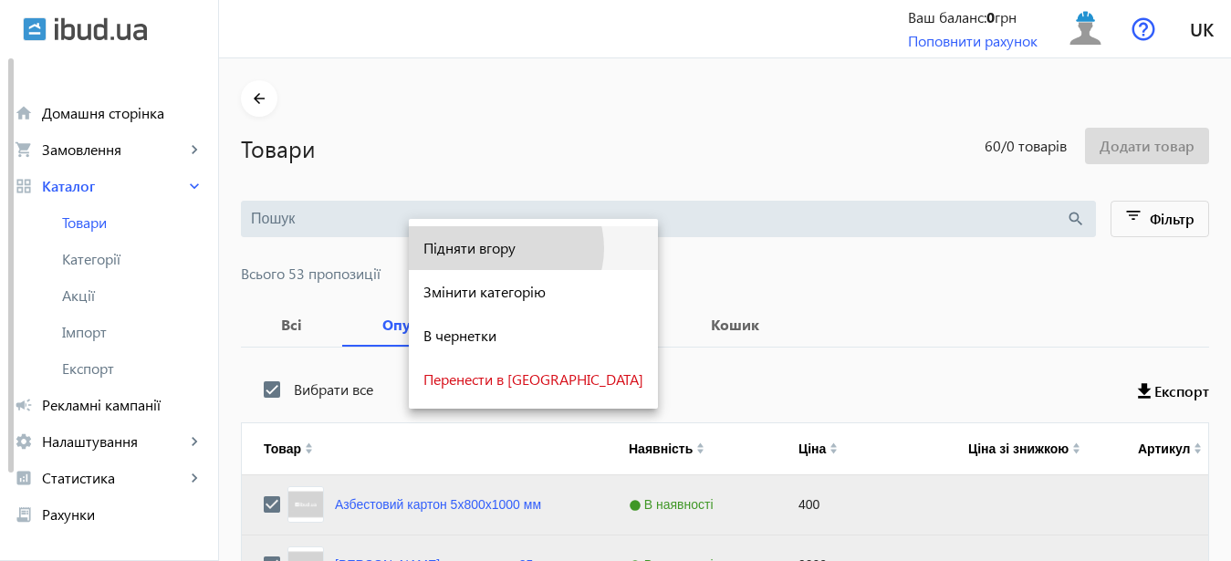
click at [505, 248] on span "Підняти вгору" at bounding box center [533, 248] width 220 height 15
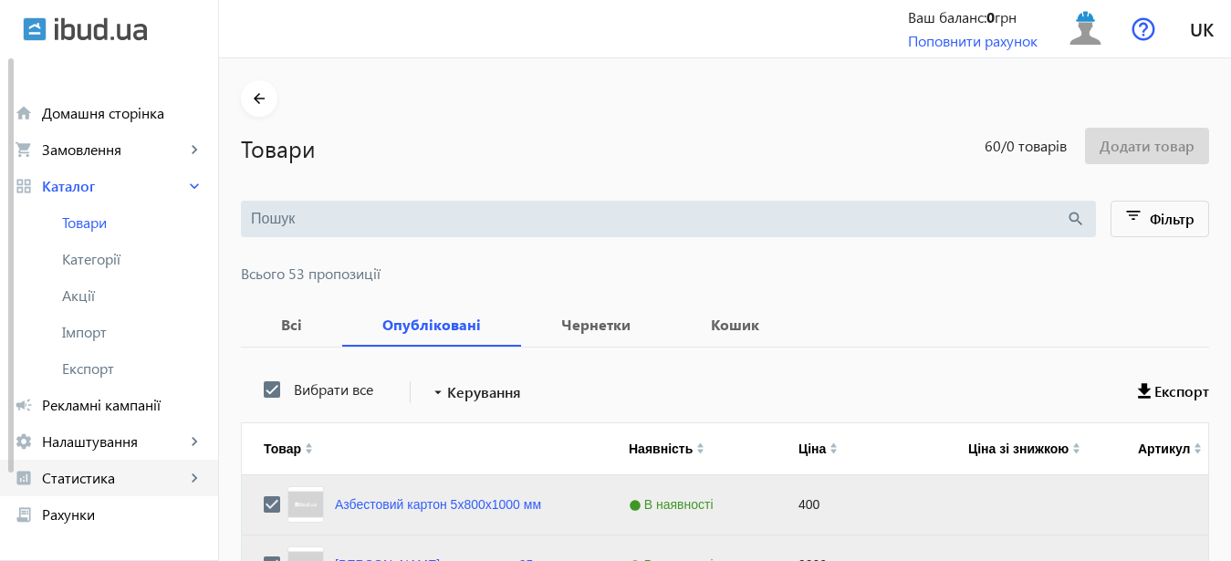
click at [85, 479] on span "Статистика" at bounding box center [113, 478] width 143 height 18
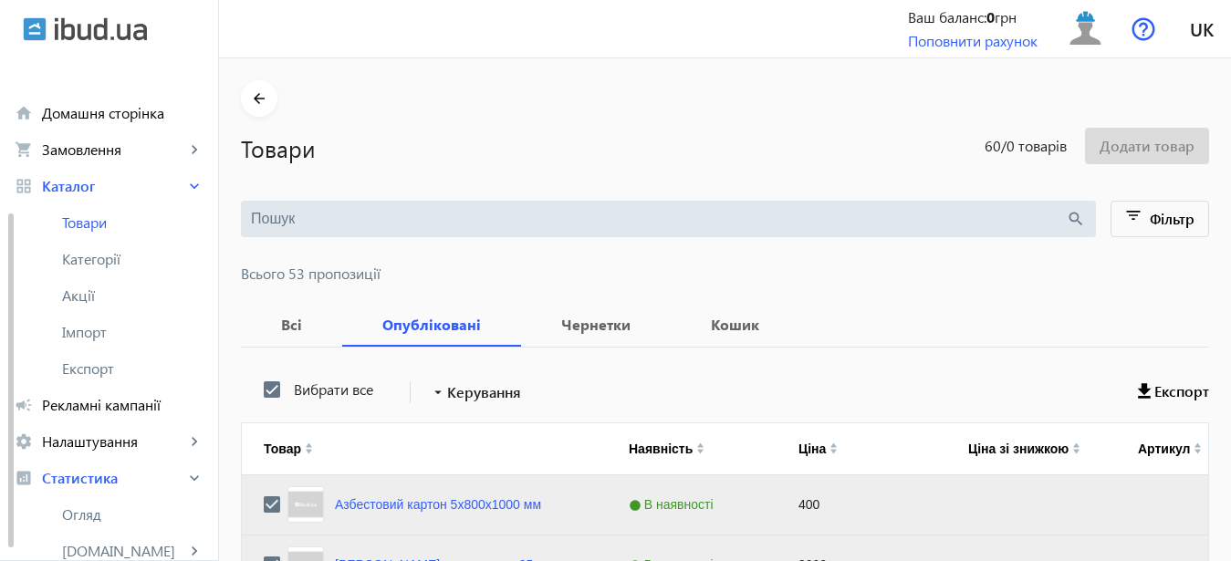
scroll to position [93, 0]
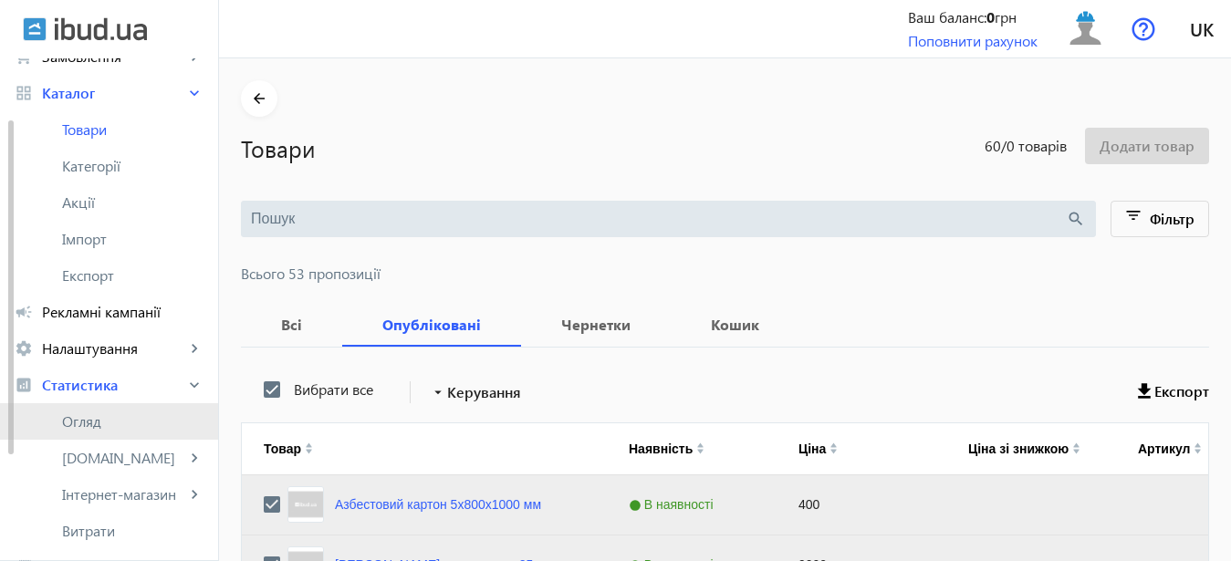
click at [81, 419] on span "Огляд" at bounding box center [132, 422] width 141 height 18
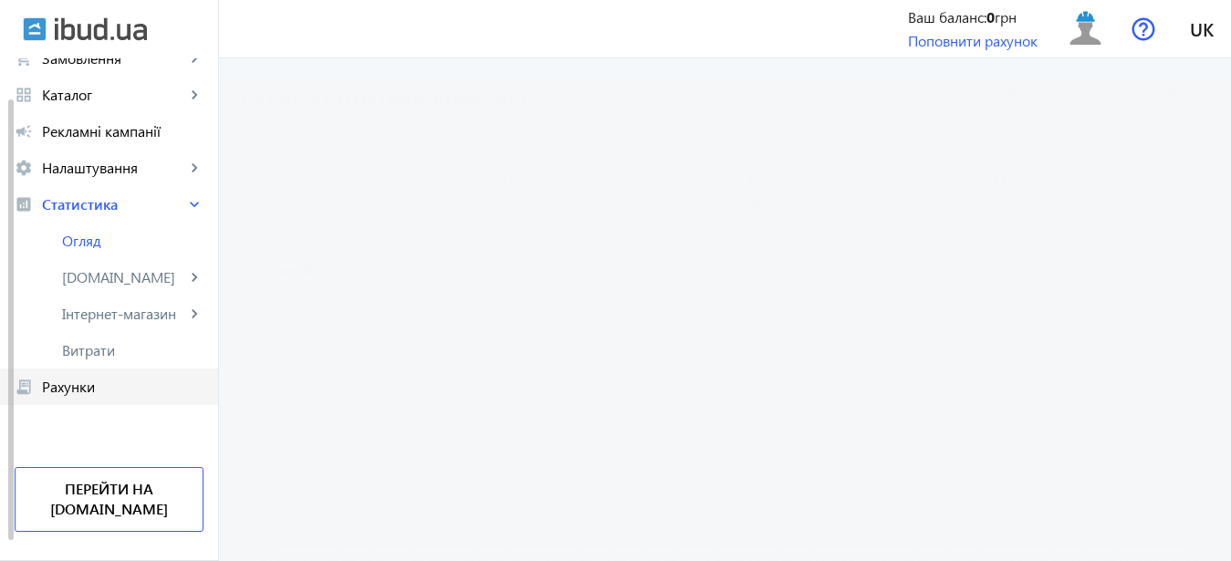
scroll to position [70, 0]
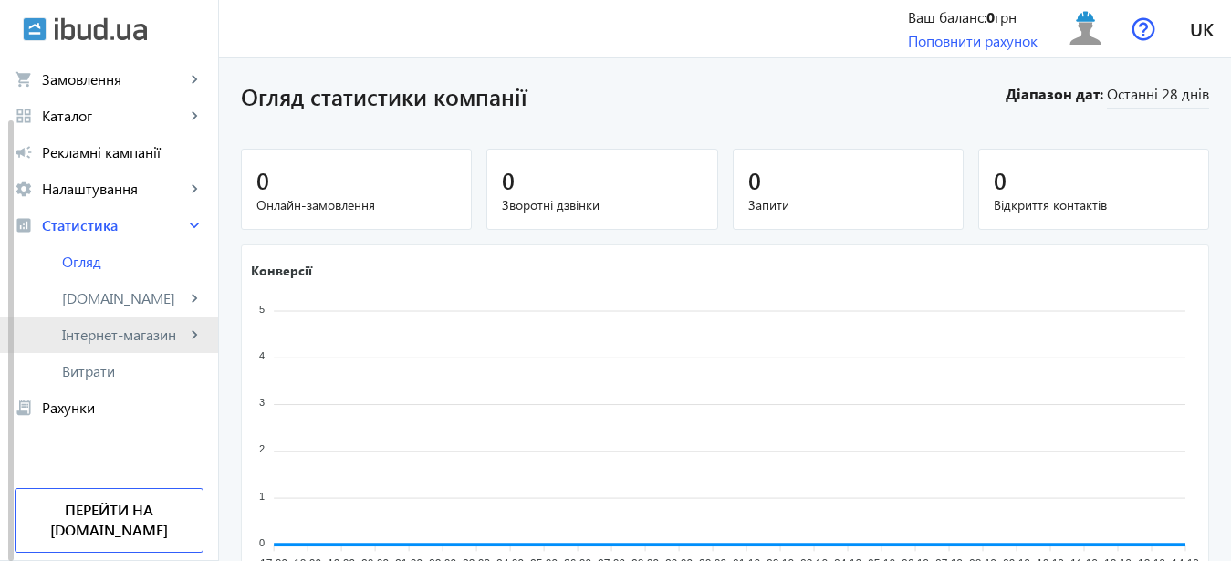
click at [128, 333] on span "Інтернет-магазин" at bounding box center [123, 335] width 123 height 18
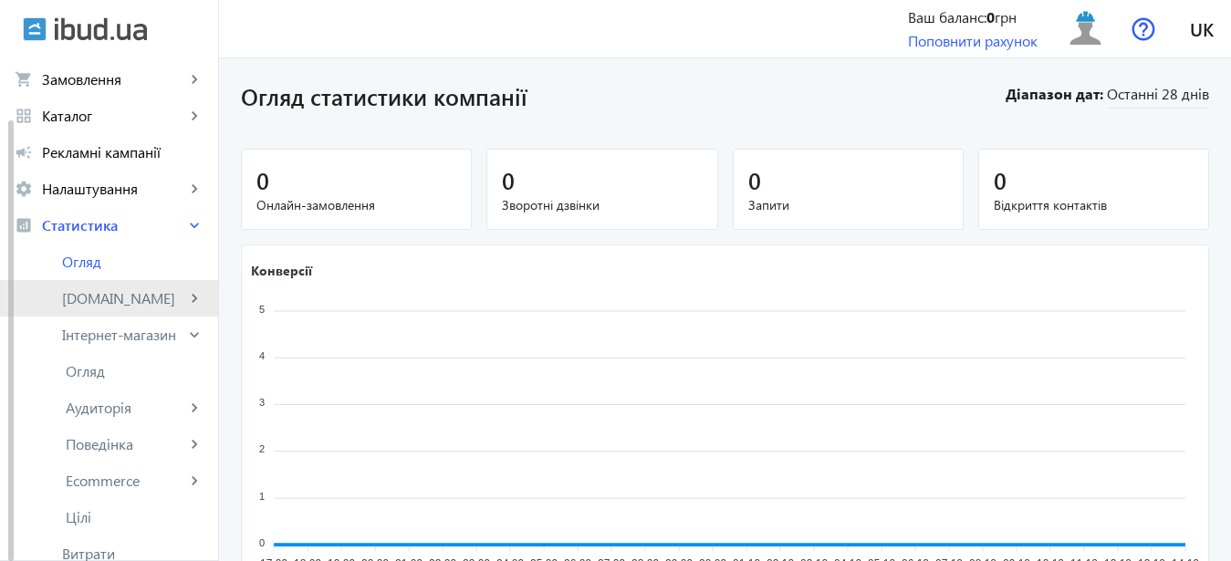
click at [86, 301] on span "[DOMAIN_NAME]" at bounding box center [123, 298] width 123 height 18
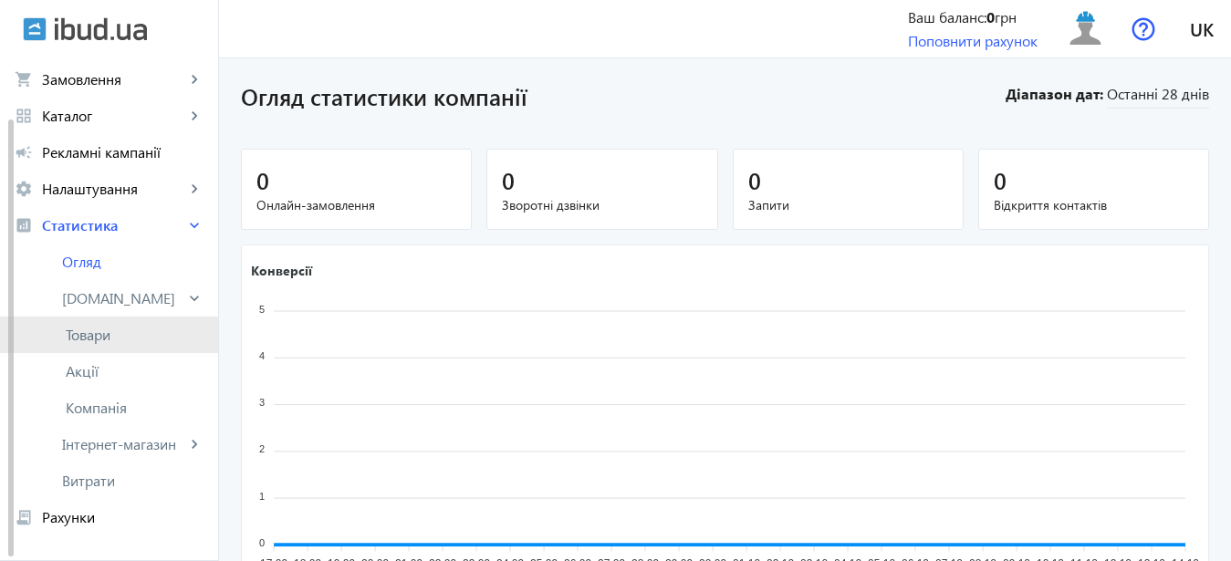
click at [92, 340] on span "Товари" at bounding box center [135, 335] width 138 height 18
